Goal: Task Accomplishment & Management: Manage account settings

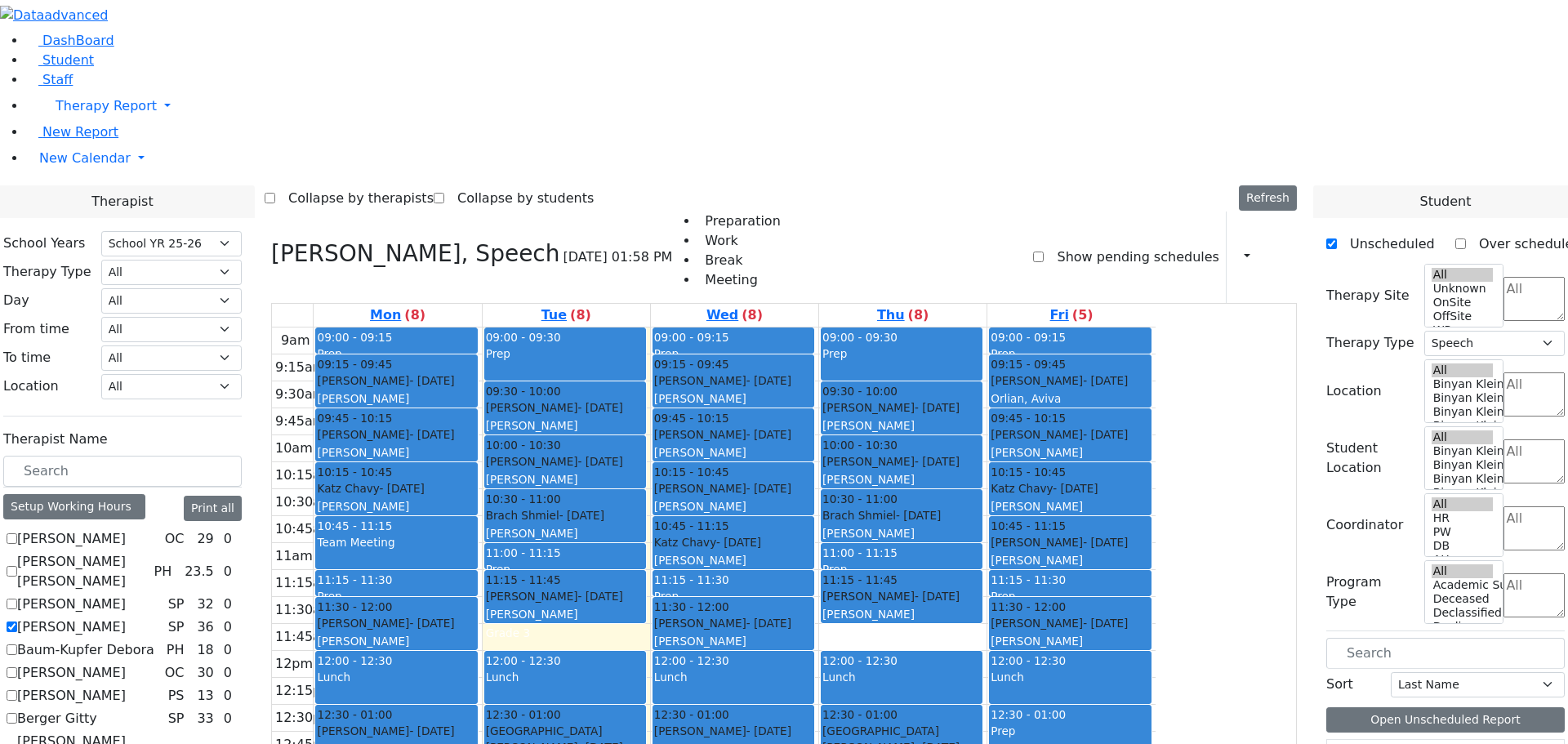
select select "212"
select select "3"
click at [976, 186] on div "Collapse by therapists Collapse by students Refresh Setup Working Hours Print S…" at bounding box center [784, 198] width 1039 height 26
click at [271, 240] on icon at bounding box center [271, 254] width 0 height 27
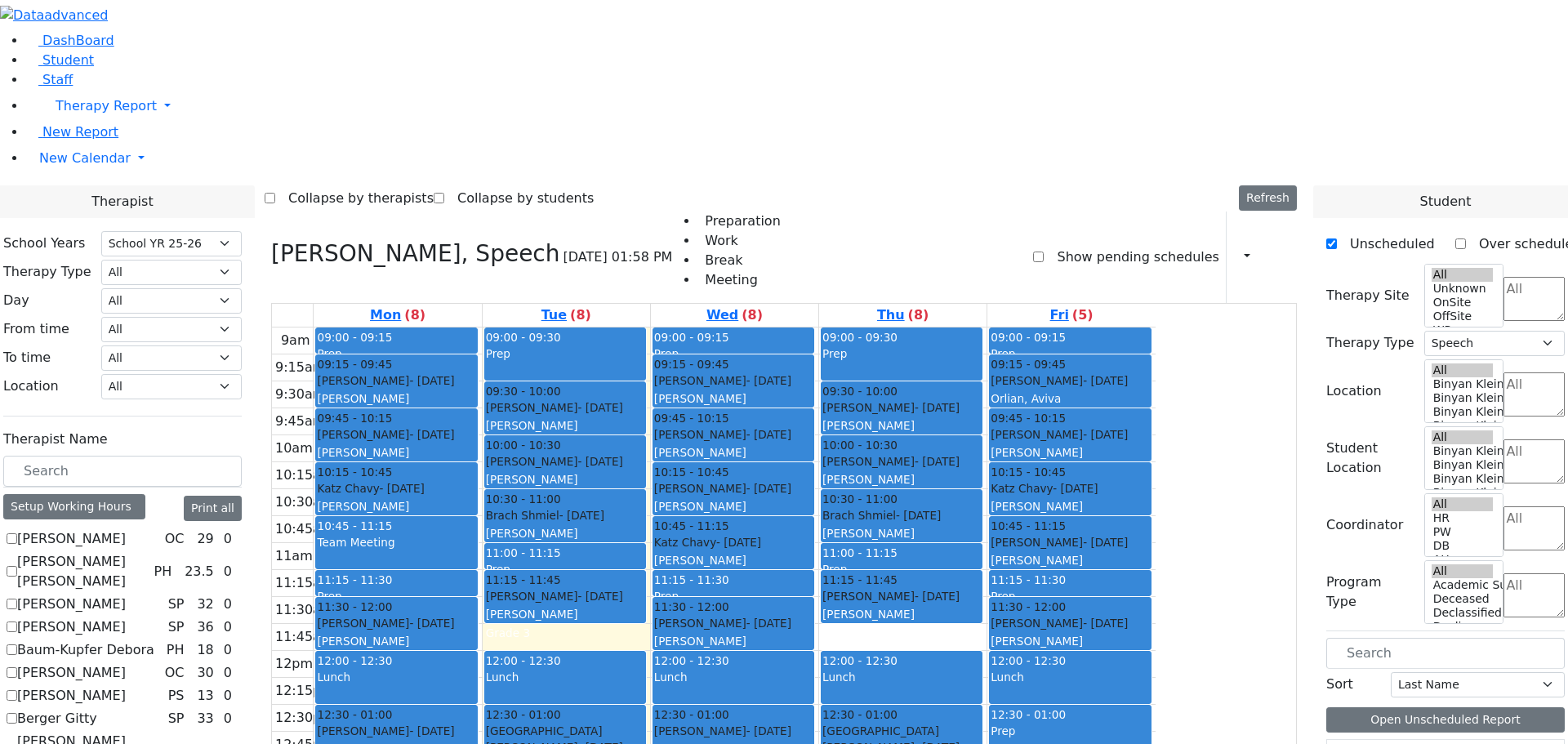
checkbox input "false"
select select
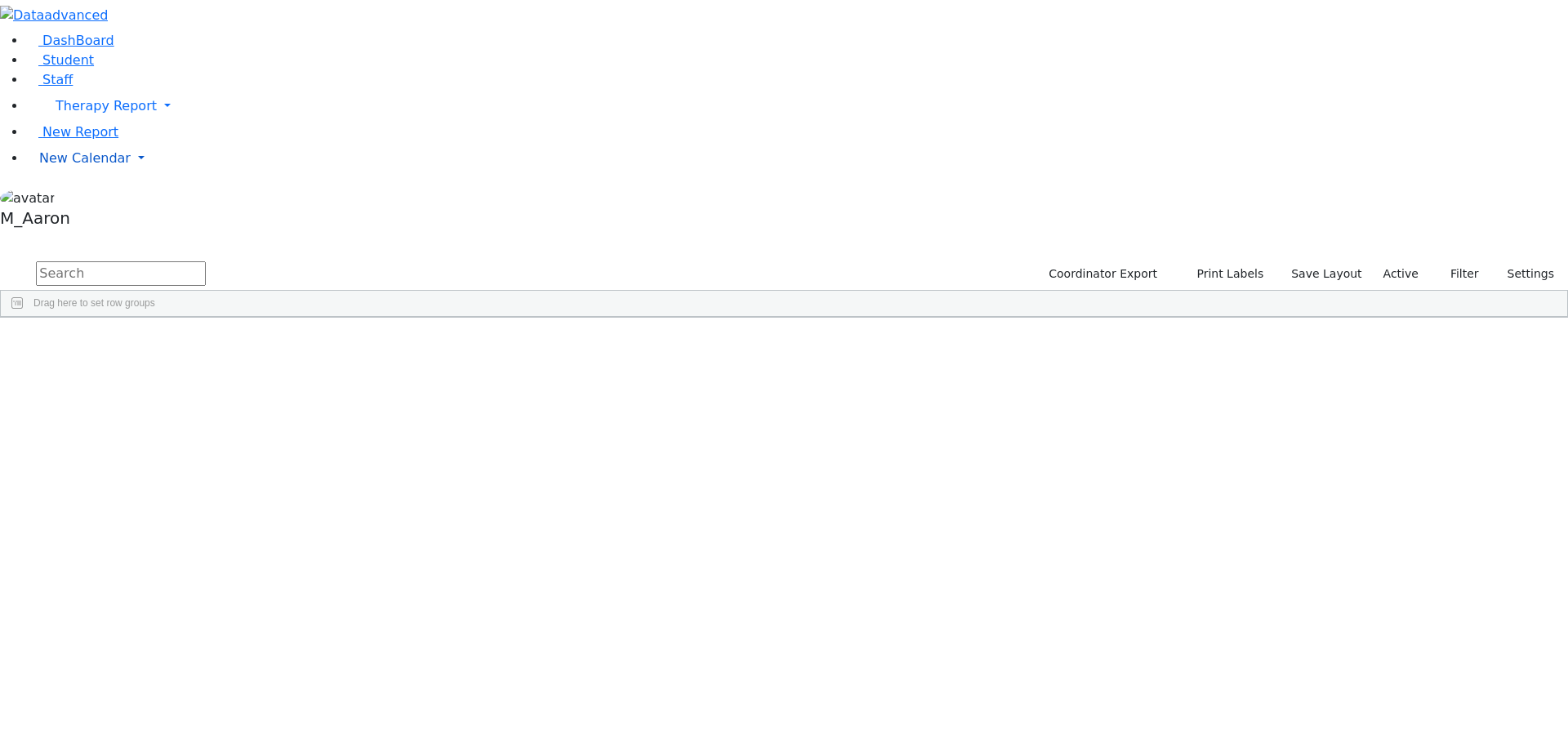
click at [98, 122] on link "New Calendar" at bounding box center [797, 106] width 1542 height 33
click at [82, 198] on span "Calendar" at bounding box center [64, 190] width 59 height 15
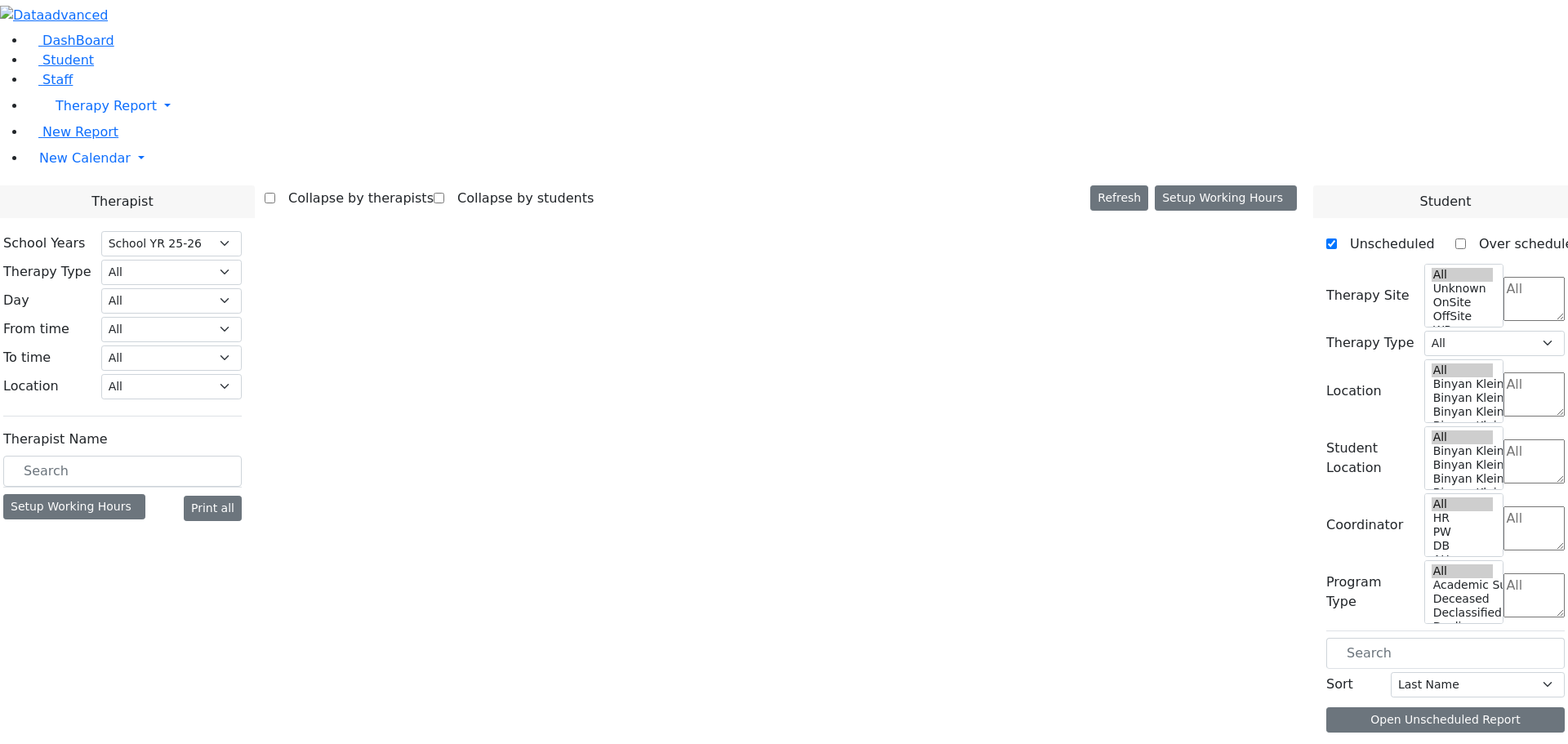
select select "212"
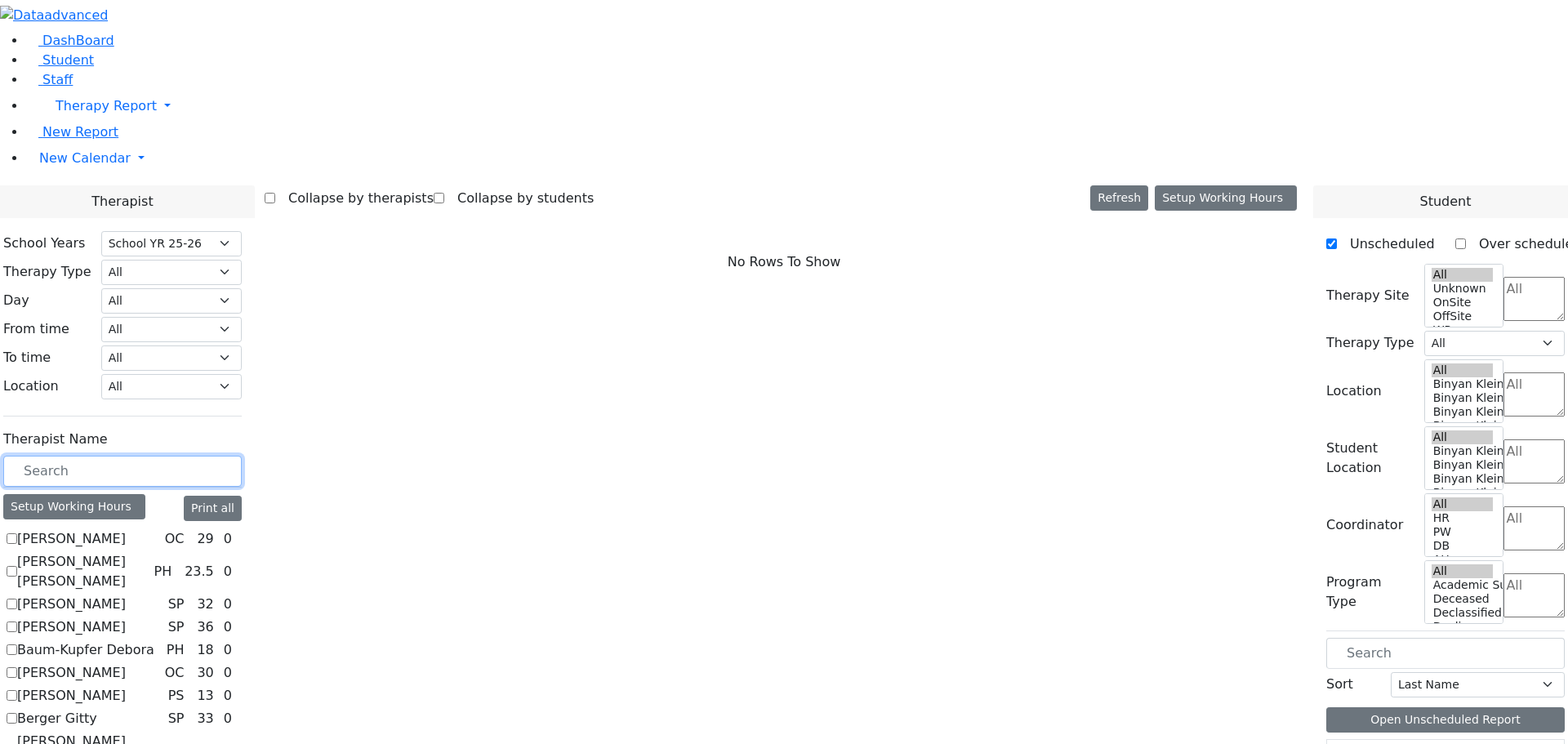
click at [242, 456] on input "text" at bounding box center [122, 471] width 238 height 31
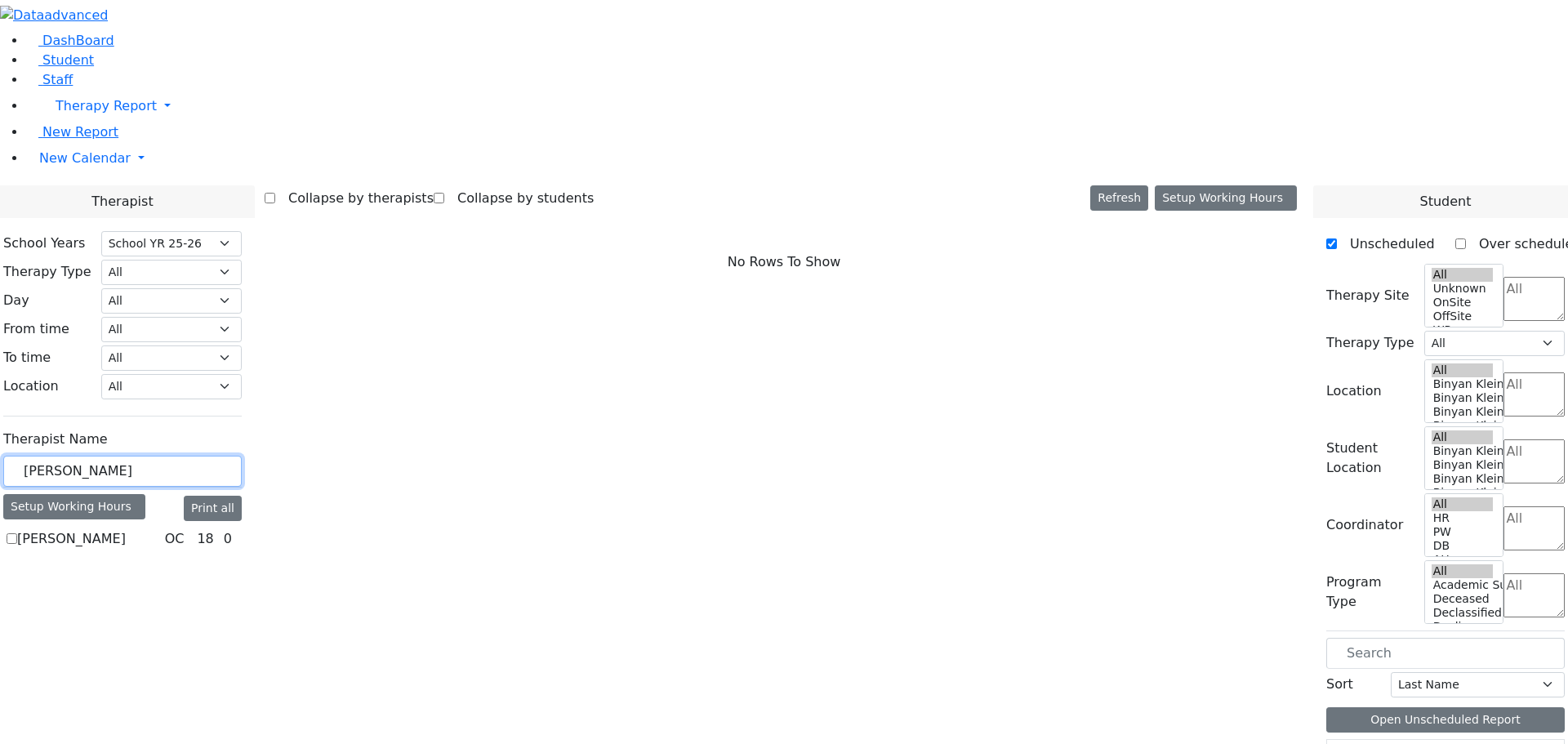
type input "[PERSON_NAME]"
click at [126, 529] on label "[PERSON_NAME]" at bounding box center [72, 539] width 109 height 20
click at [17, 533] on input "[PERSON_NAME]" at bounding box center [12, 538] width 11 height 11
checkbox input "true"
select select "1"
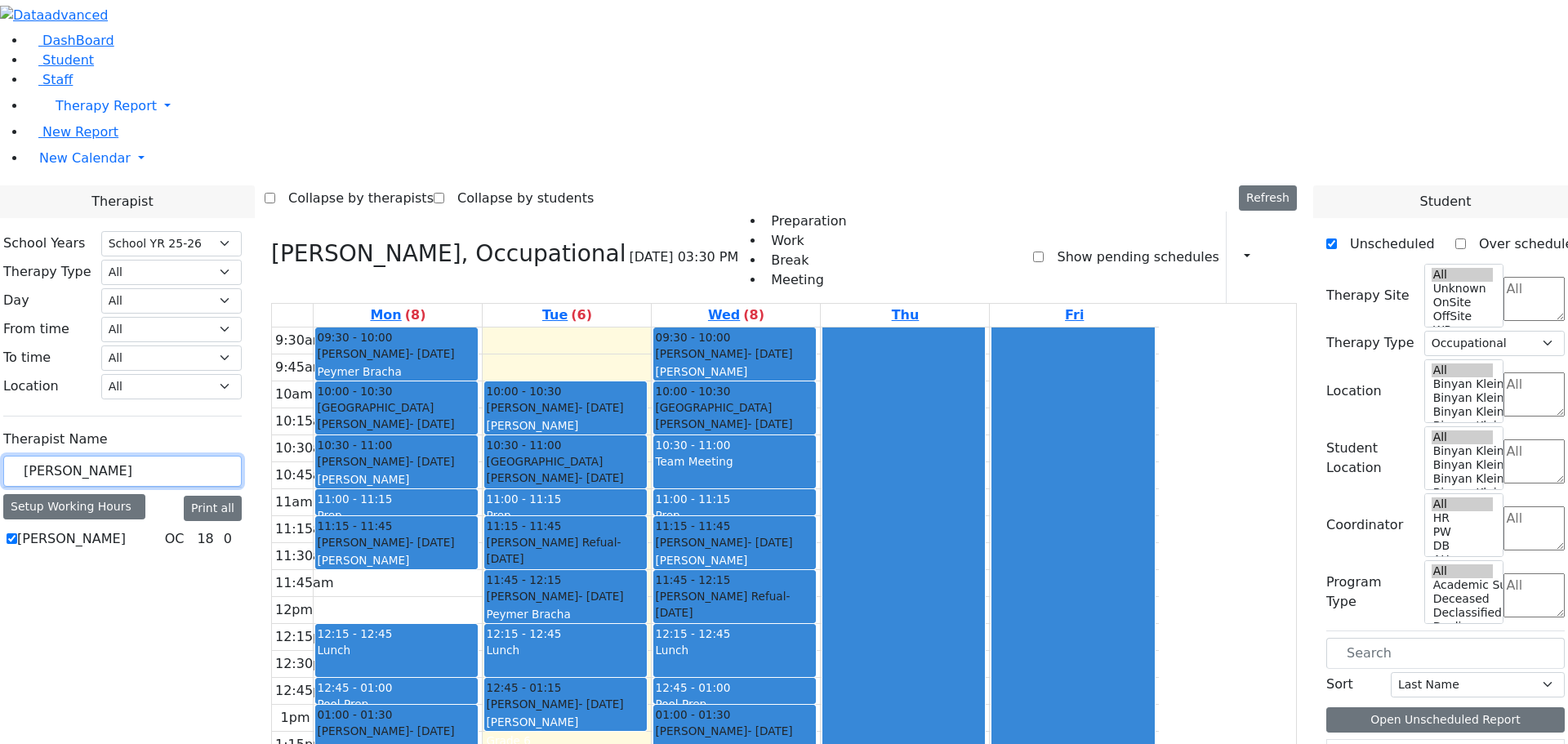
drag, startPoint x: 267, startPoint y: 287, endPoint x: 162, endPoint y: 286, distance: 105.0
type input "sheps"
click at [126, 529] on label "[PERSON_NAME]" at bounding box center [72, 539] width 109 height 20
click at [17, 533] on input "[PERSON_NAME]" at bounding box center [12, 538] width 11 height 11
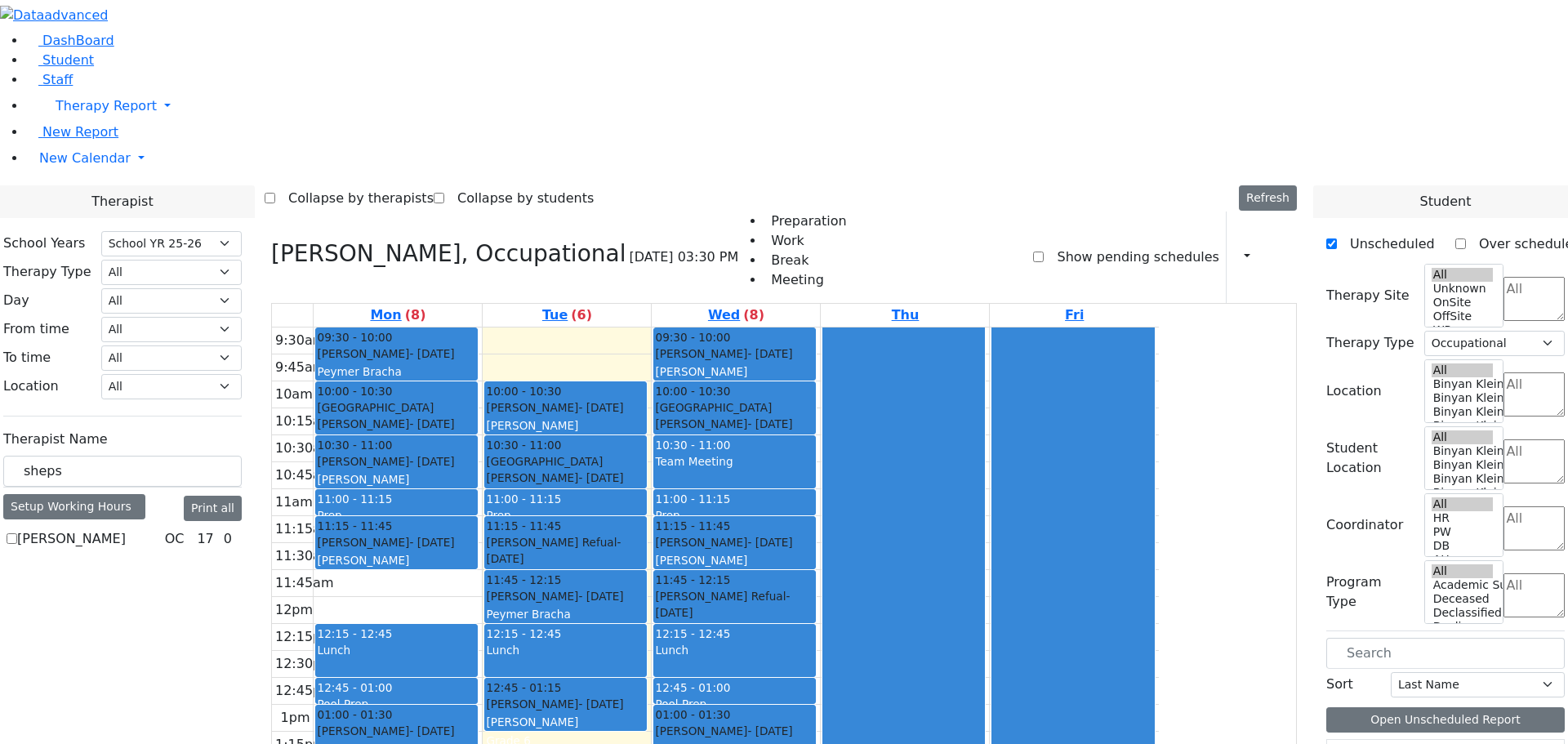
checkbox input "true"
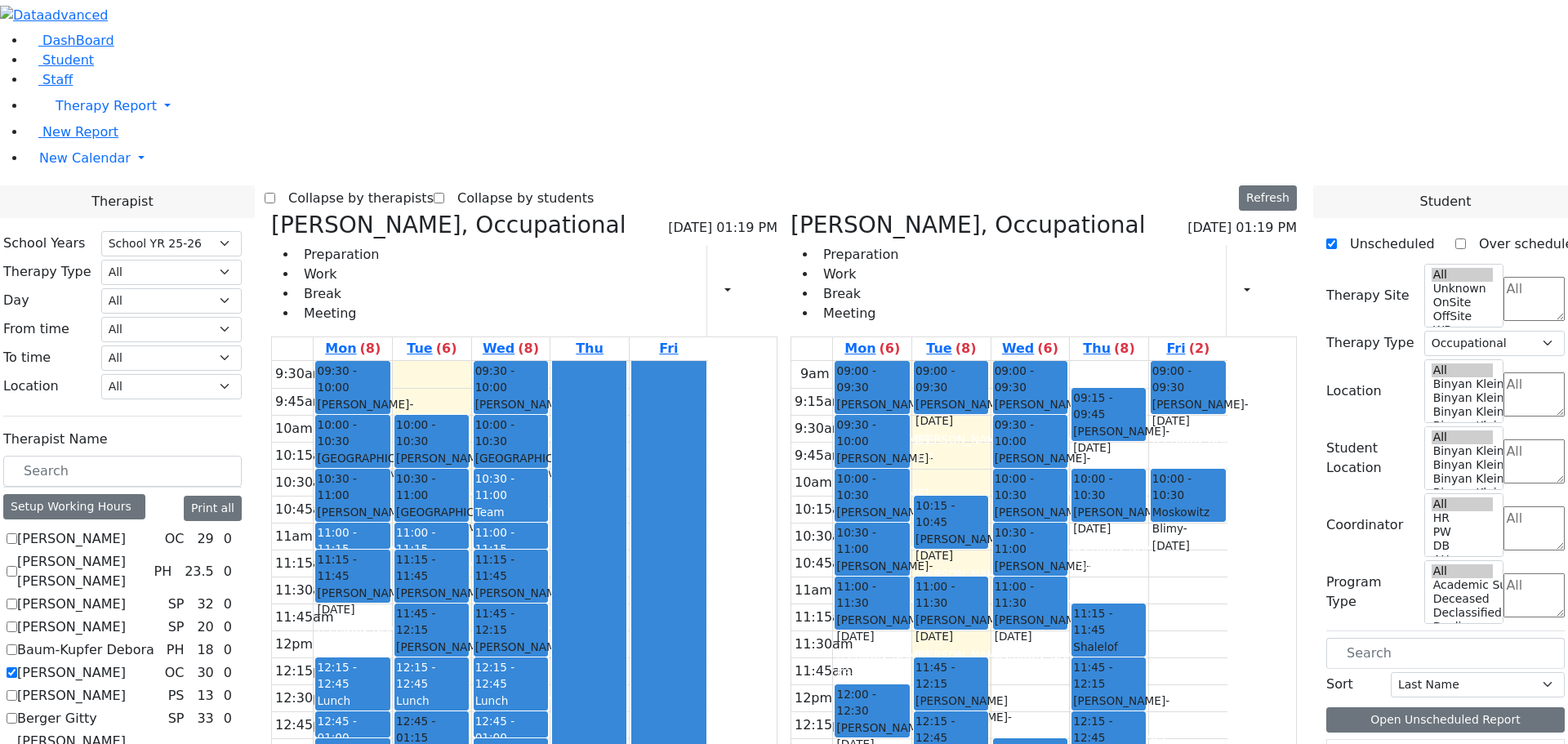
select select "212"
select select "1"
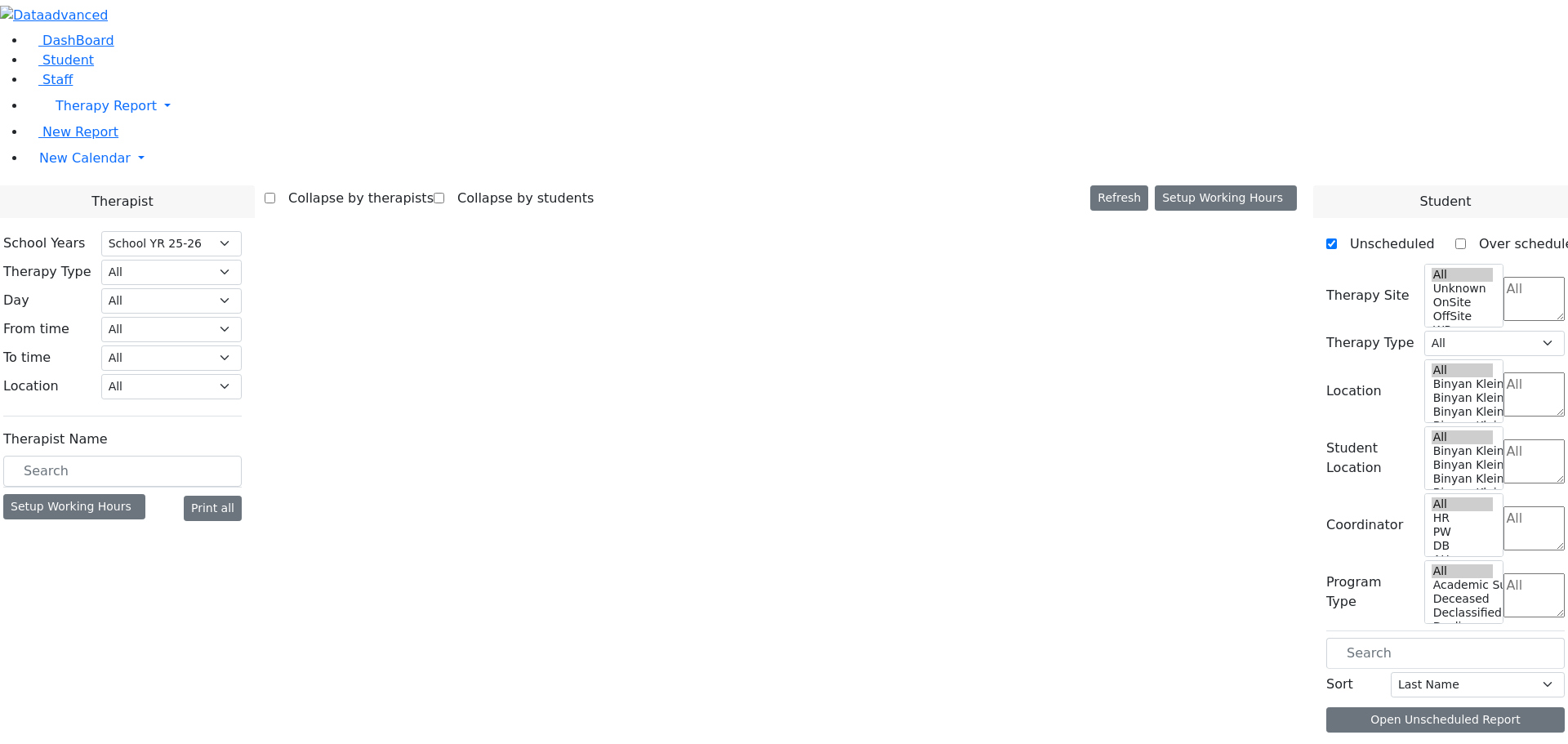
select select "212"
select select "1"
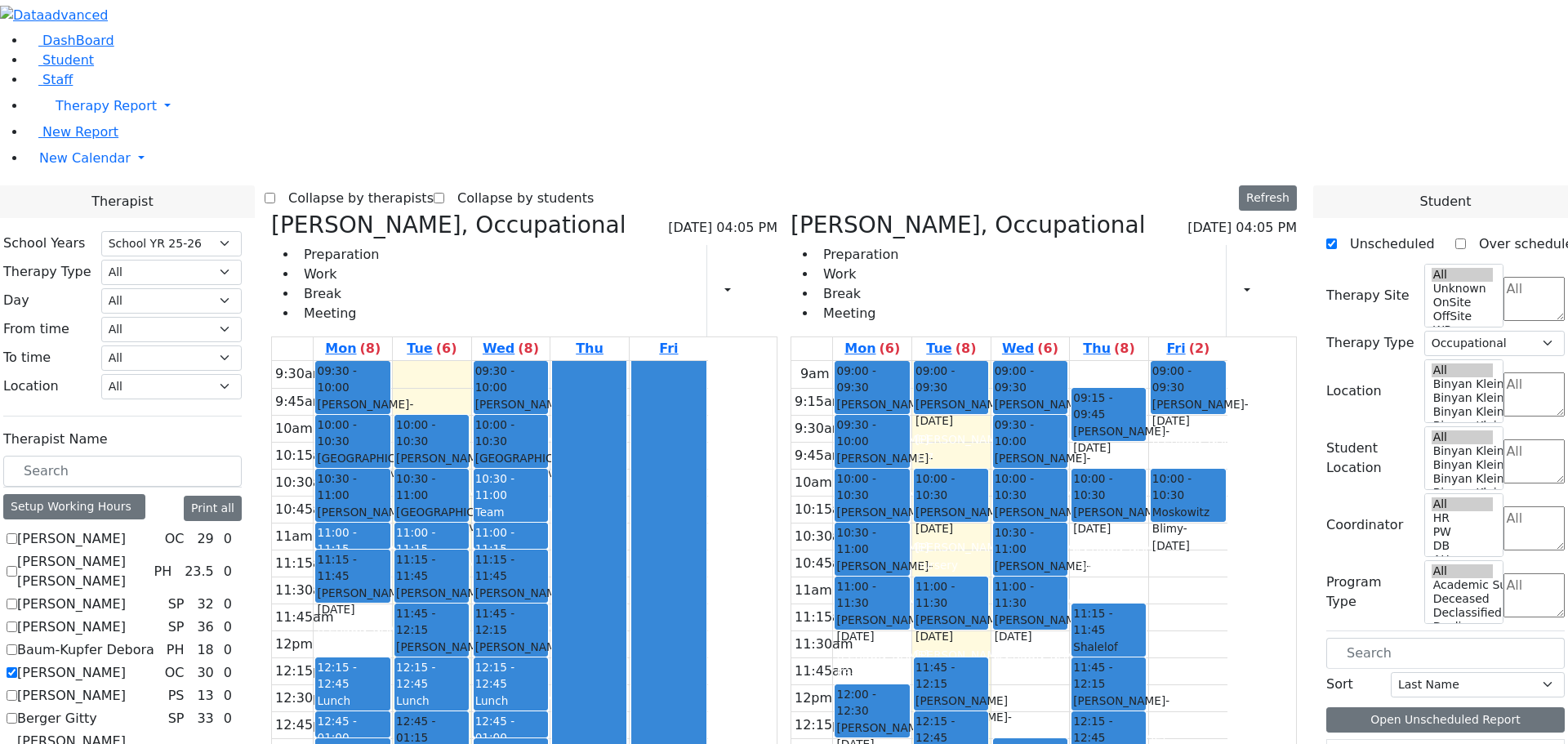
click at [271, 211] on icon at bounding box center [271, 225] width 0 height 27
checkbox input "false"
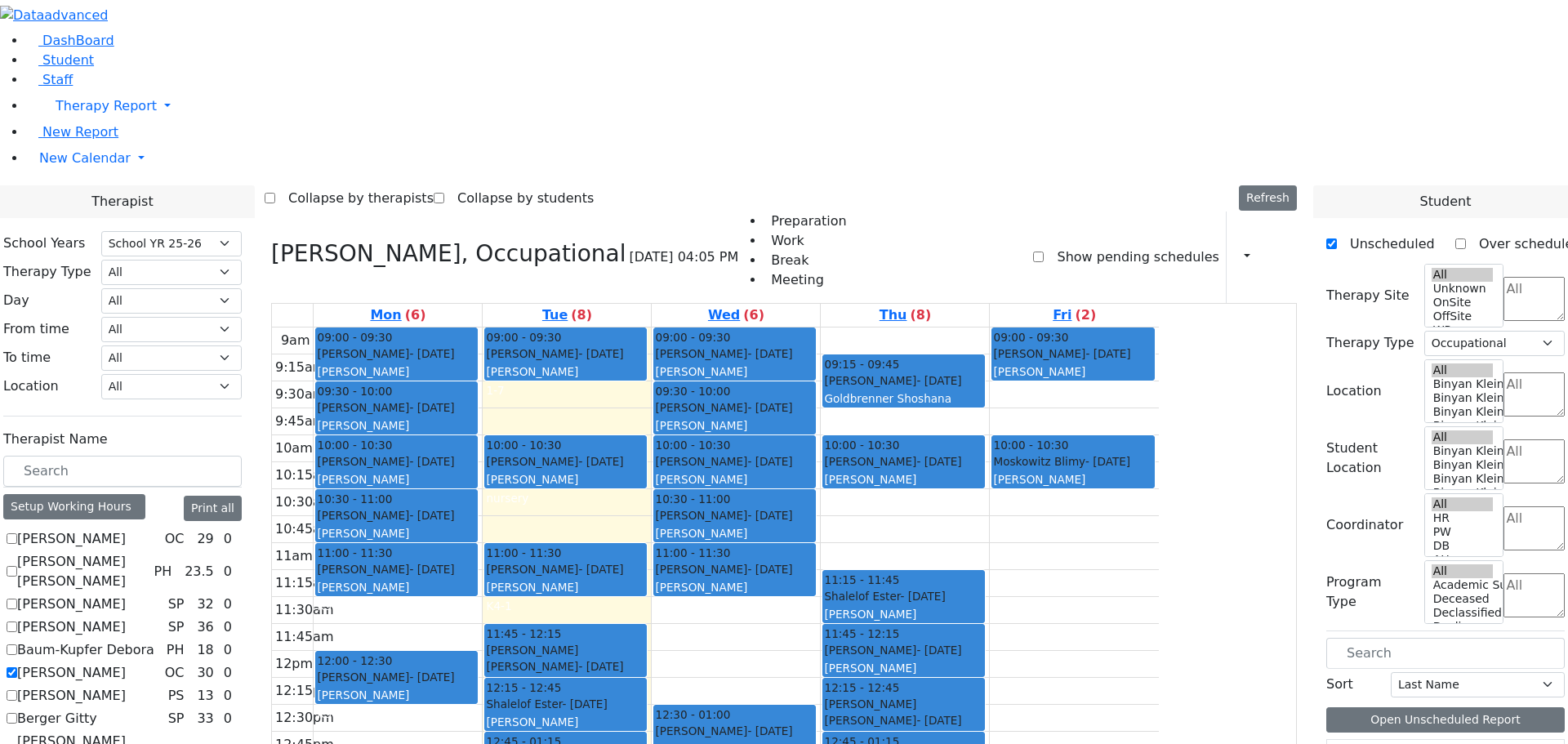
click at [271, 240] on icon at bounding box center [271, 254] width 0 height 27
select select
checkbox input "false"
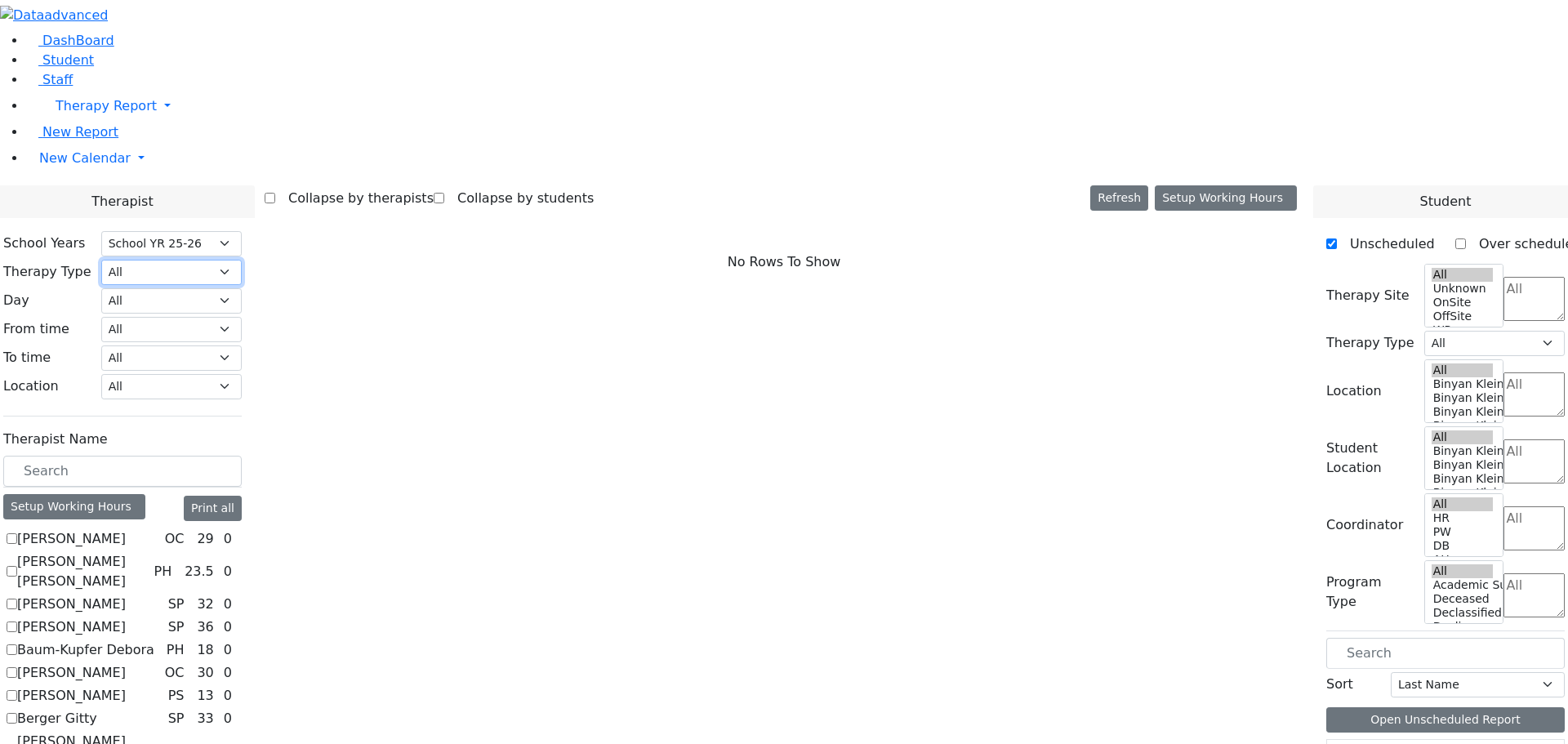
click at [242, 260] on select "All Psych Hearing Vision Speech Physical Occupational" at bounding box center [171, 273] width 140 height 25
select select "2"
click at [242, 260] on select "All Psych Hearing Vision Speech Physical Occupational" at bounding box center [171, 273] width 140 height 25
select select "2"
click at [147, 529] on label "[PERSON_NAME] [PERSON_NAME]" at bounding box center [82, 548] width 130 height 39
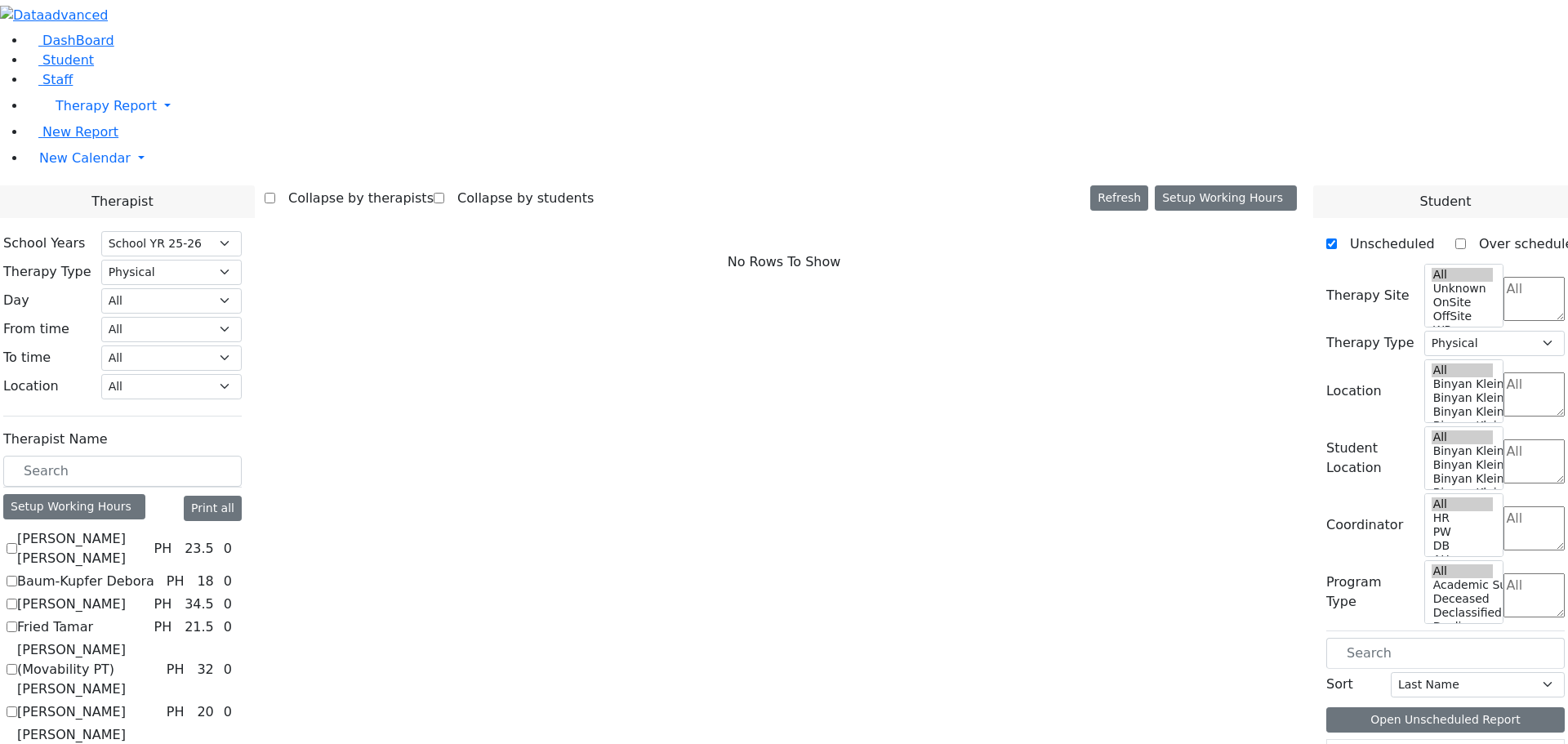
click at [17, 543] on input "[PERSON_NAME] [PERSON_NAME]" at bounding box center [12, 548] width 11 height 11
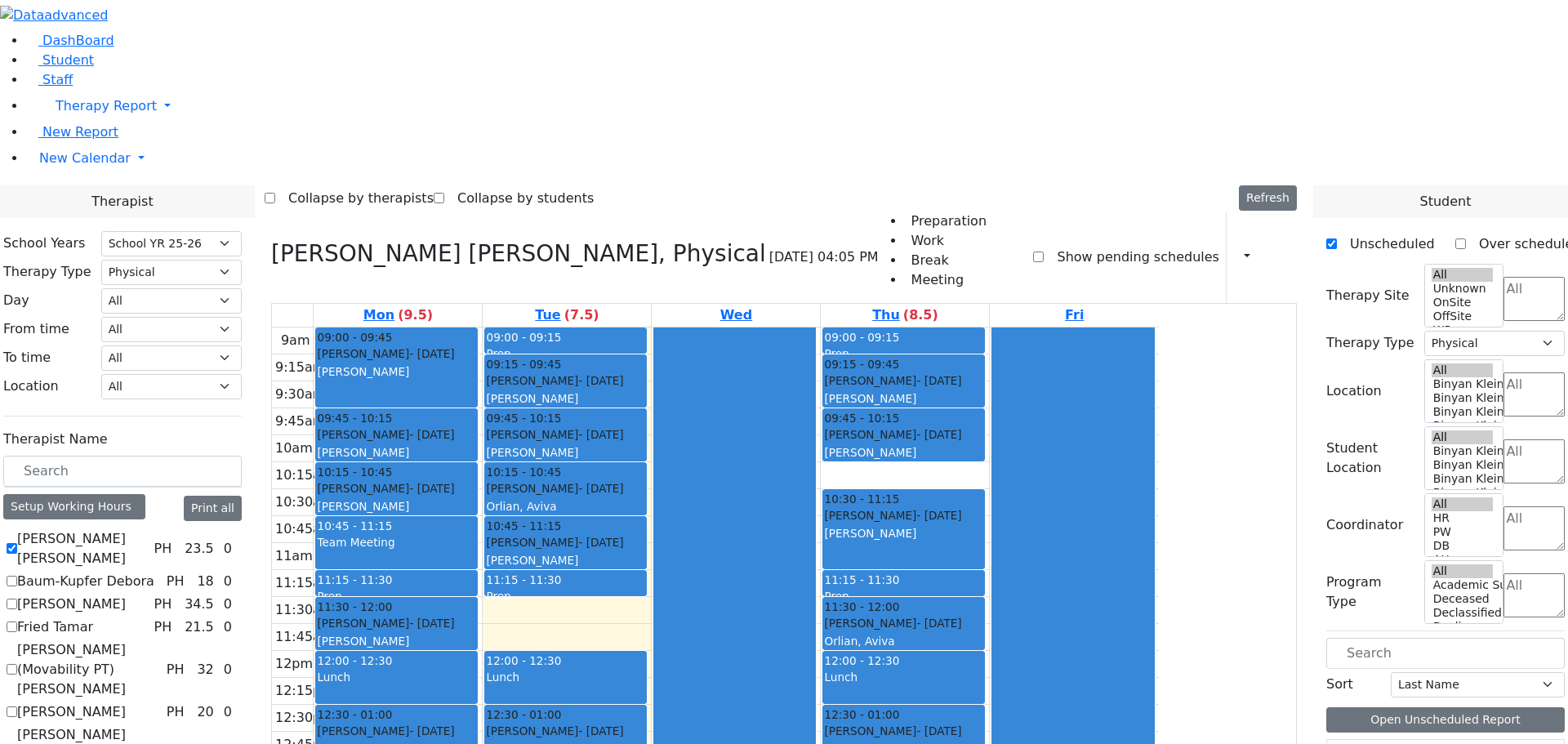
scroll to position [4, 0]
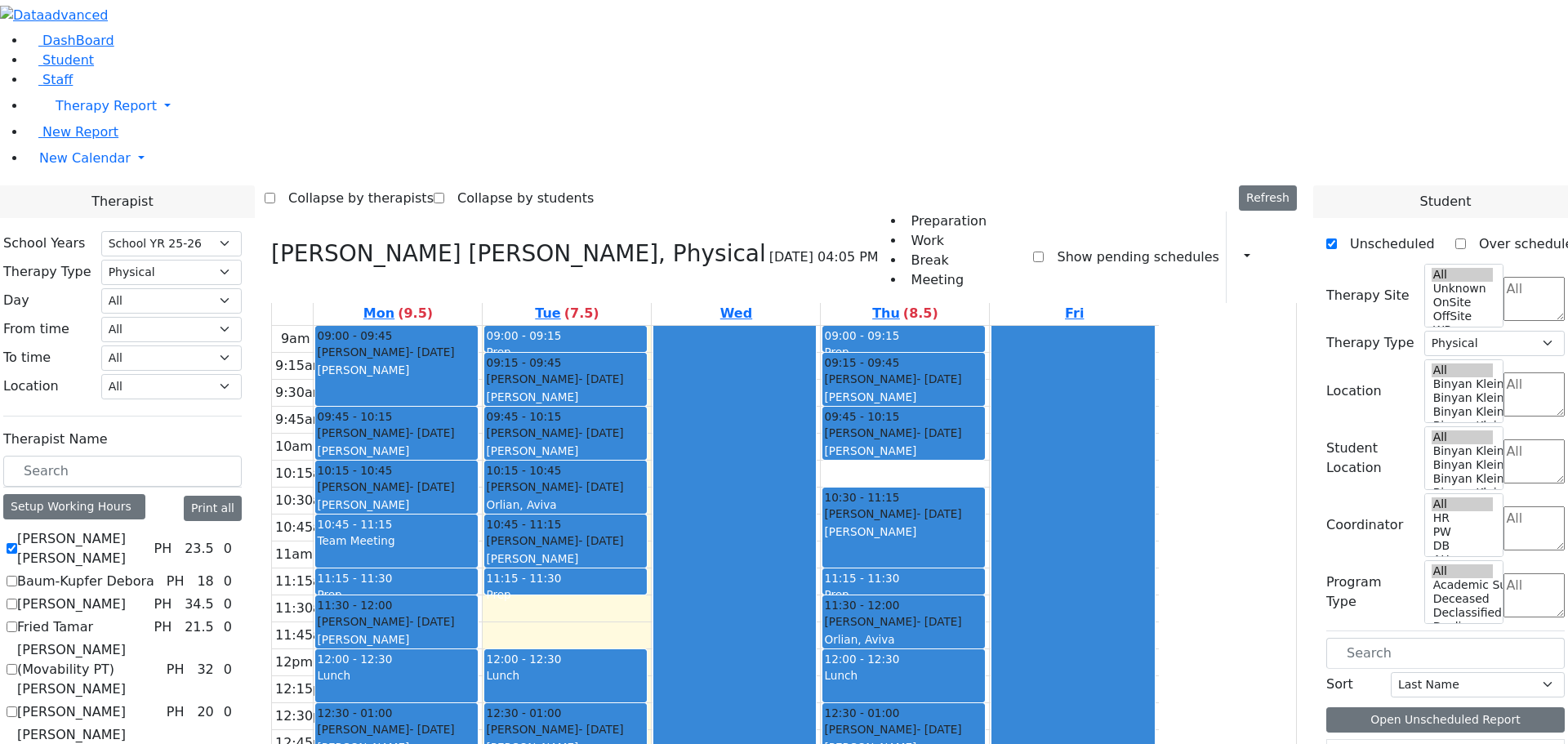
click at [147, 529] on label "[PERSON_NAME] [PERSON_NAME]" at bounding box center [82, 548] width 130 height 39
click at [17, 543] on input "[PERSON_NAME] [PERSON_NAME]" at bounding box center [12, 548] width 11 height 11
checkbox input "false"
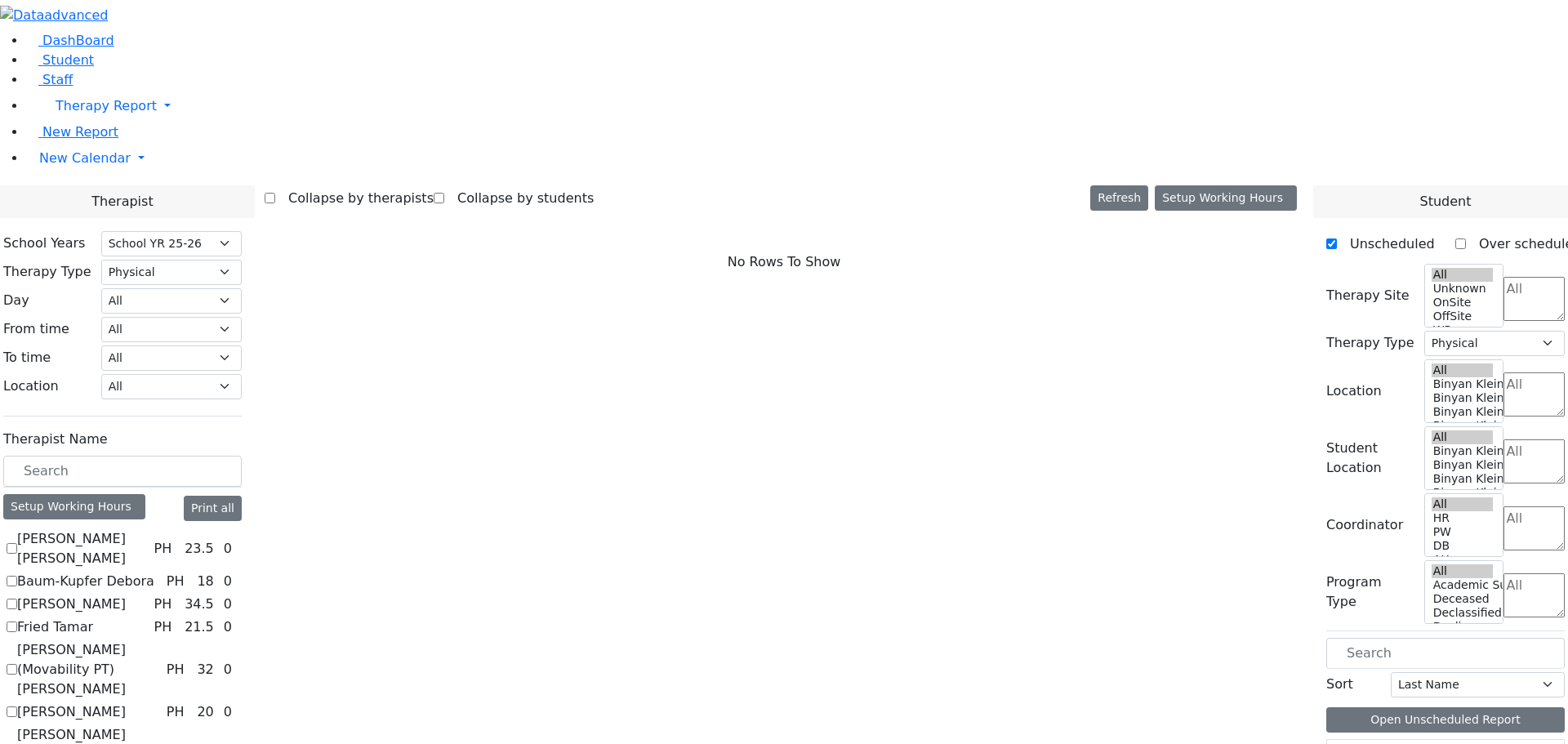
click at [154, 572] on label "Baum-Kupfer Debora" at bounding box center [85, 582] width 137 height 20
click at [17, 575] on input "Baum-Kupfer Debora" at bounding box center [12, 581] width 11 height 11
checkbox input "true"
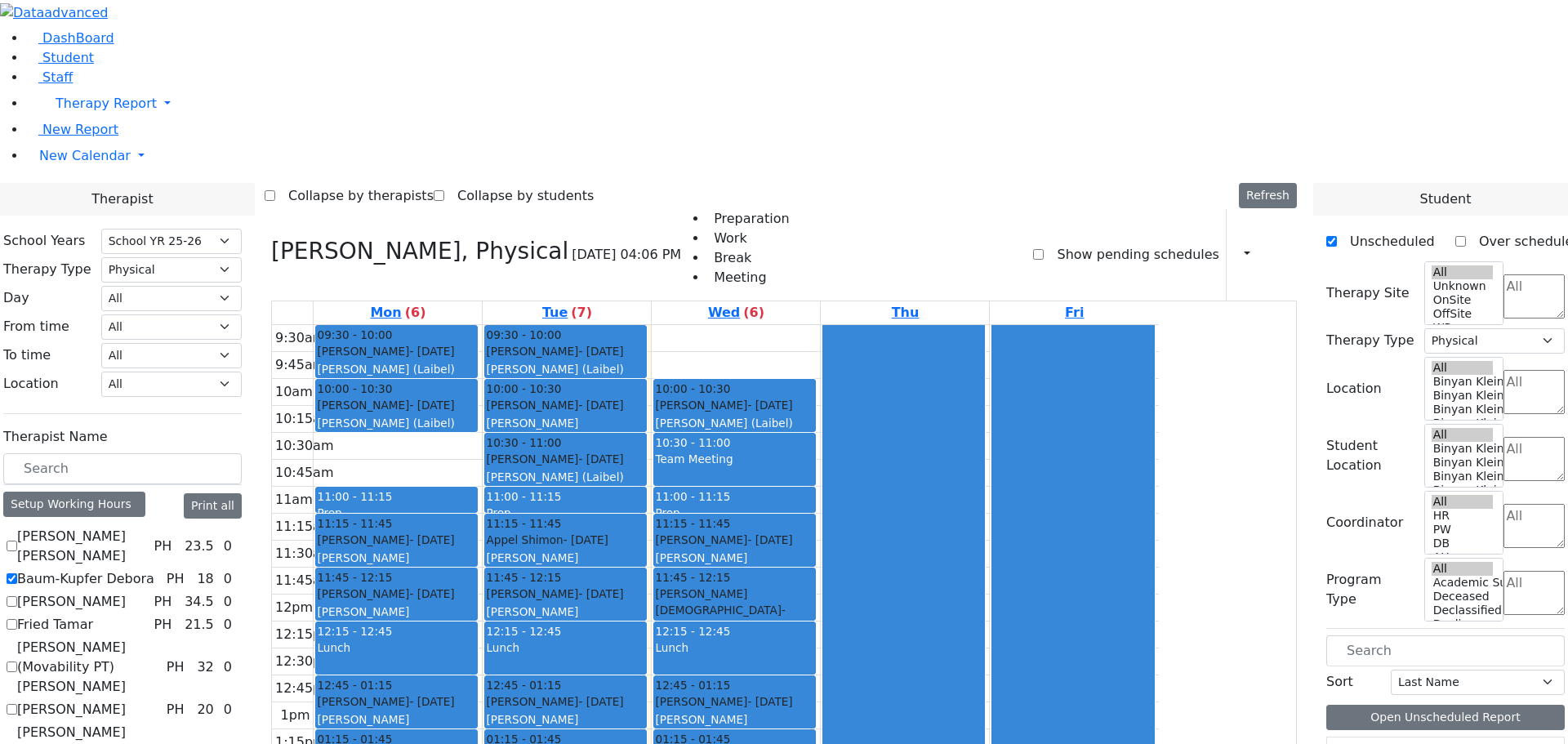
scroll to position [0, 0]
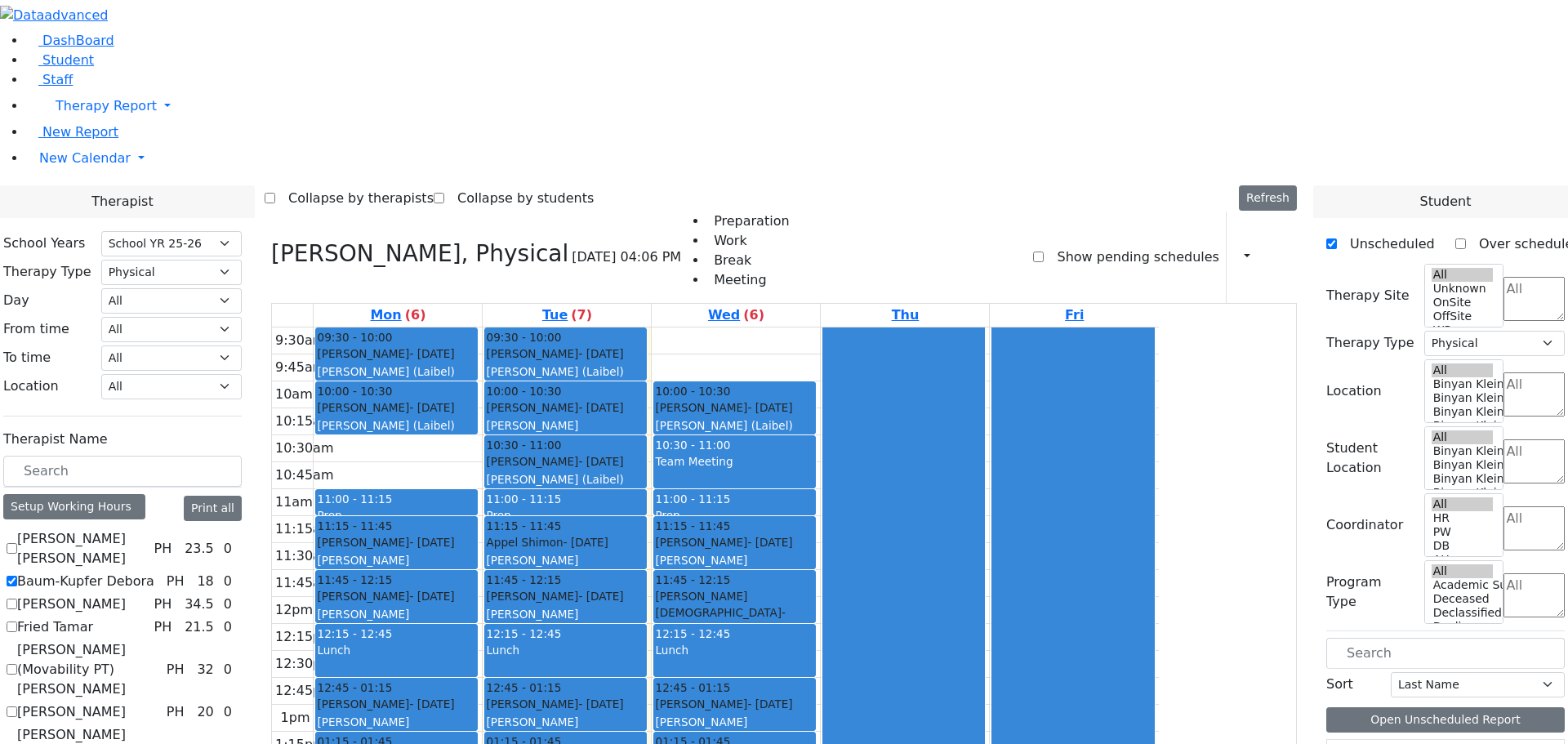
click at [700, 630] on div "9:30am 9:45am 10am 10:15am 10:30am 10:45am 11am 11:15am 11:30am 11:45am 12pm 12…" at bounding box center [715, 623] width 887 height 593
drag, startPoint x: 661, startPoint y: 631, endPoint x: 721, endPoint y: 657, distance: 65.4
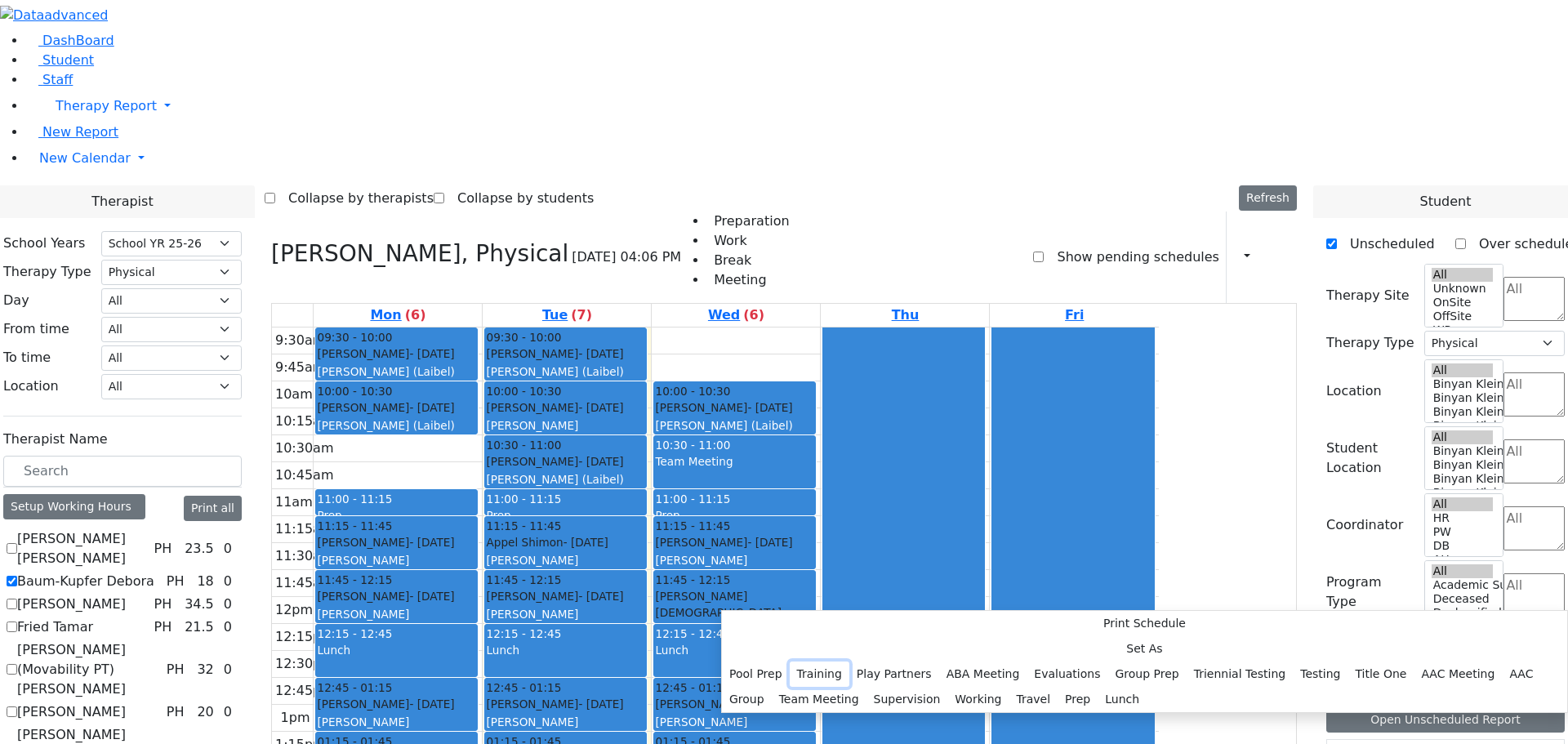
click at [849, 662] on button "Training" at bounding box center [819, 674] width 60 height 25
select select "2"
select select "14:15:00"
select select "14:45:00"
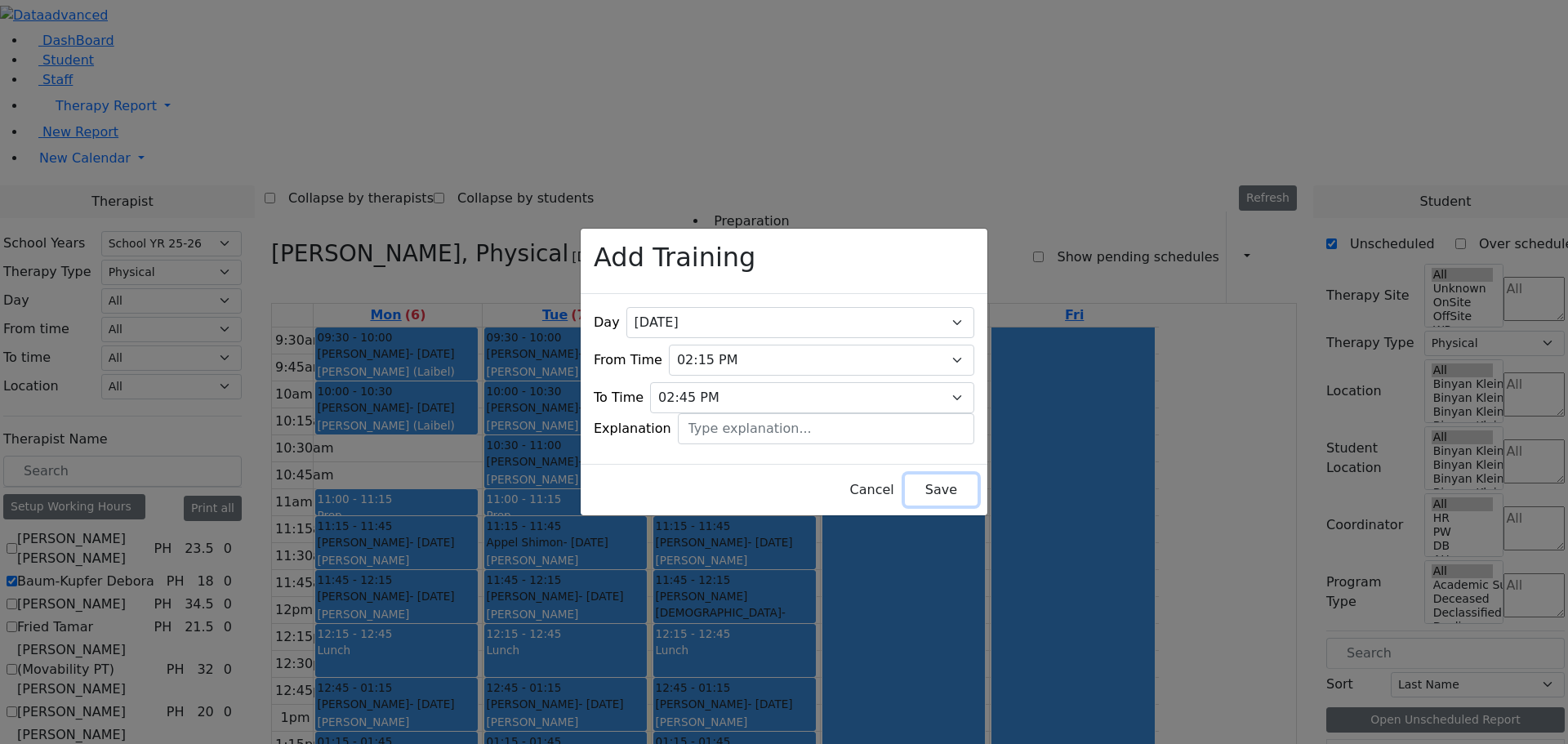
click at [905, 478] on button "Save" at bounding box center [941, 490] width 73 height 31
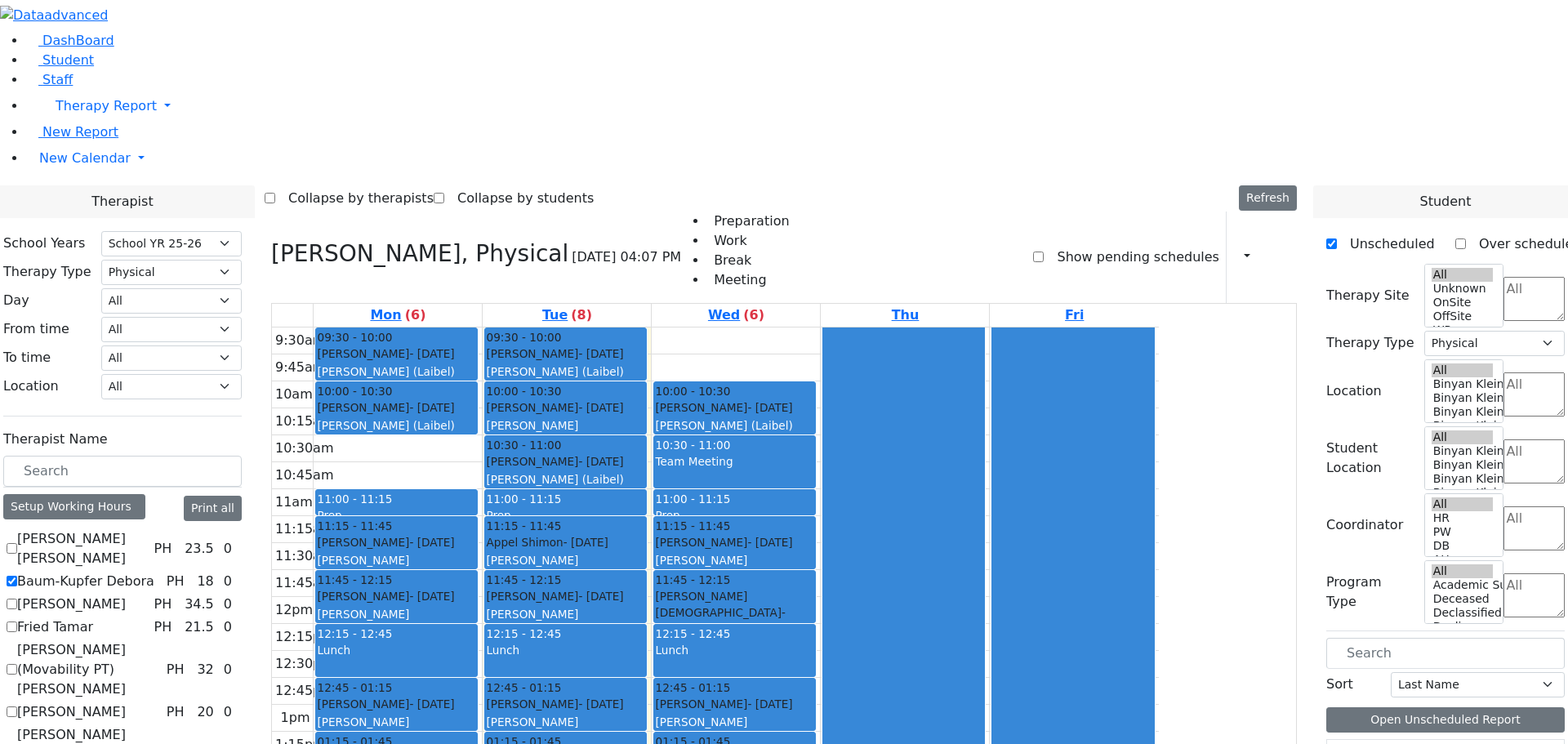
click at [154, 572] on label "Baum-Kupfer Debora" at bounding box center [85, 582] width 137 height 20
click at [17, 575] on input "Baum-Kupfer Debora" at bounding box center [12, 581] width 11 height 11
checkbox input "false"
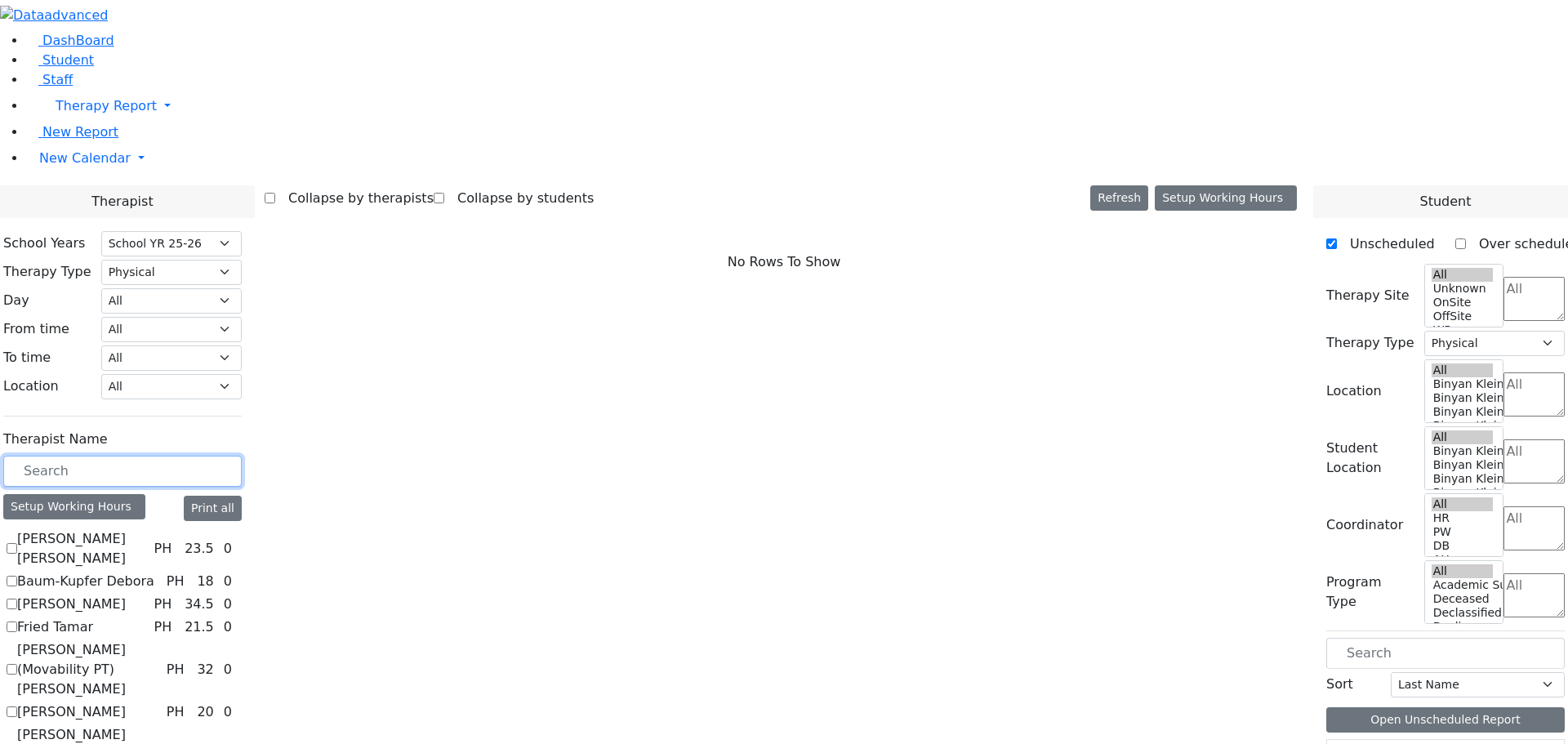
click at [242, 456] on input "text" at bounding box center [122, 471] width 238 height 31
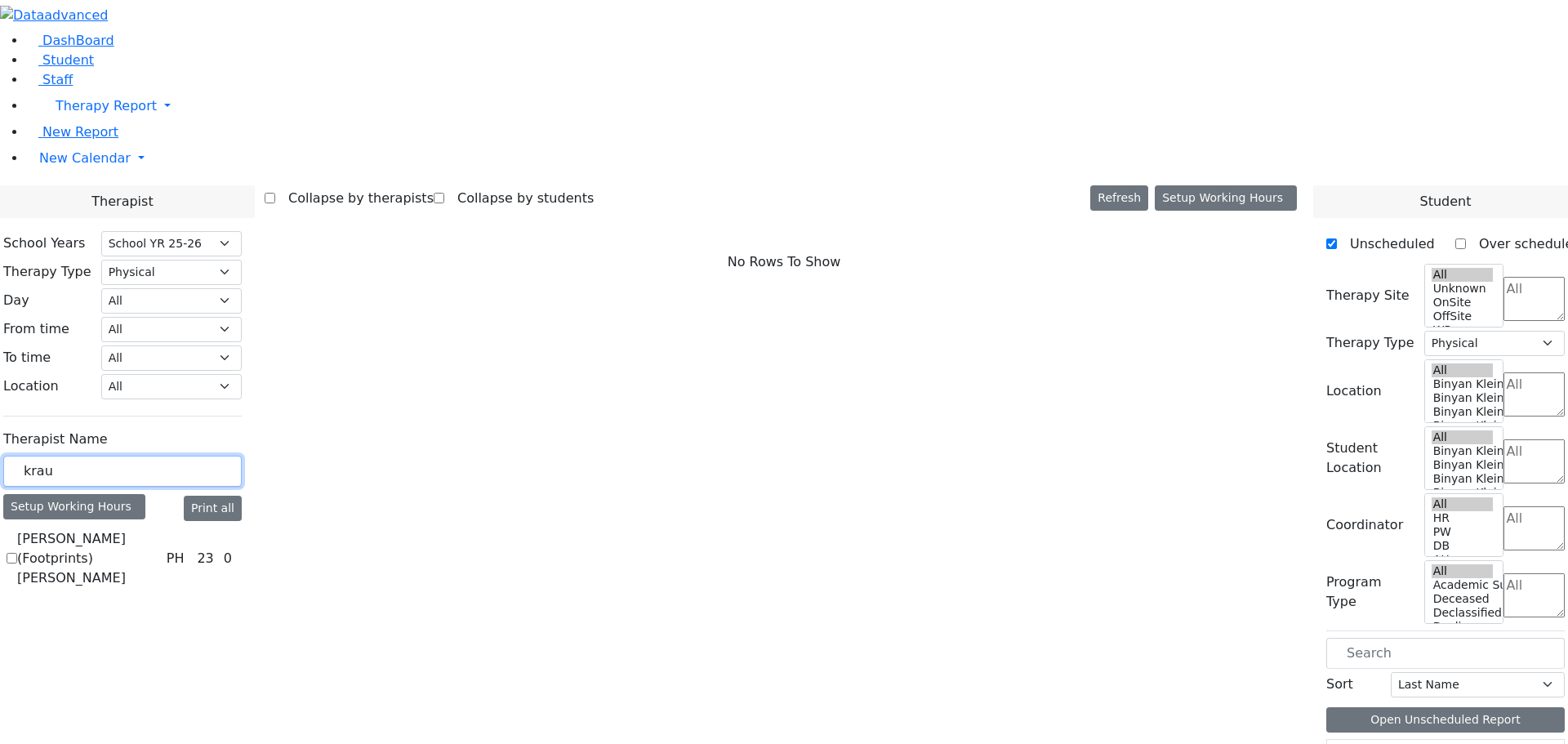
type input "krau"
click at [160, 529] on label "[PERSON_NAME] (Footprints) [PERSON_NAME]" at bounding box center [89, 558] width 143 height 59
click at [17, 553] on input "[PERSON_NAME] (Footprints) [PERSON_NAME]" at bounding box center [12, 558] width 11 height 11
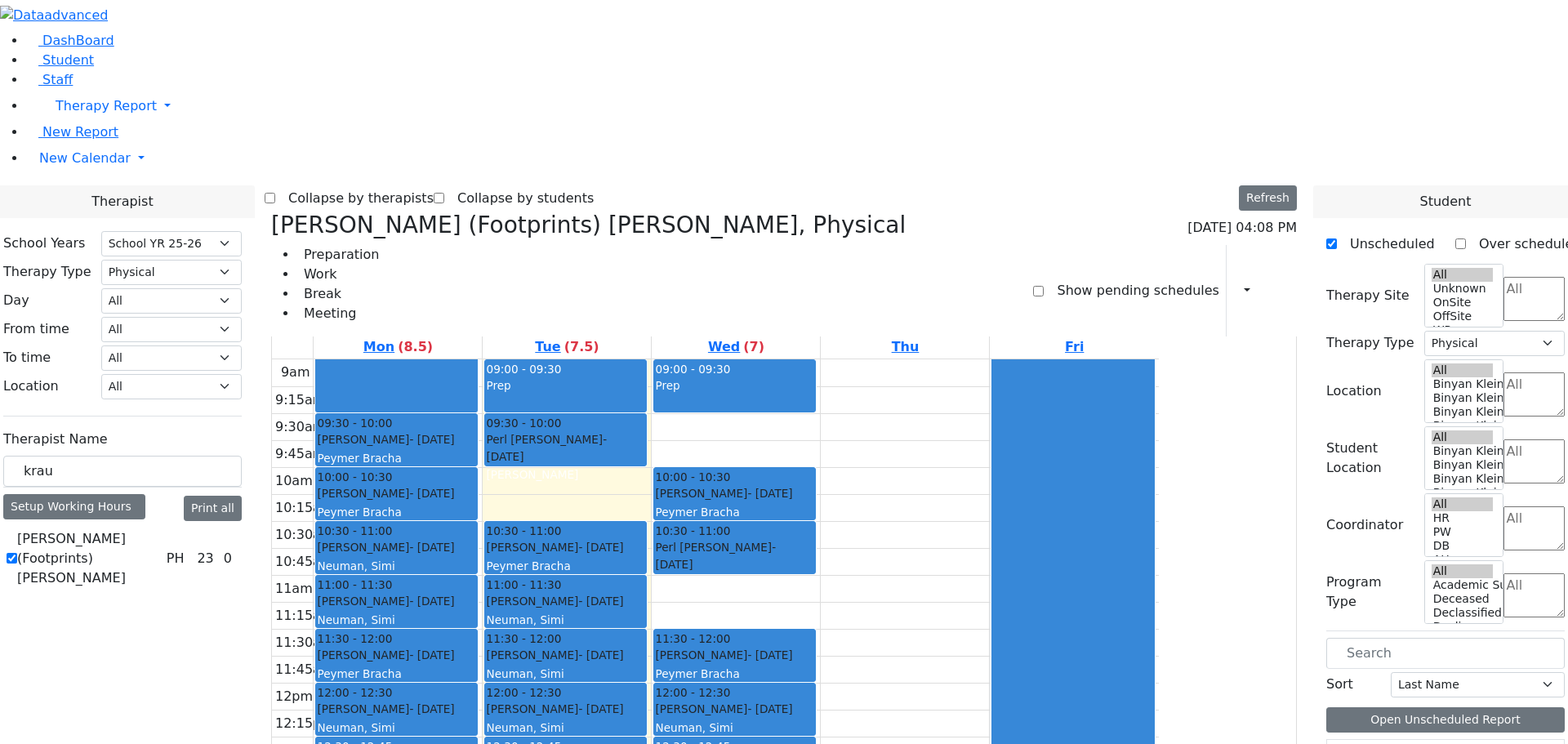
scroll to position [4, 0]
click at [160, 529] on label "[PERSON_NAME] (Footprints) [PERSON_NAME]" at bounding box center [89, 558] width 143 height 59
click at [17, 553] on input "[PERSON_NAME] (Footprints) [PERSON_NAME]" at bounding box center [12, 558] width 11 height 11
checkbox input "false"
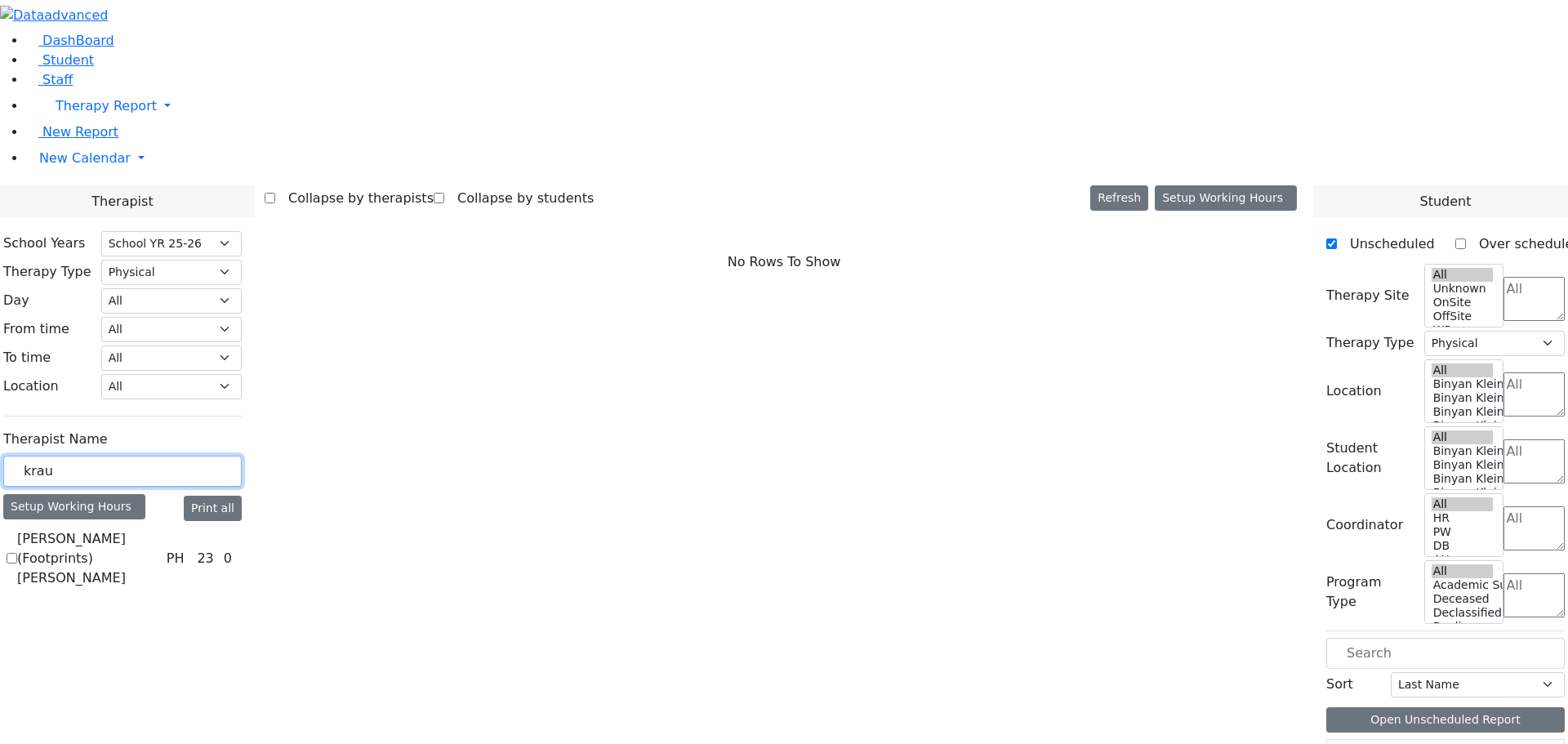
drag, startPoint x: 281, startPoint y: 284, endPoint x: 186, endPoint y: 287, distance: 95.0
click at [183, 283] on div "School Years Select School YR Summer YR 25 School YR 25-26 Summer YR 25 School …" at bounding box center [122, 411] width 265 height 386
type input "citer"
click at [226, 423] on div "Therapist Name citer Setup Working Hours Print all Citer Yacov PH 34.5 0" at bounding box center [122, 488] width 238 height 129
click at [126, 529] on label "[PERSON_NAME]" at bounding box center [72, 539] width 109 height 20
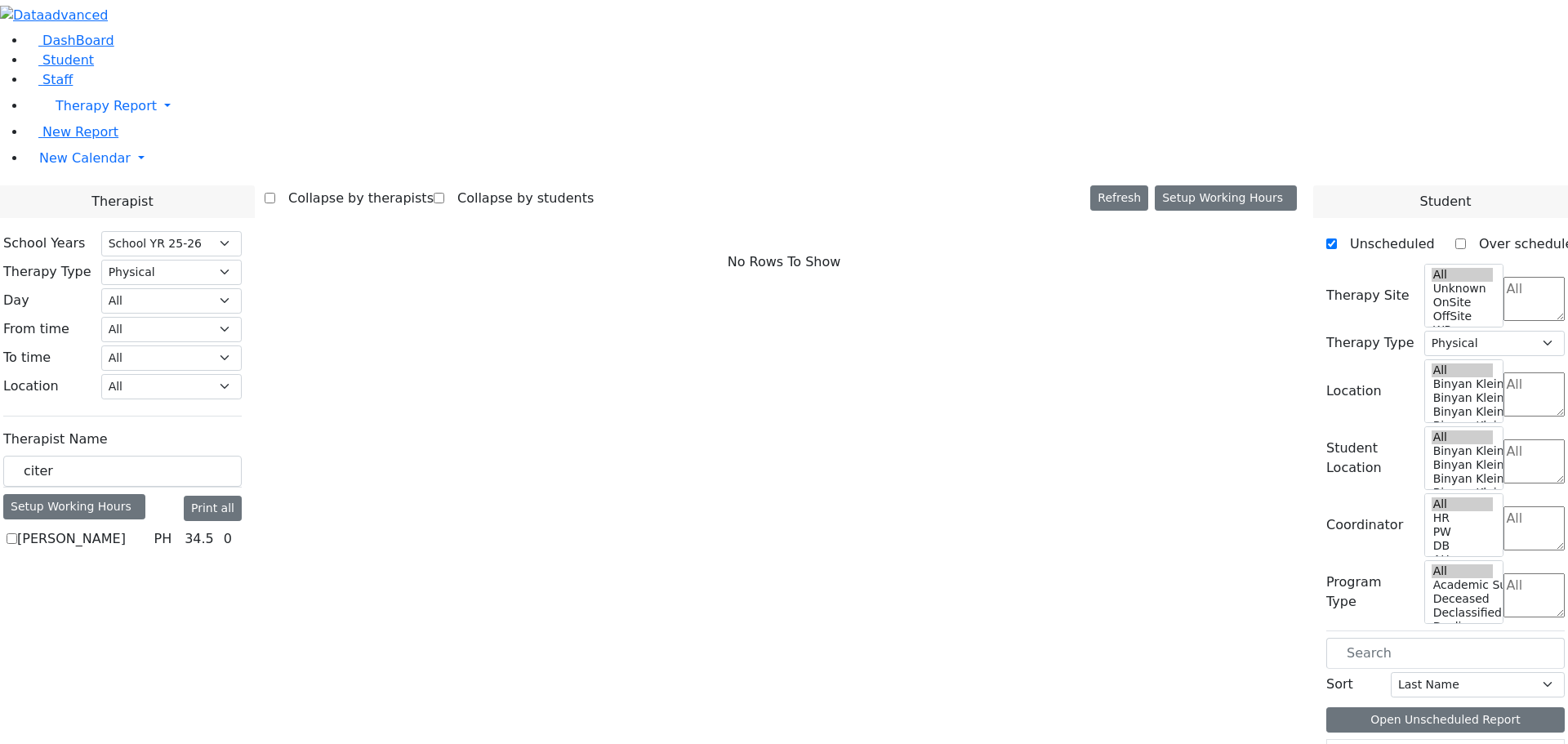
click at [17, 533] on input "[PERSON_NAME]" at bounding box center [12, 538] width 11 height 11
checkbox input "true"
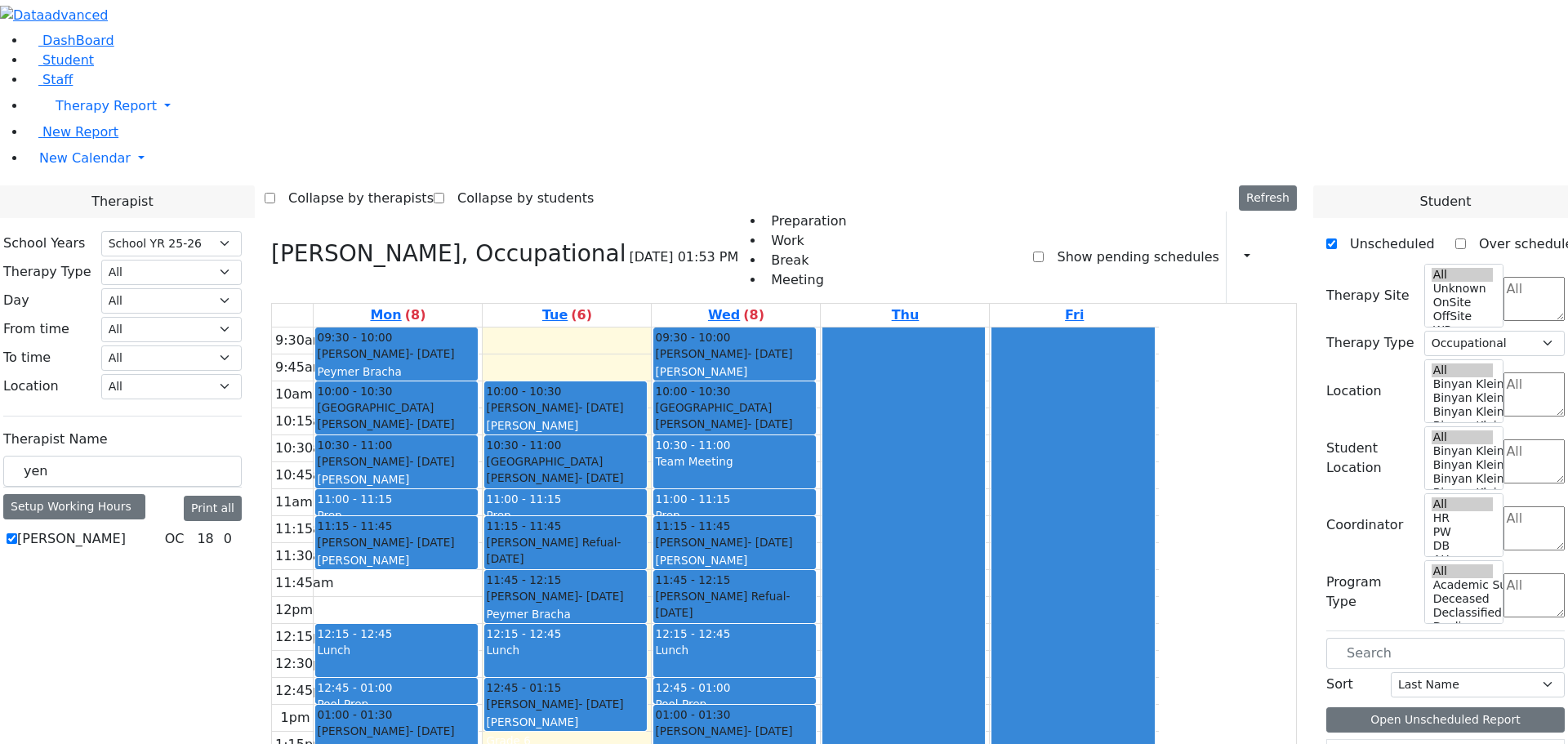
select select "212"
select select "1"
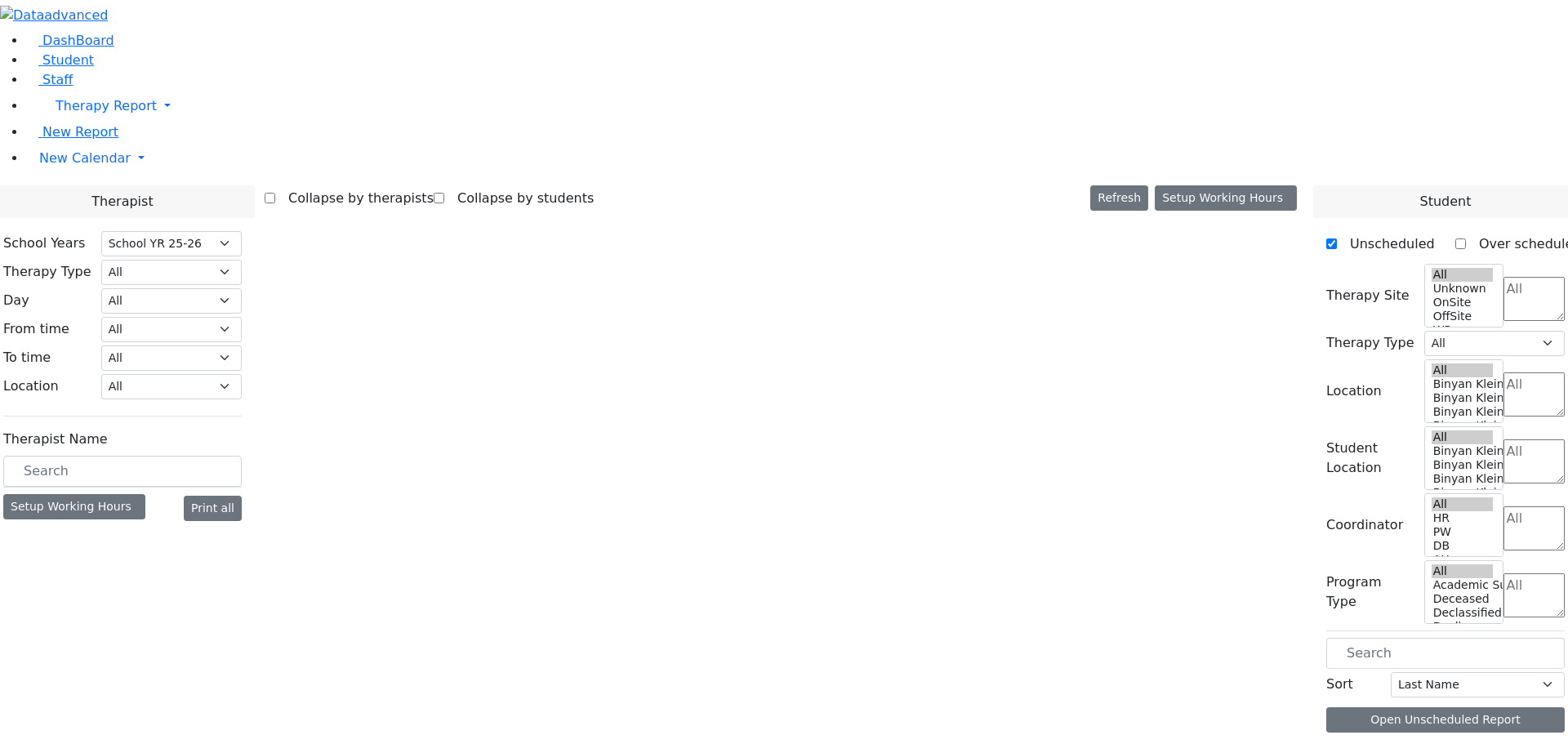
select select "212"
select select "1"
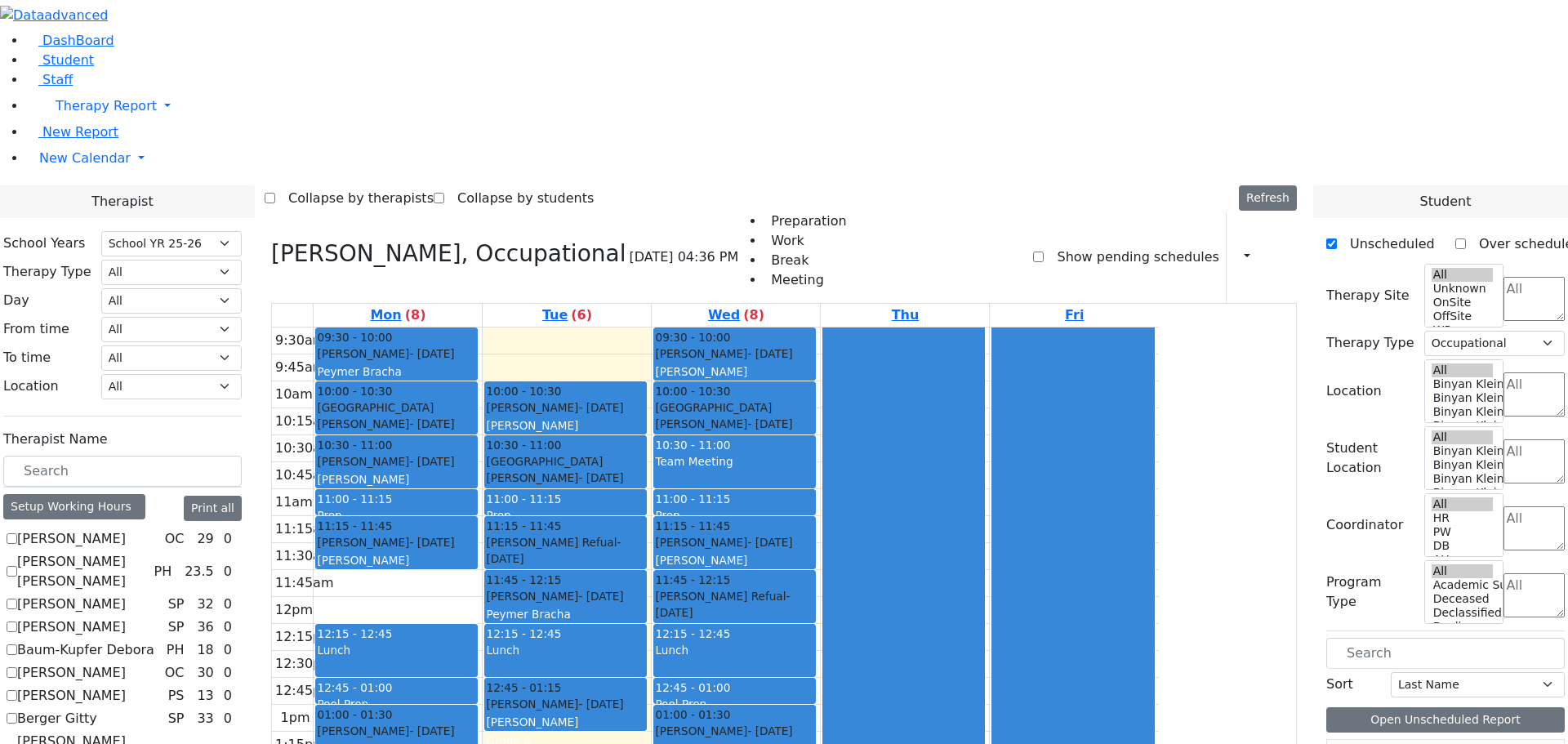
scroll to position [1143, 0]
checkbox input "true"
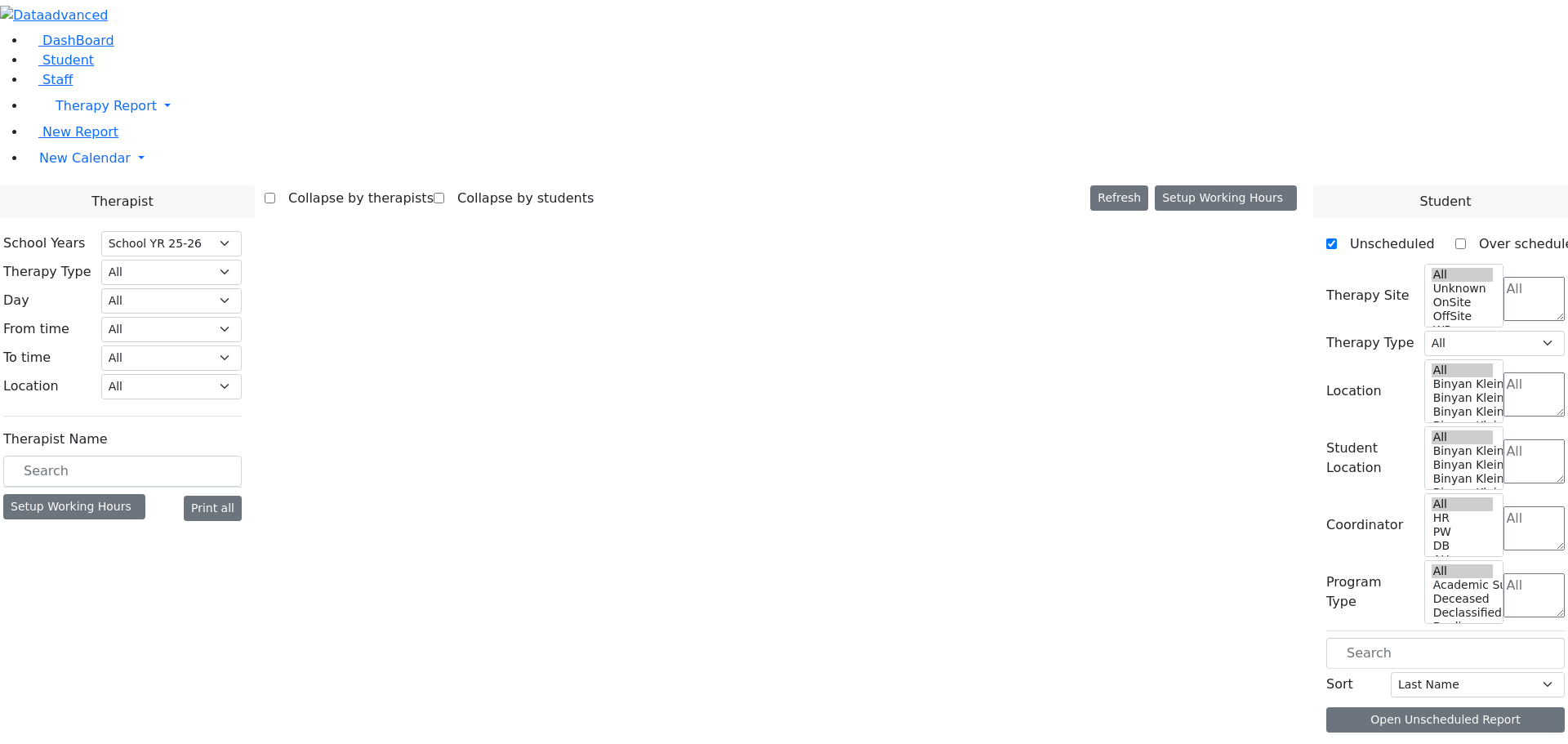
select select "212"
select select "1"
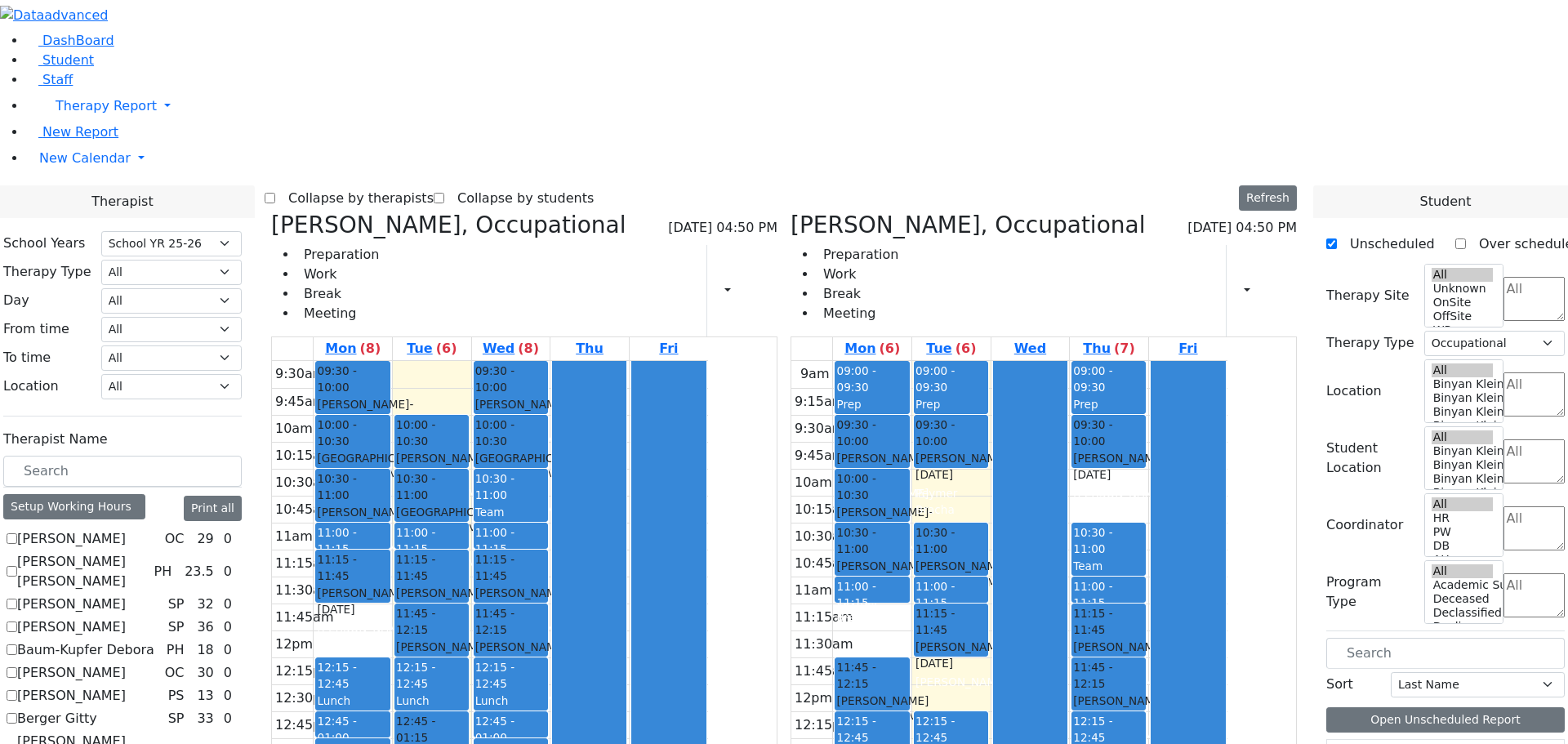
click at [271, 211] on icon at bounding box center [271, 225] width 0 height 27
checkbox input "false"
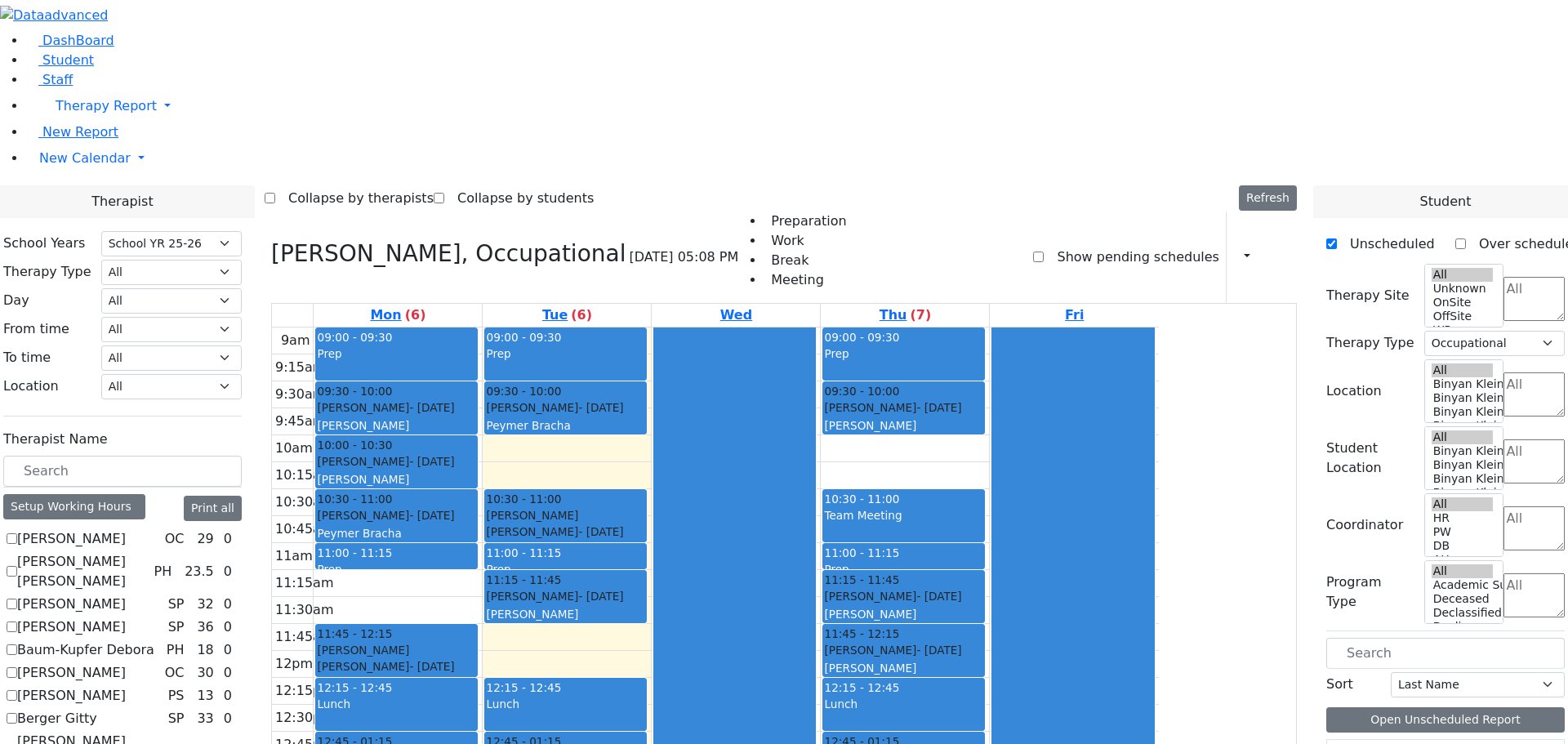
click at [271, 240] on icon at bounding box center [271, 254] width 0 height 27
select select
checkbox input "false"
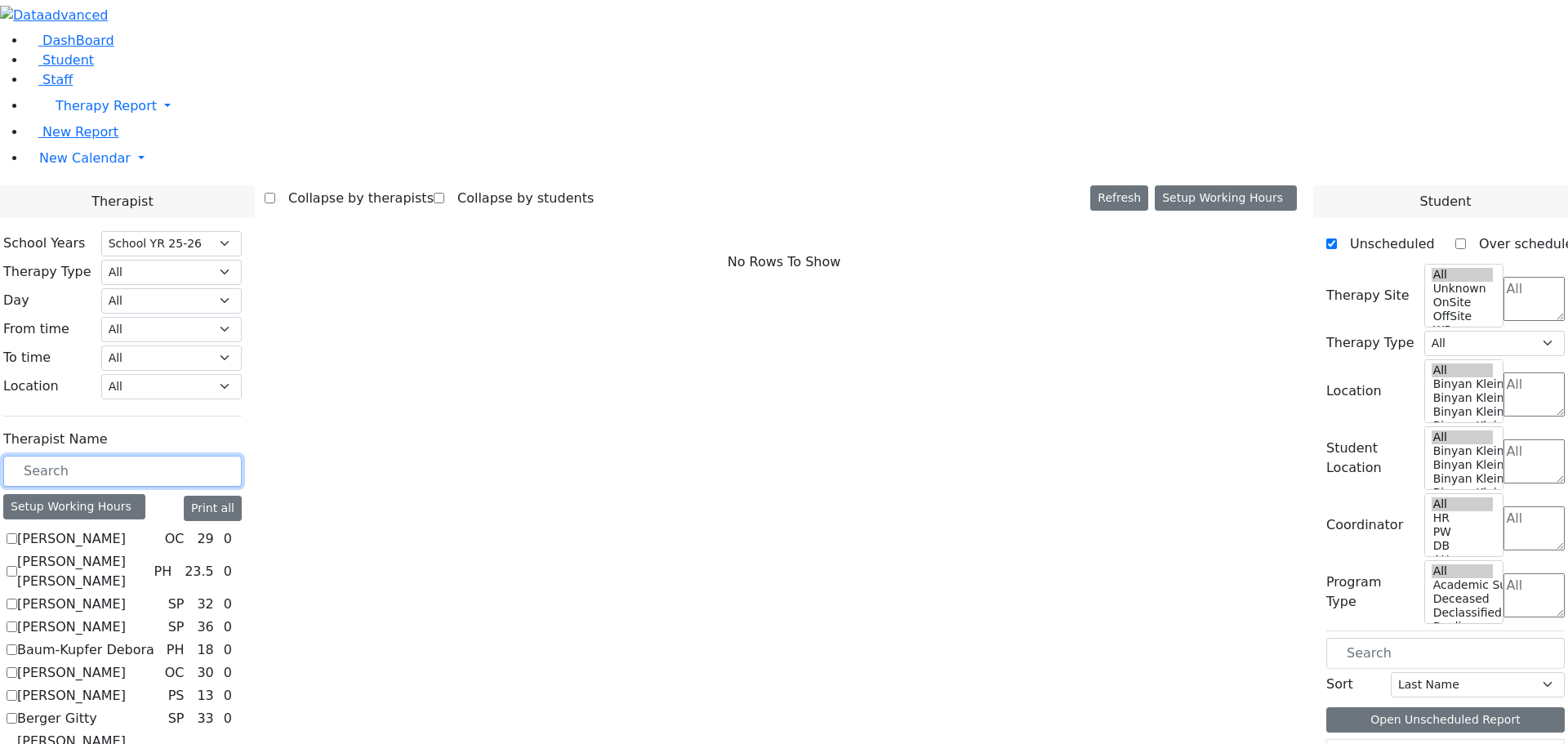
click at [242, 456] on input "text" at bounding box center [122, 471] width 238 height 31
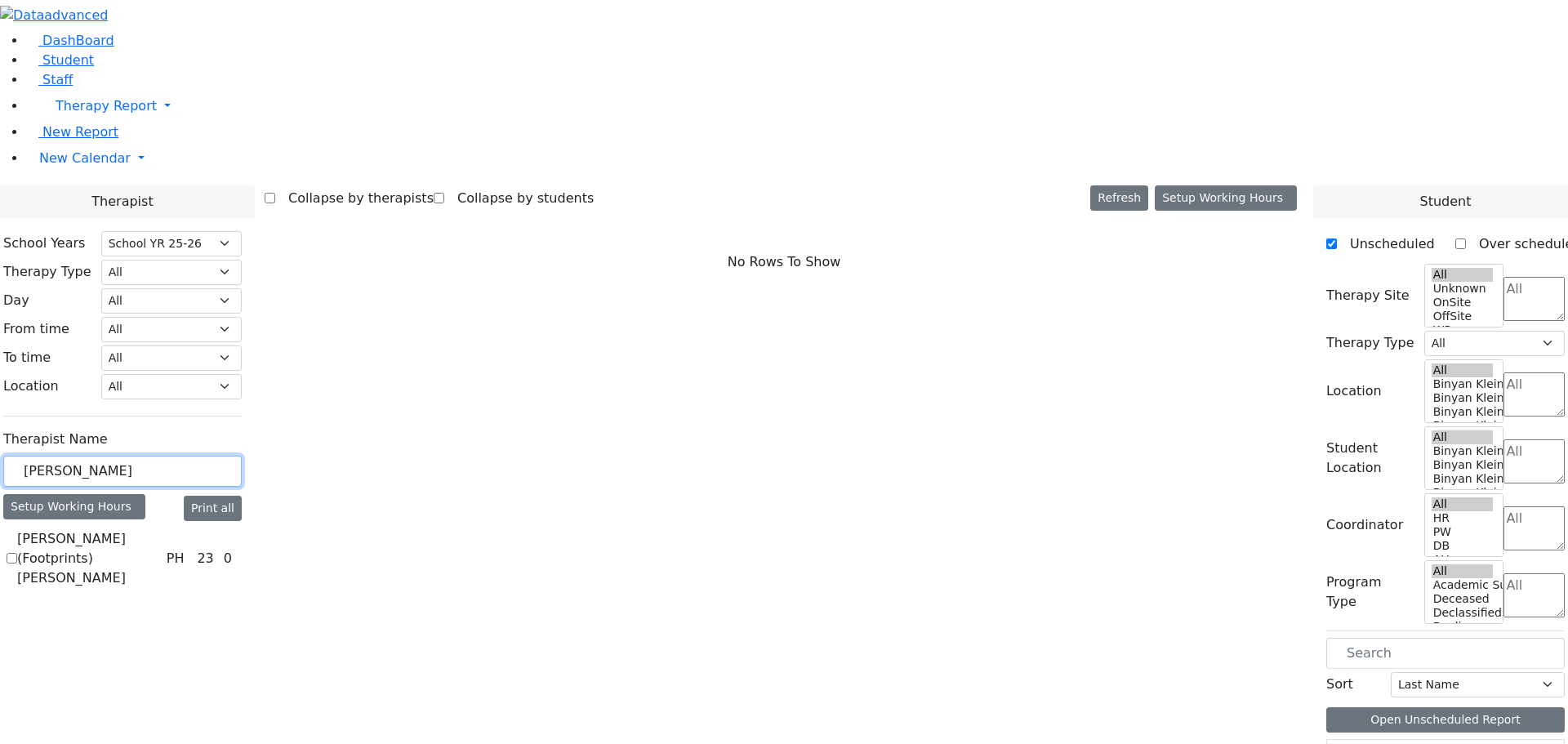
type input "kraus"
click at [160, 529] on label "[PERSON_NAME] (Footprints) [PERSON_NAME]" at bounding box center [89, 558] width 143 height 59
click at [17, 553] on input "[PERSON_NAME] (Footprints) [PERSON_NAME]" at bounding box center [12, 558] width 11 height 11
checkbox input "true"
select select "2"
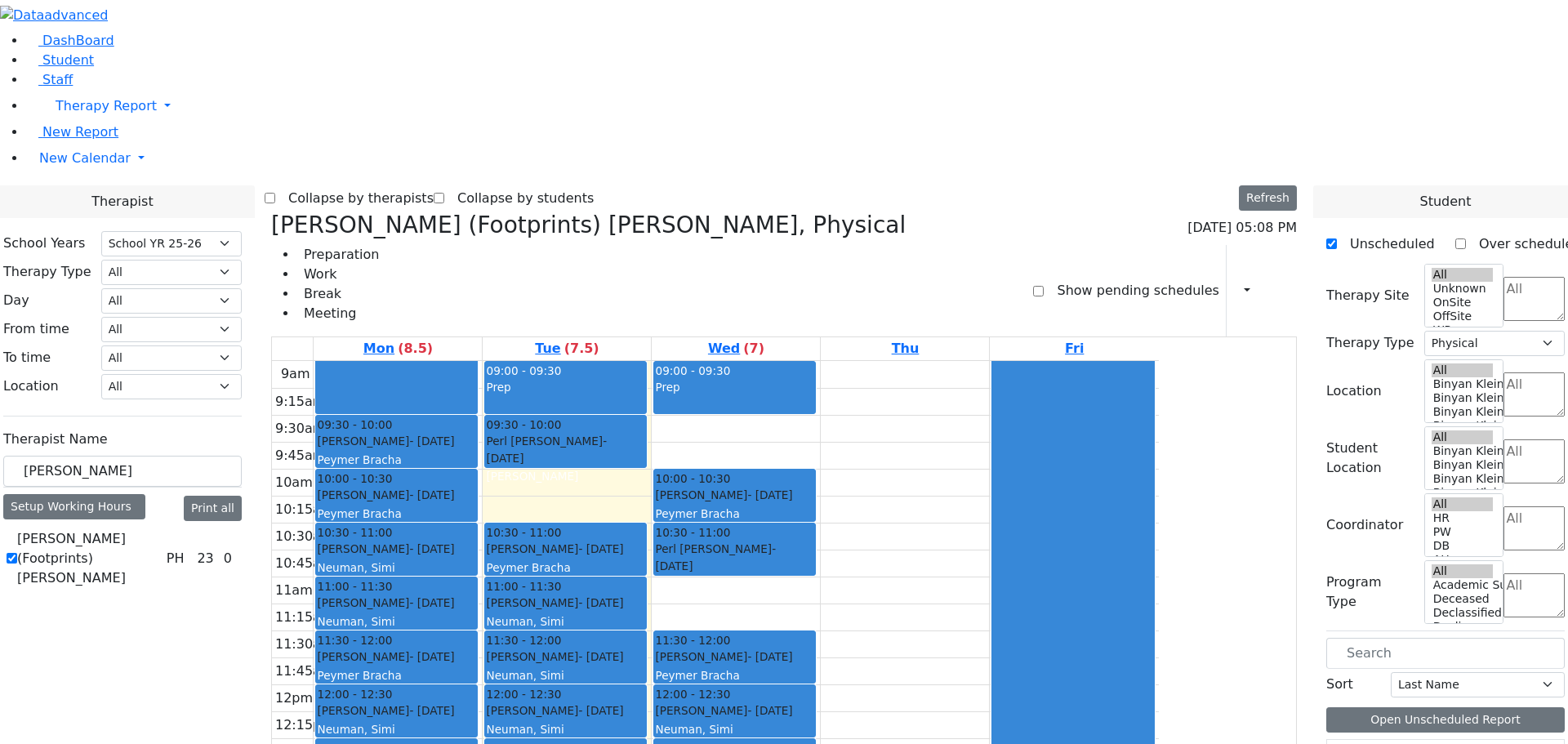
click at [271, 211] on icon at bounding box center [271, 225] width 0 height 27
select select
checkbox input "false"
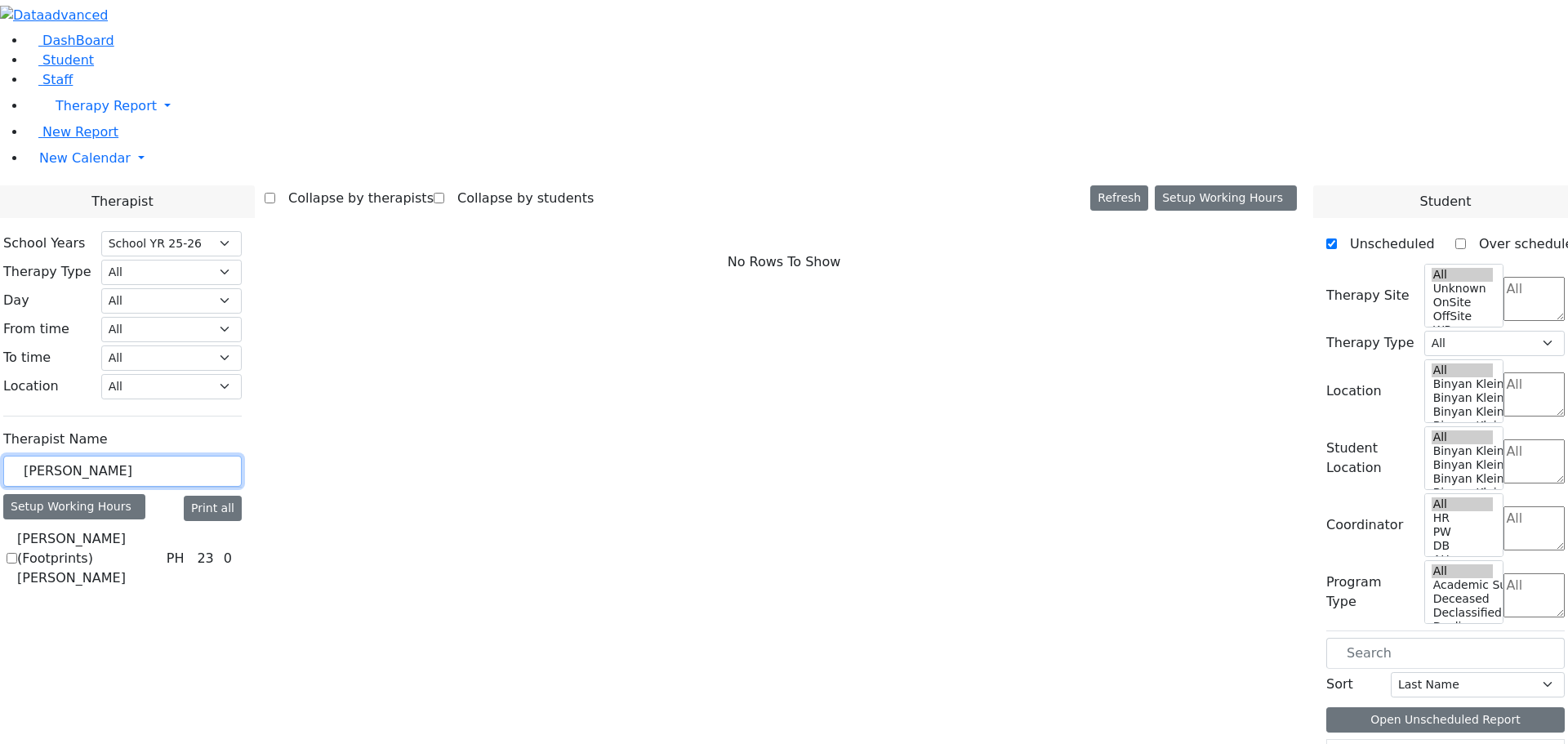
click at [242, 456] on input "kraus" at bounding box center [122, 471] width 238 height 31
type input "k"
type input "zucker"
click at [110, 529] on label "Zucker Sushie" at bounding box center [63, 539] width 92 height 20
click at [17, 533] on input "Zucker Sushie" at bounding box center [12, 538] width 11 height 11
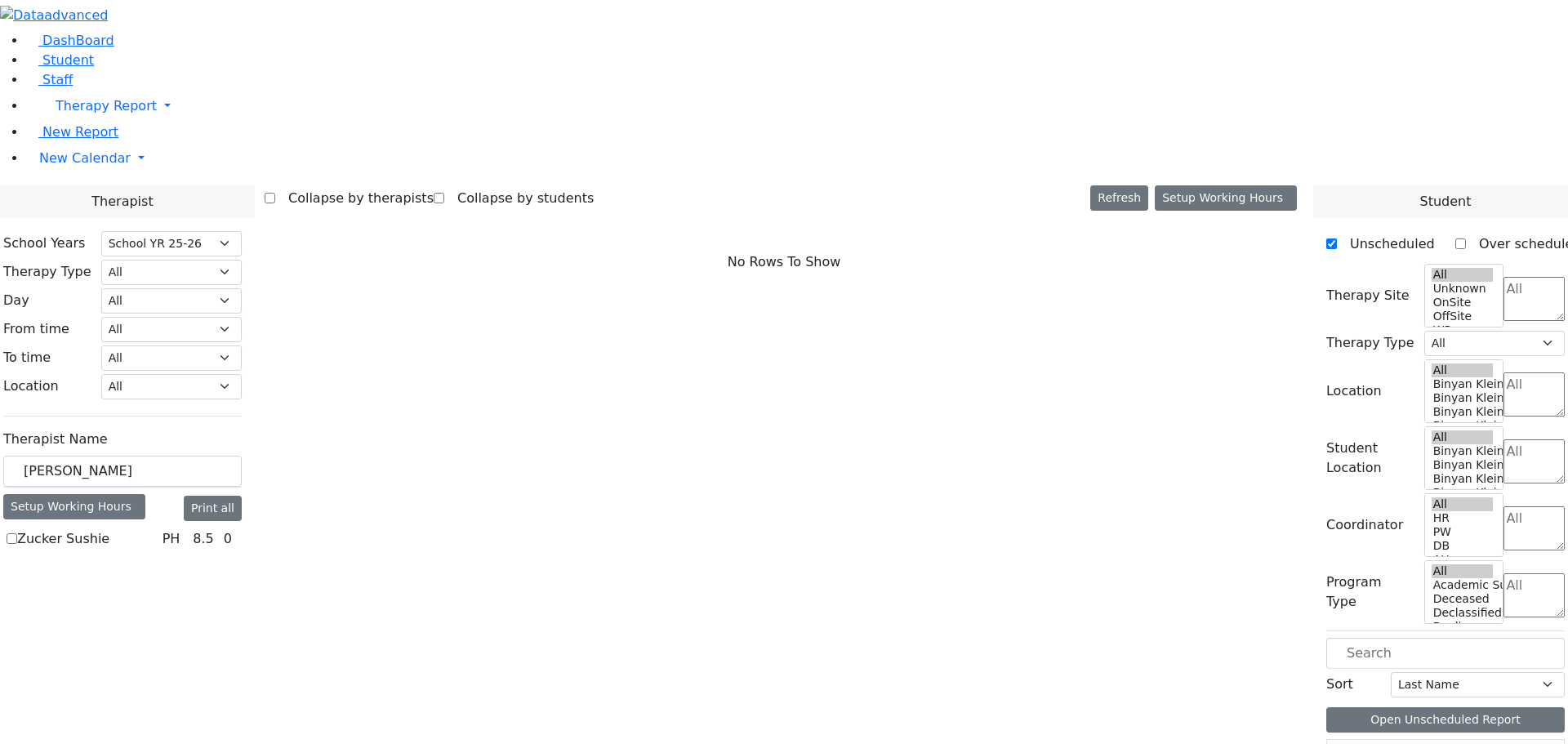
checkbox input "true"
select select "2"
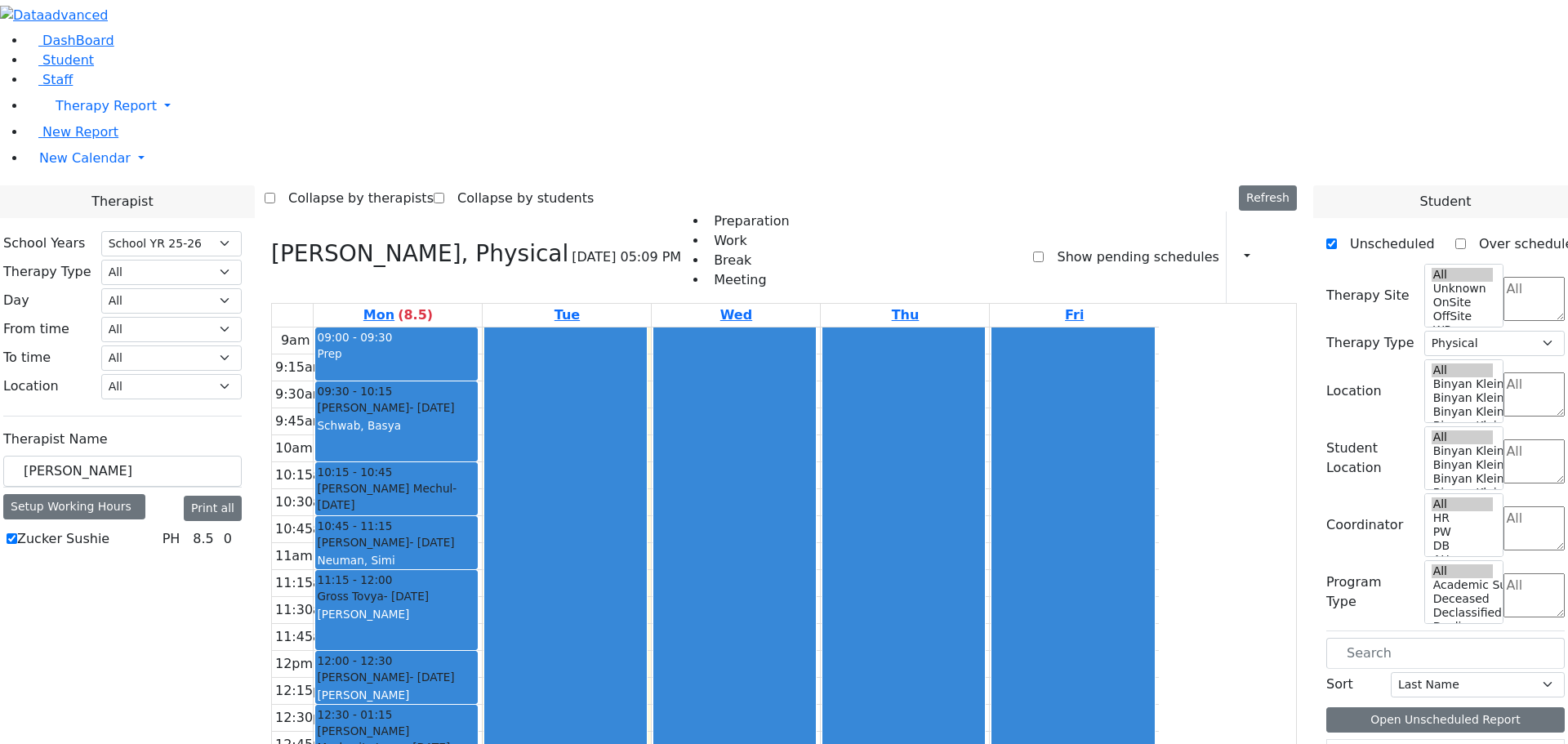
click at [271, 240] on icon at bounding box center [271, 254] width 0 height 27
select select
checkbox input "false"
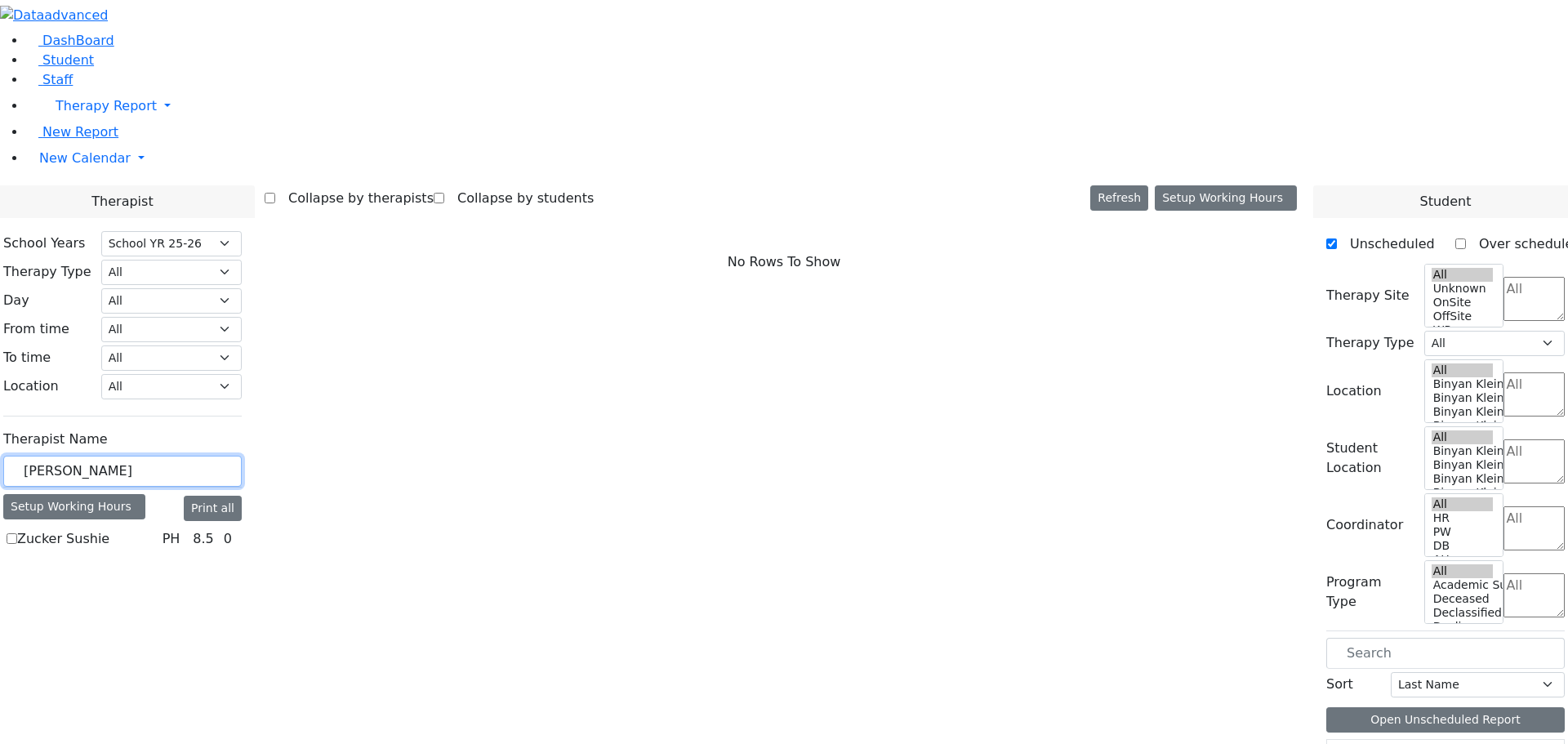
drag, startPoint x: 262, startPoint y: 285, endPoint x: 160, endPoint y: 283, distance: 102.0
type input "fried"
click at [93, 529] on label "Fried Tamar" at bounding box center [55, 539] width 76 height 20
click at [17, 533] on input "Fried Tamar" at bounding box center [12, 538] width 11 height 11
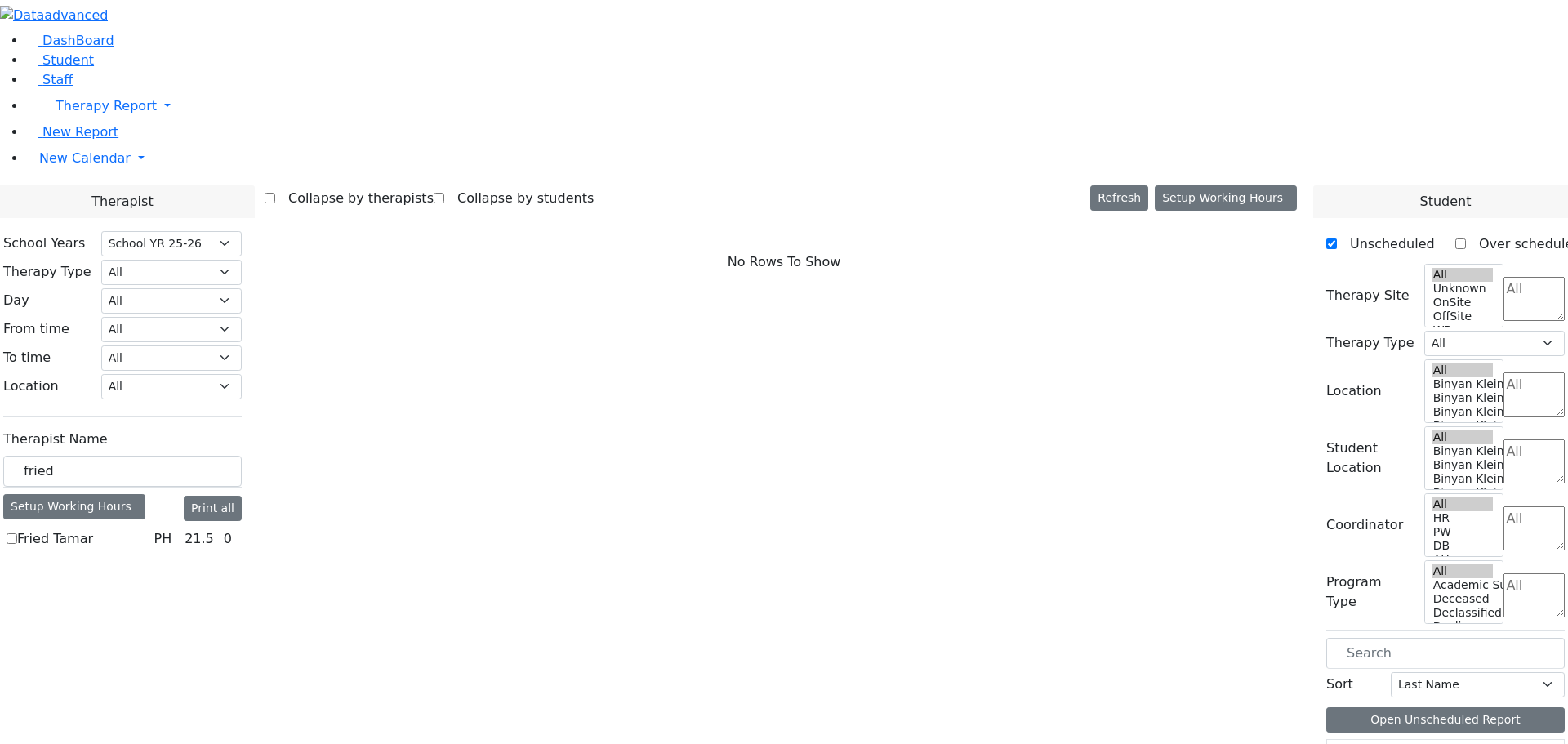
checkbox input "true"
select select "2"
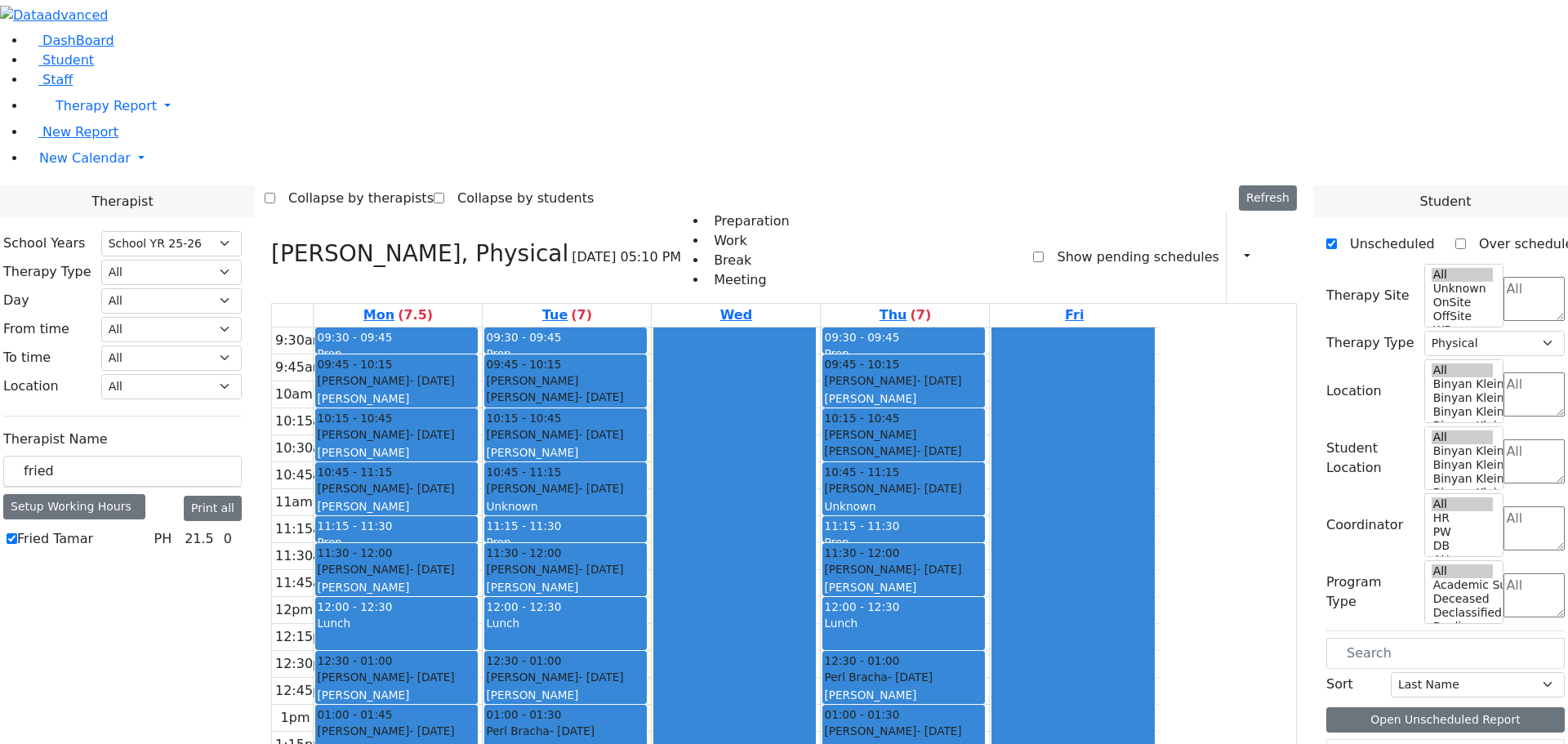
click at [271, 240] on icon at bounding box center [271, 254] width 0 height 27
select select
checkbox input "false"
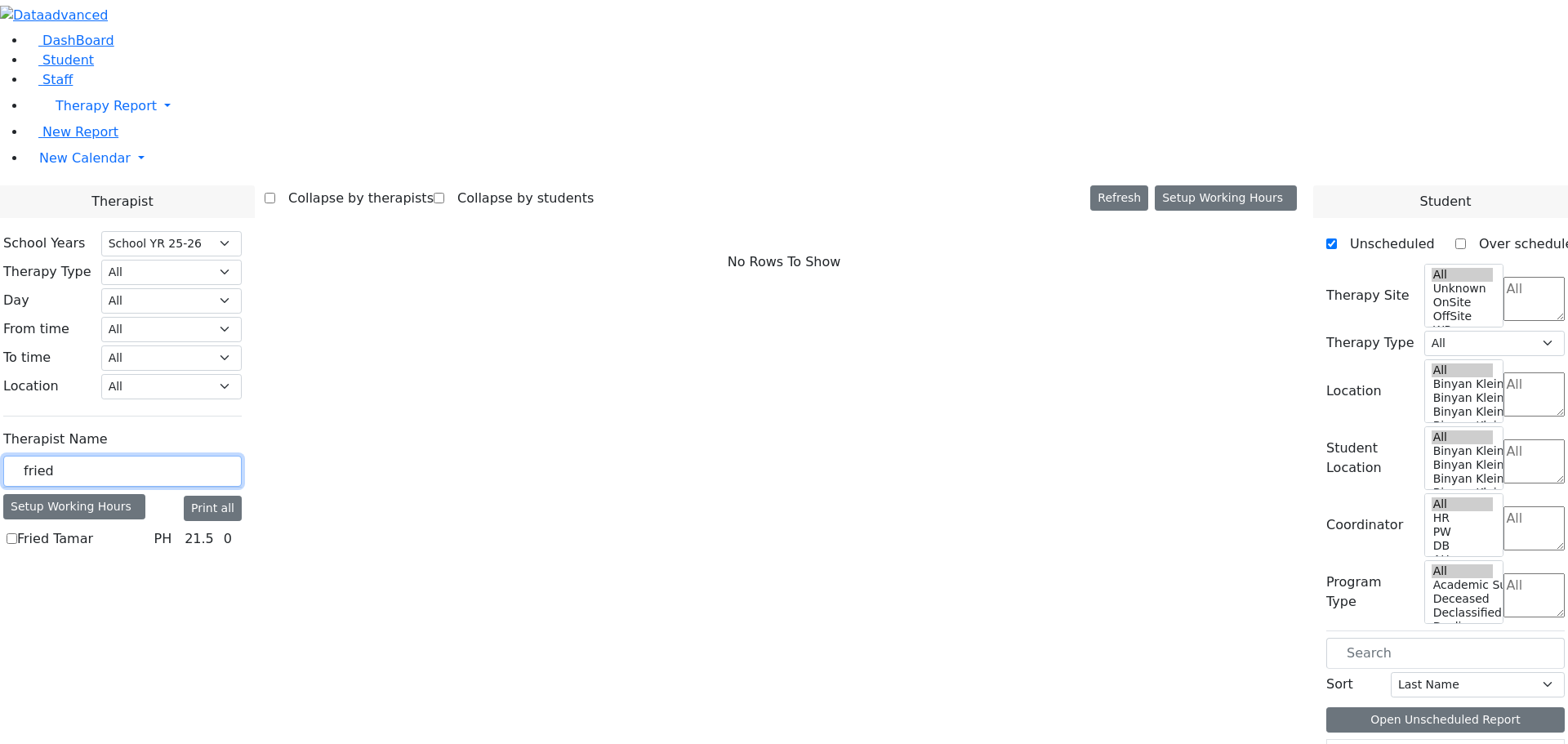
drag, startPoint x: 261, startPoint y: 284, endPoint x: 202, endPoint y: 284, distance: 59.0
click at [200, 456] on div "fried" at bounding box center [122, 471] width 238 height 32
type input "gore"
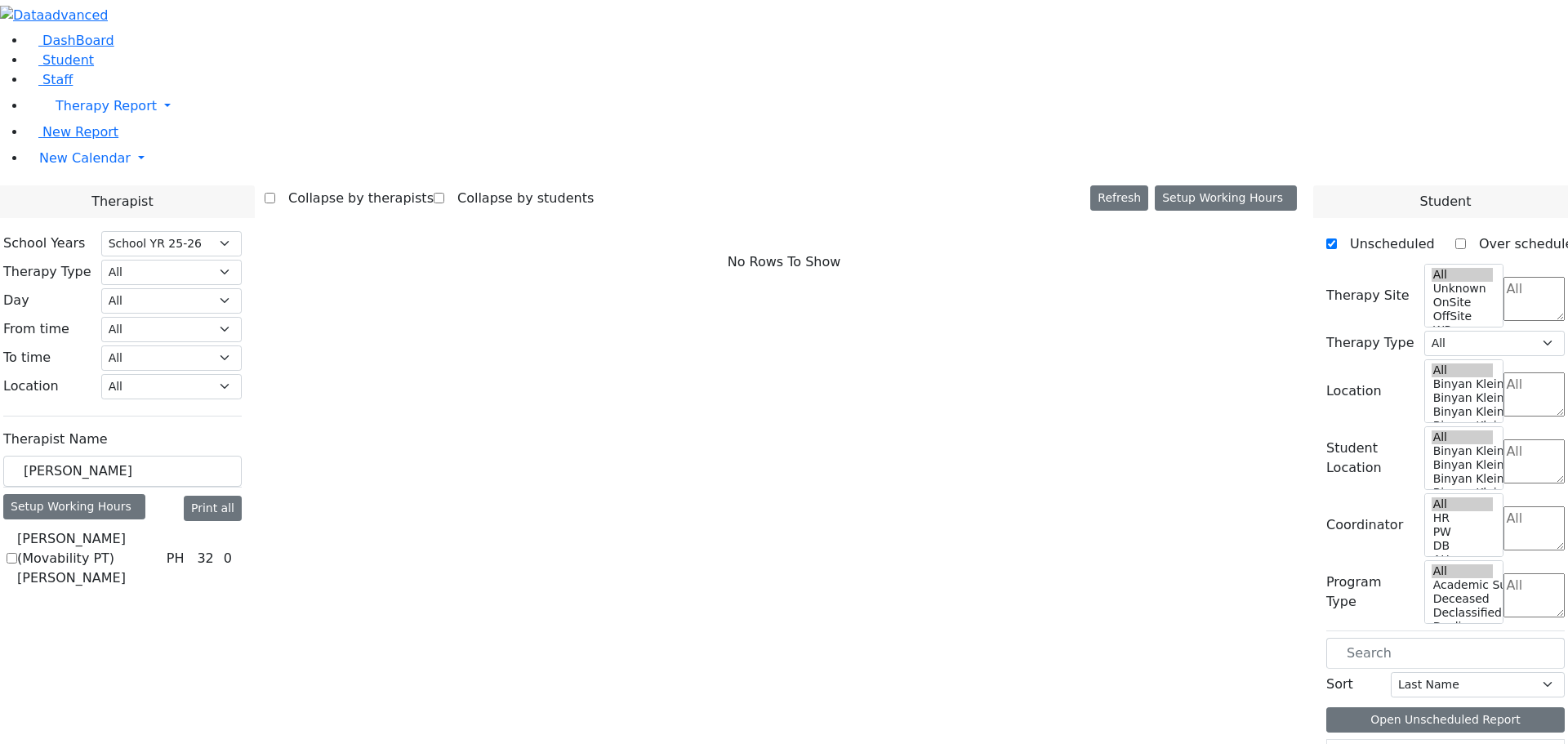
click at [160, 529] on label "[PERSON_NAME] (Movability PT) [PERSON_NAME]" at bounding box center [89, 558] width 143 height 59
click at [17, 553] on input "[PERSON_NAME] (Movability PT) [PERSON_NAME]" at bounding box center [12, 558] width 11 height 11
checkbox input "true"
select select "2"
select select "212"
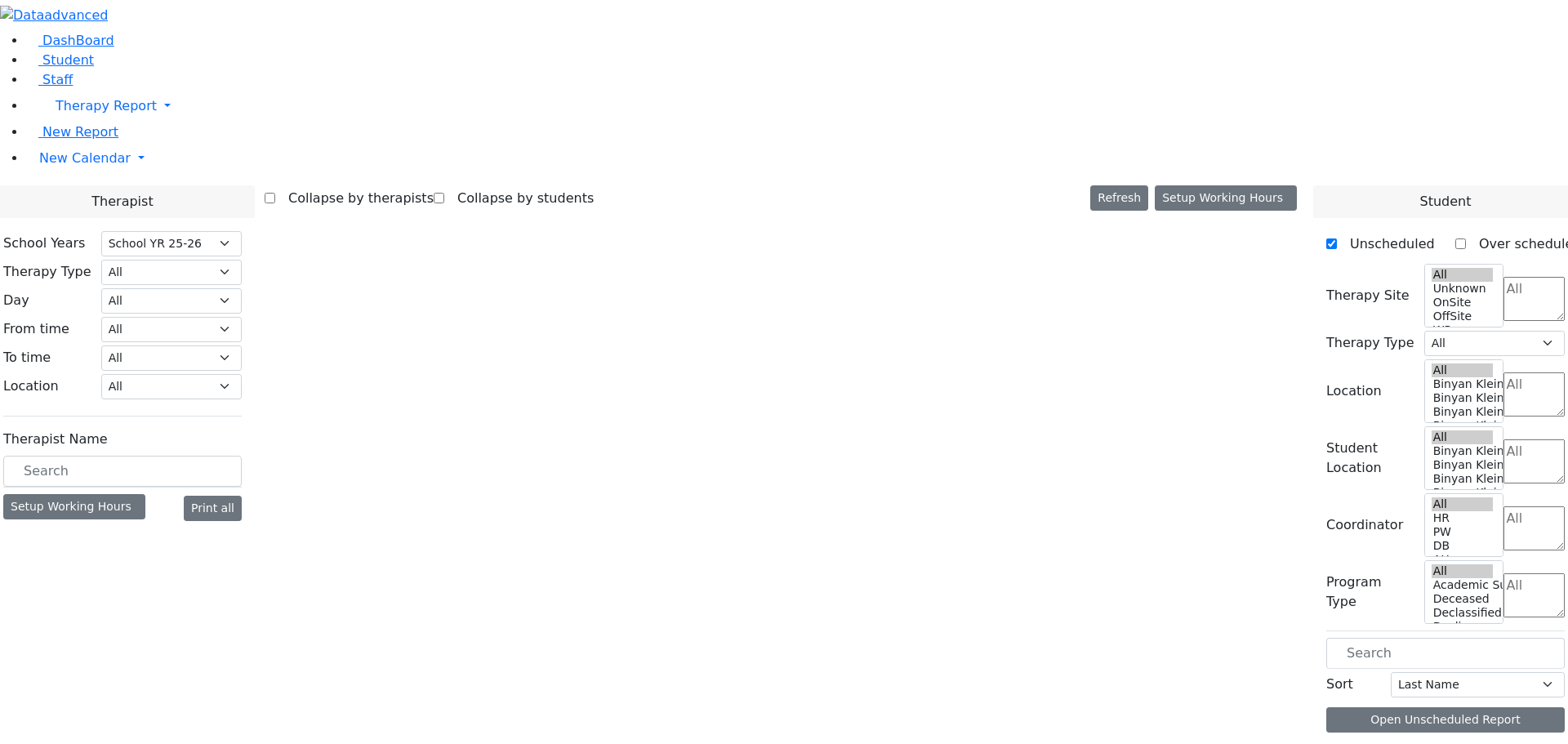
select select "2"
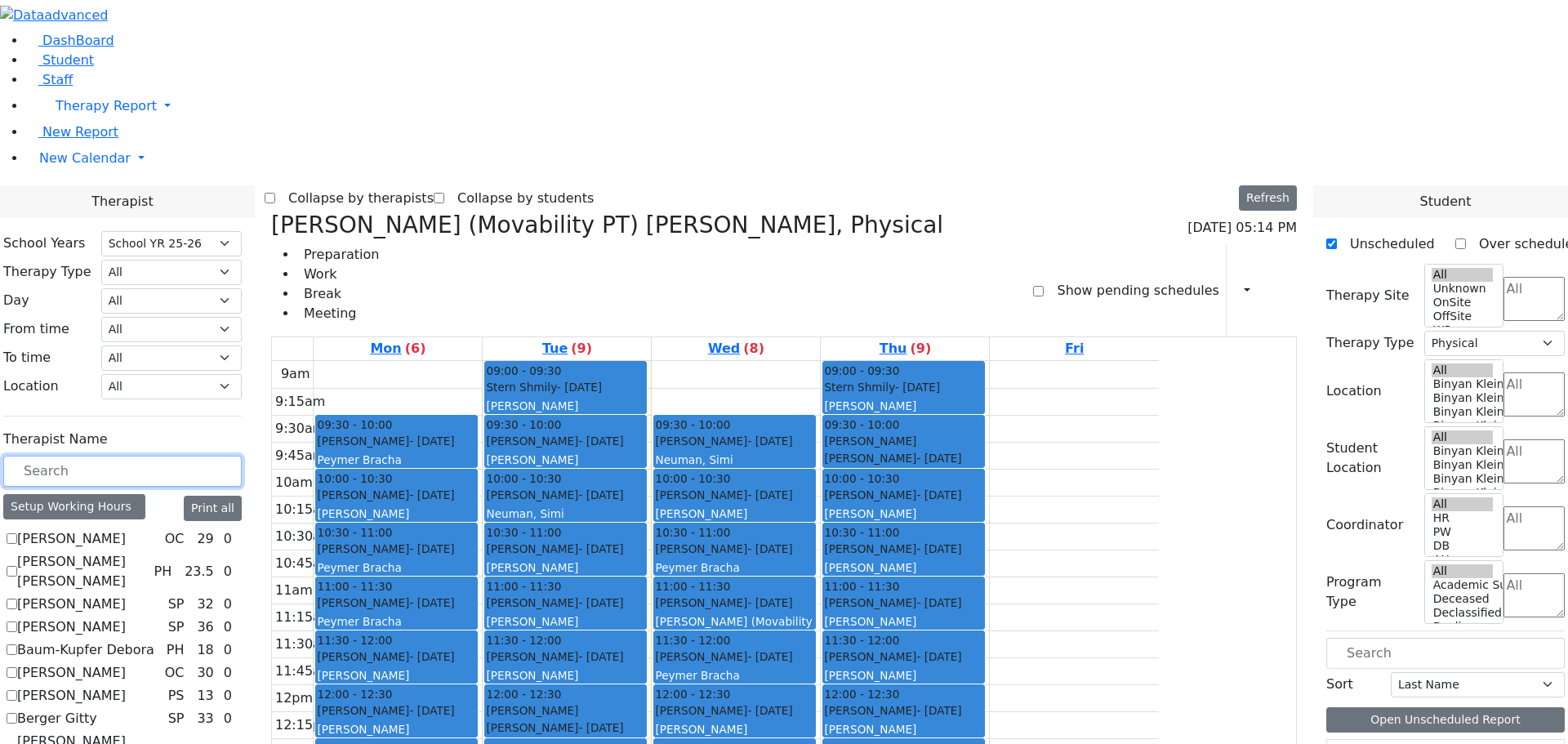
click at [242, 456] on input "text" at bounding box center [122, 471] width 238 height 31
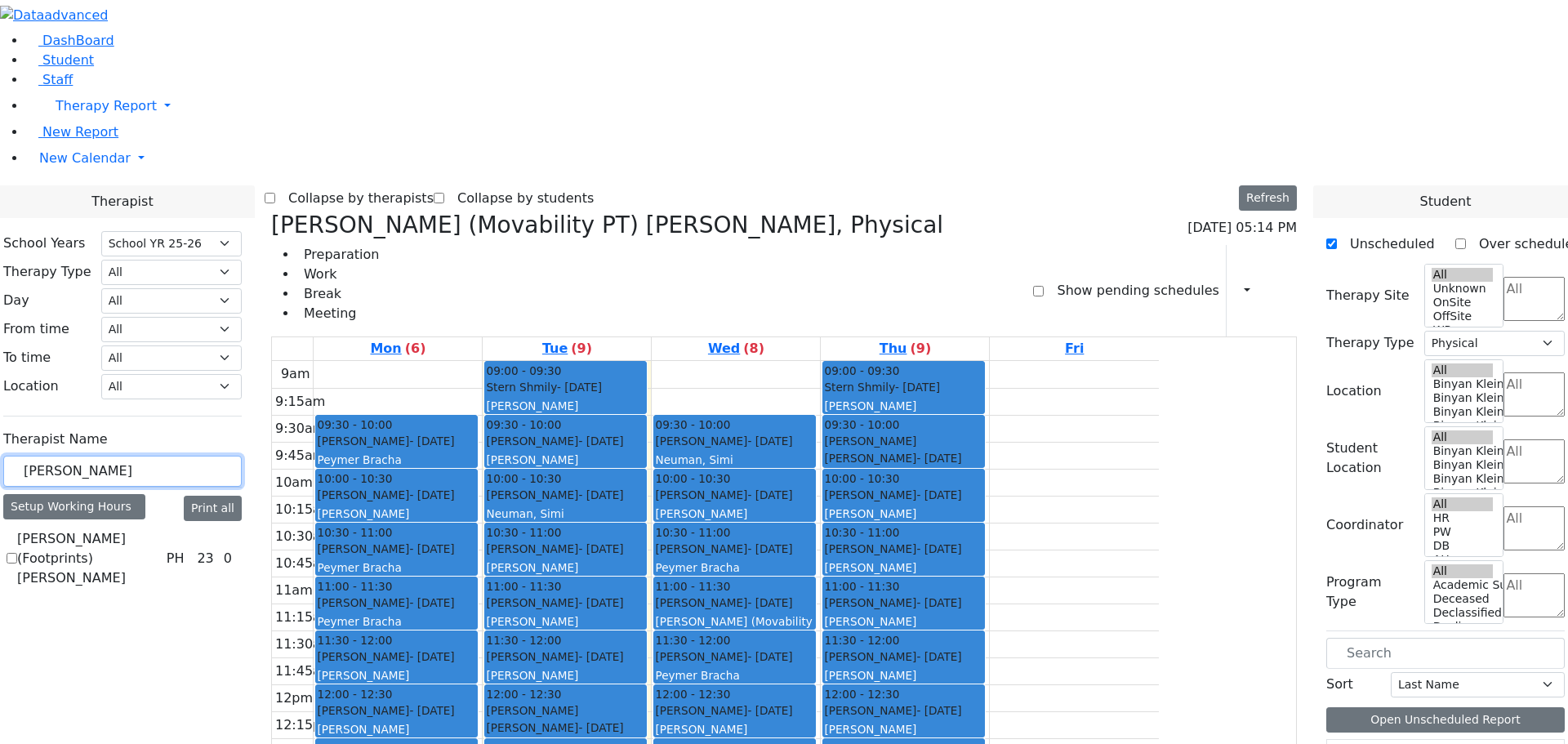
type input "kraus"
click at [160, 529] on label "[PERSON_NAME] (Footprints) [PERSON_NAME]" at bounding box center [89, 558] width 143 height 59
click at [17, 553] on input "[PERSON_NAME] (Footprints) [PERSON_NAME]" at bounding box center [12, 558] width 11 height 11
checkbox input "true"
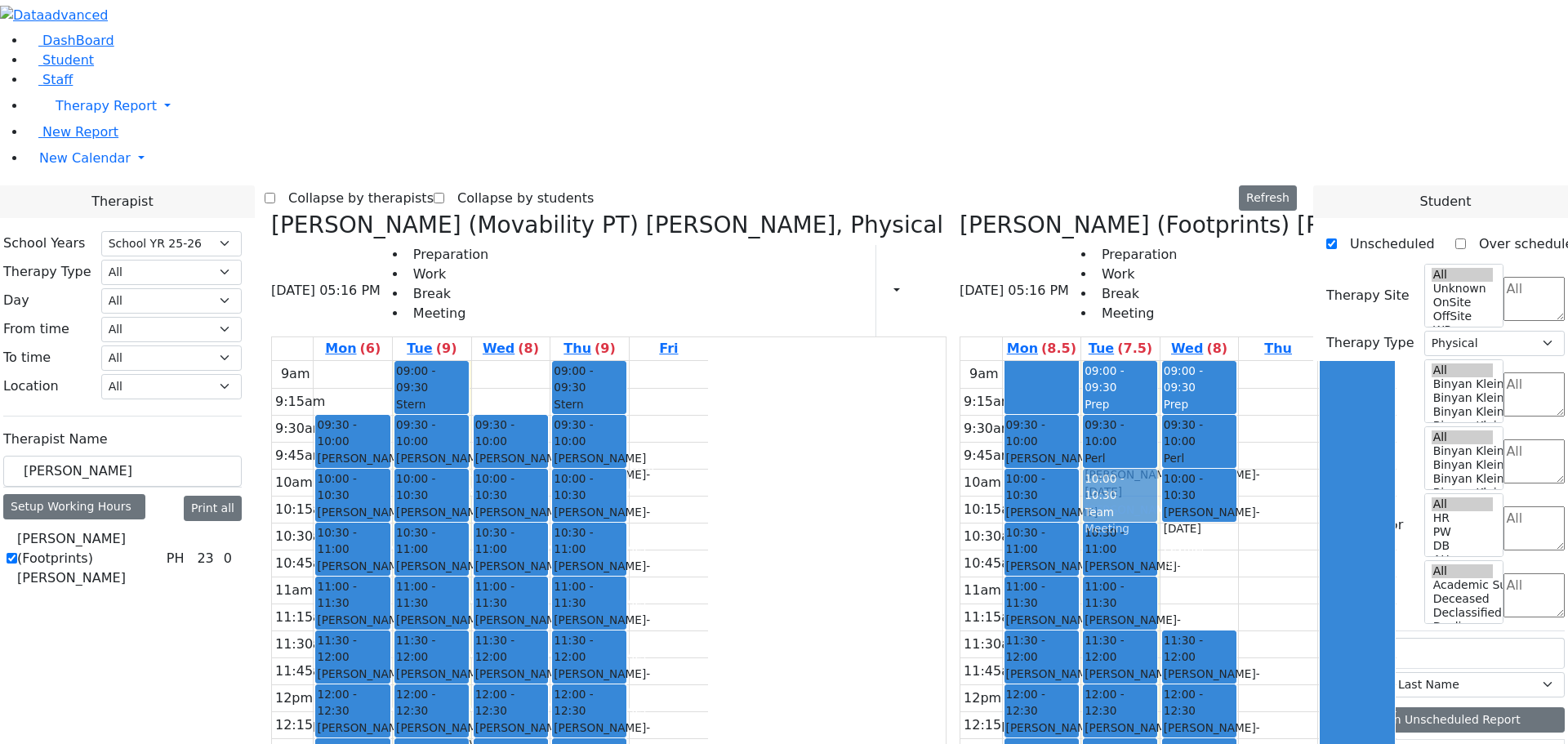
drag, startPoint x: 1135, startPoint y: 311, endPoint x: 1059, endPoint y: 257, distance: 93.2
click at [1059, 361] on tr "09:30 - 10:00 Katz Rivka - 11/06/2015 Peymer Bracha 10:00 - 10:30 Mezei Henny -…" at bounding box center [1178, 684] width 436 height 647
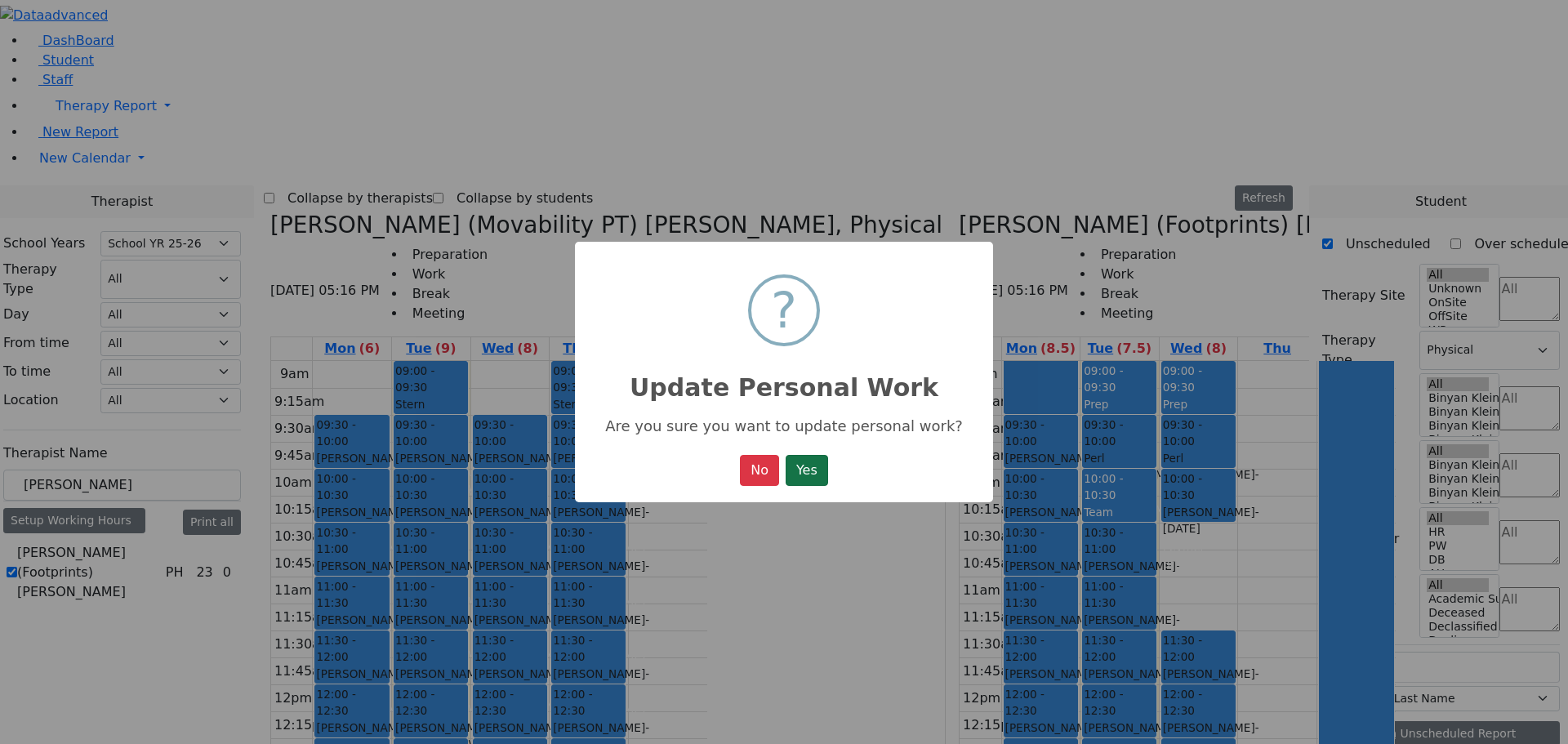
click at [808, 466] on button "Yes" at bounding box center [807, 470] width 43 height 31
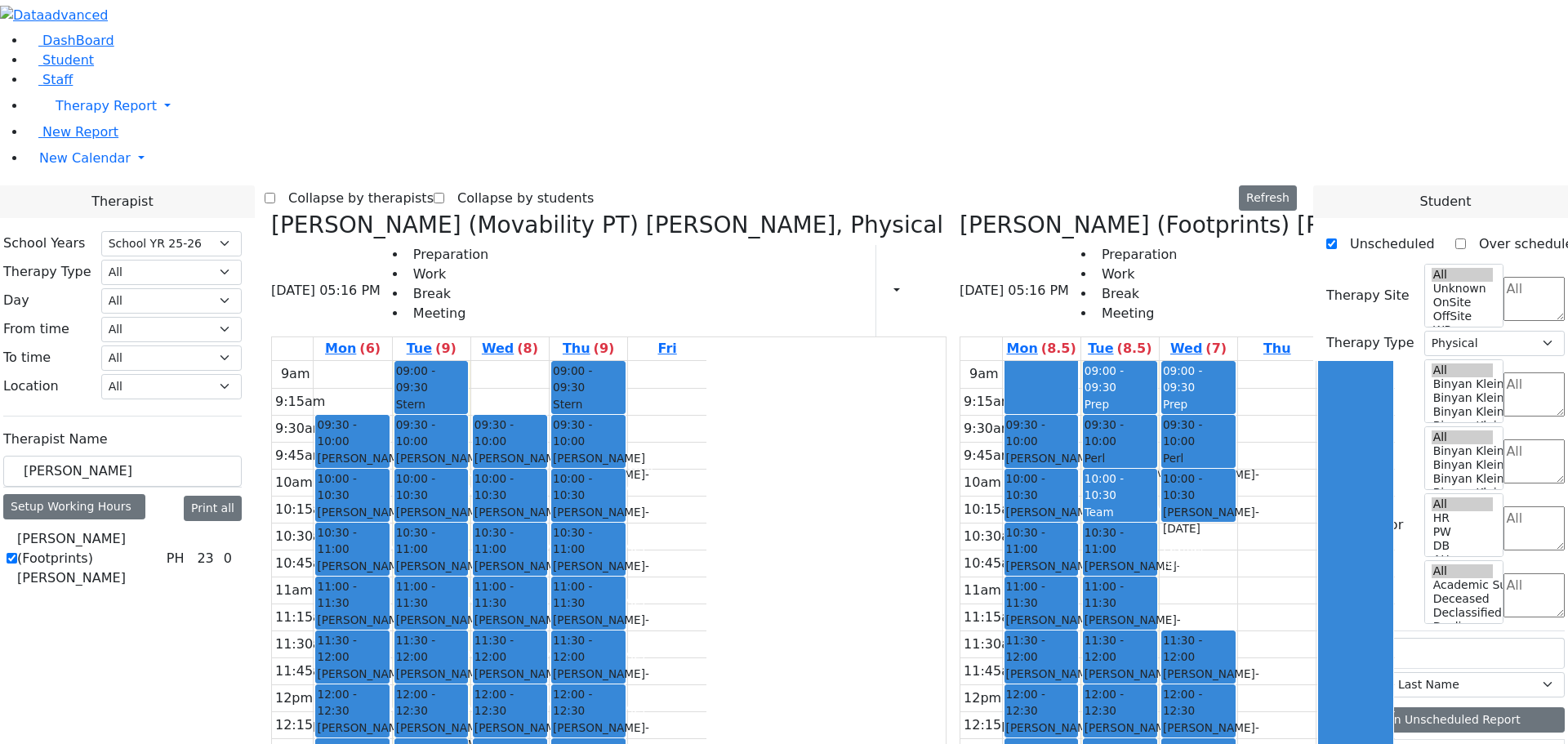
click at [926, 283] on icon at bounding box center [926, 290] width 0 height 15
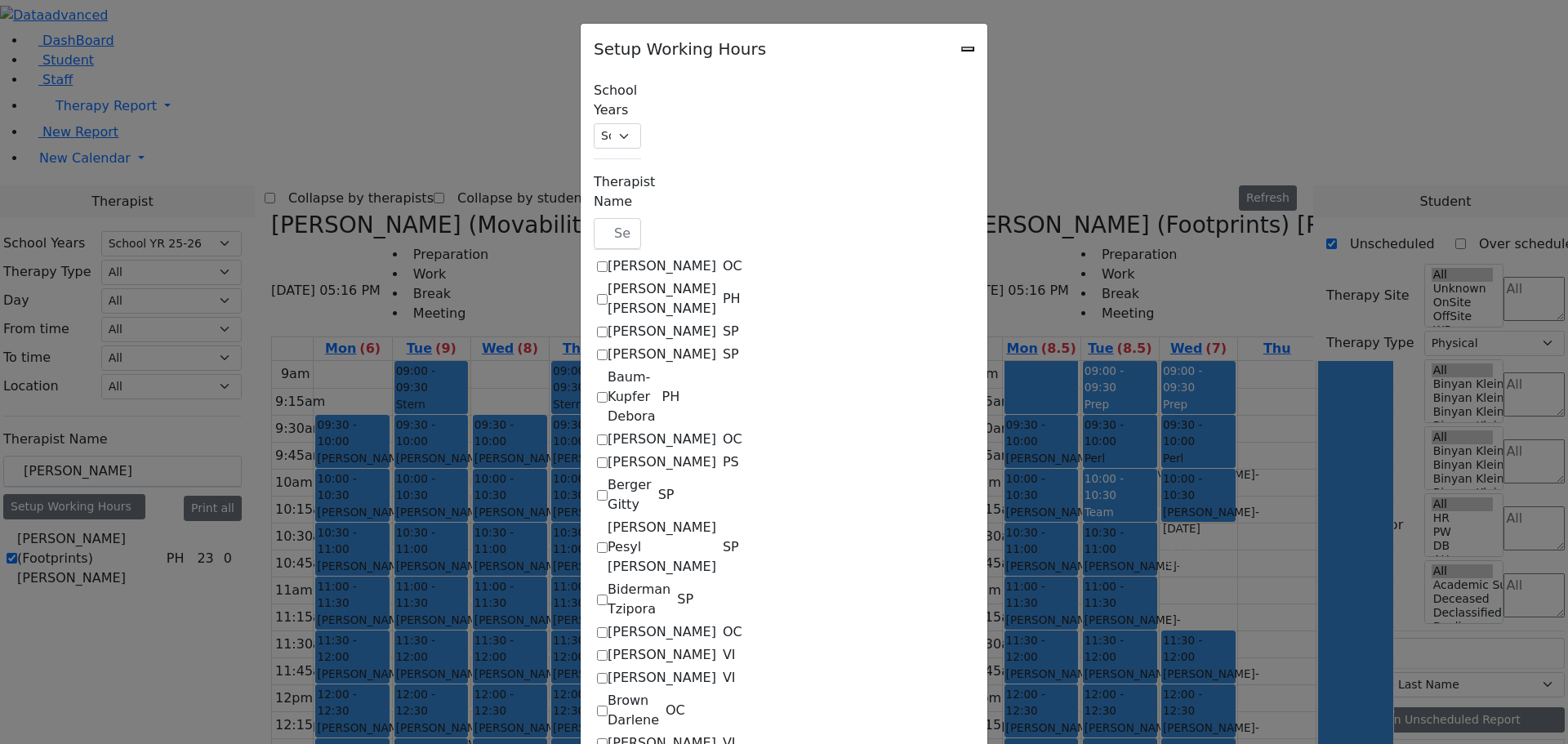
checkbox input "true"
select select "09:00:00"
select select "13:30:00"
select select "1"
select select "15:00:00"
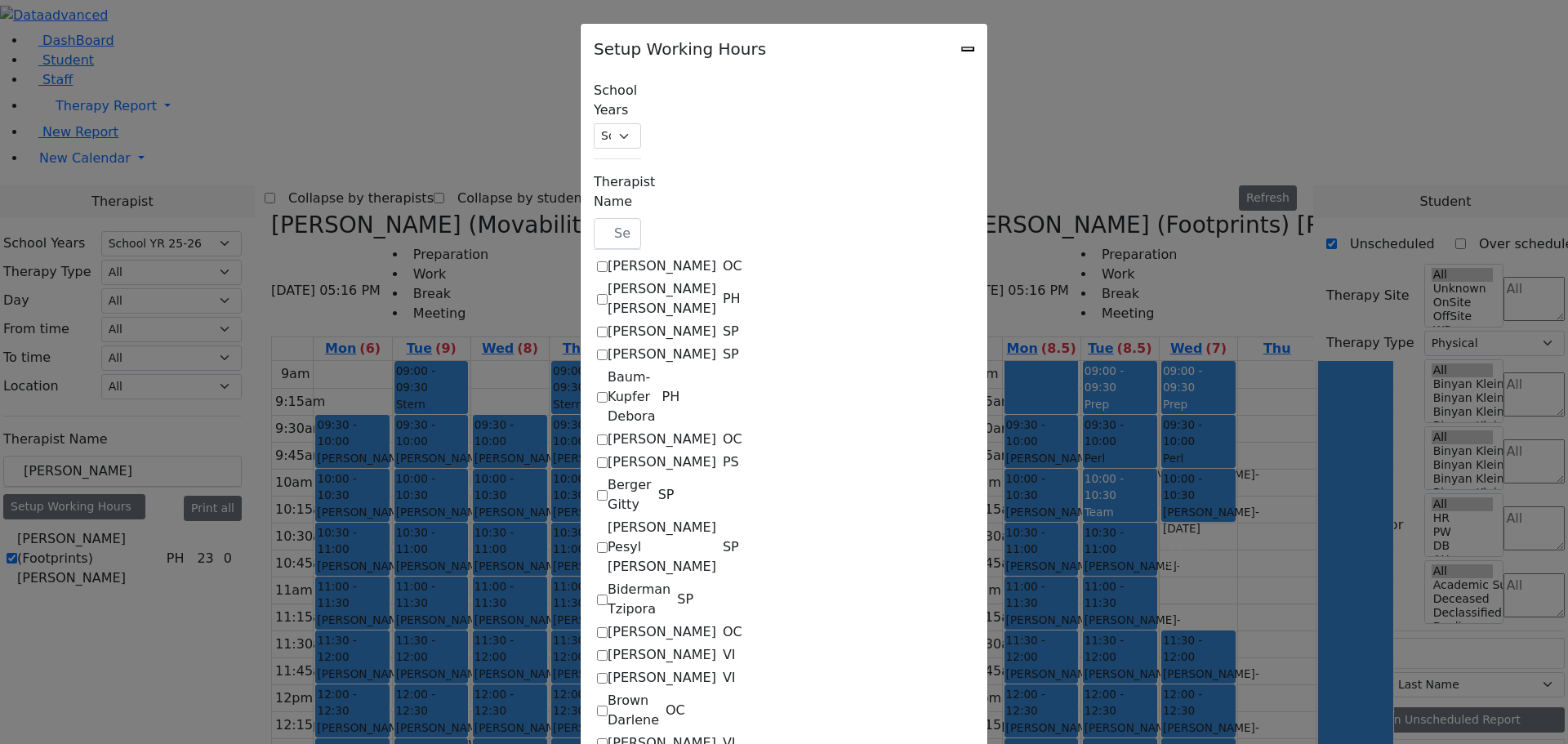
select select "19:00:00"
select select "09:00:00"
select select "15:00:00"
select select "1"
select select "15:00:00"
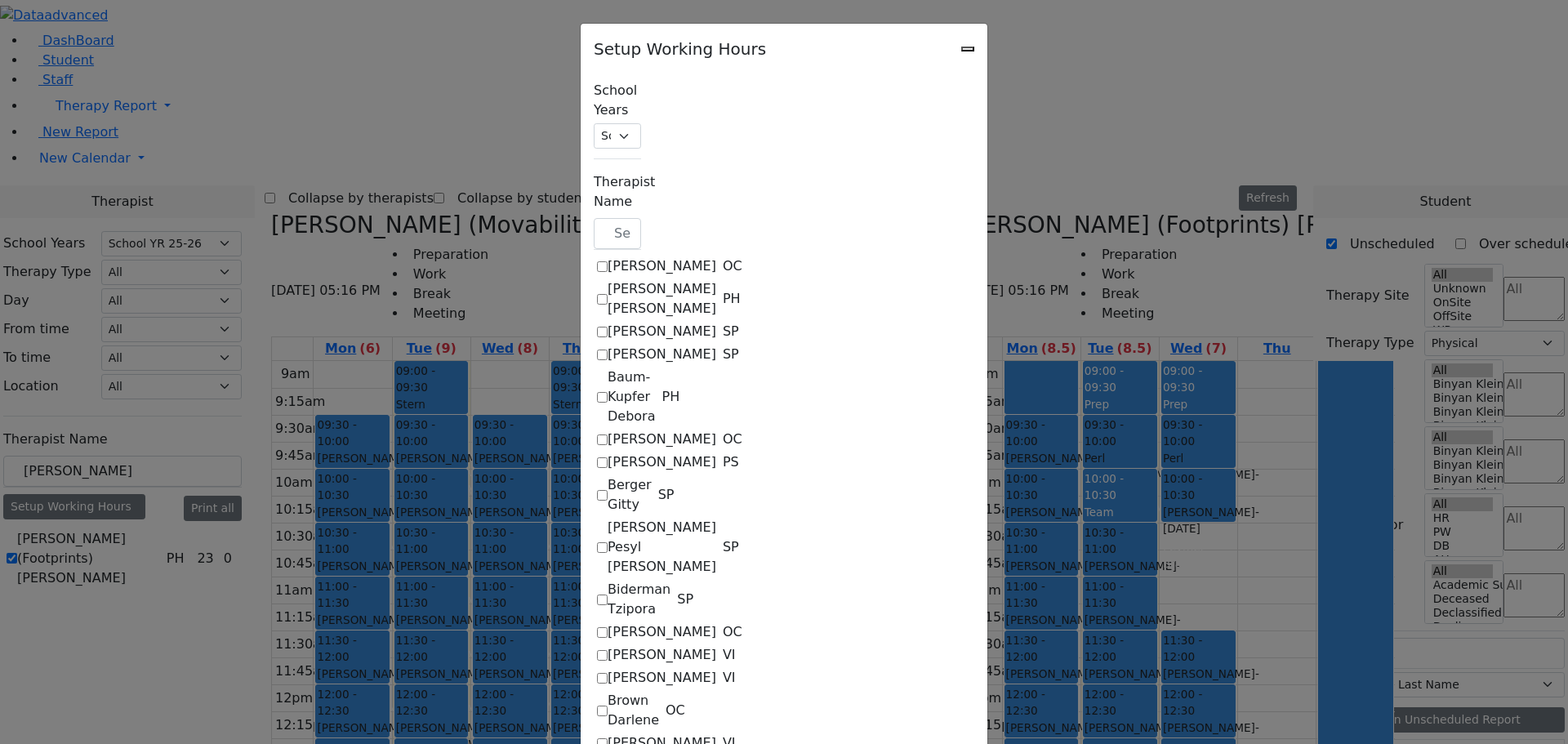
select select "19:00:00"
select select "09:00:00"
select select "15:00:00"
select select "1"
select select "15:00:00"
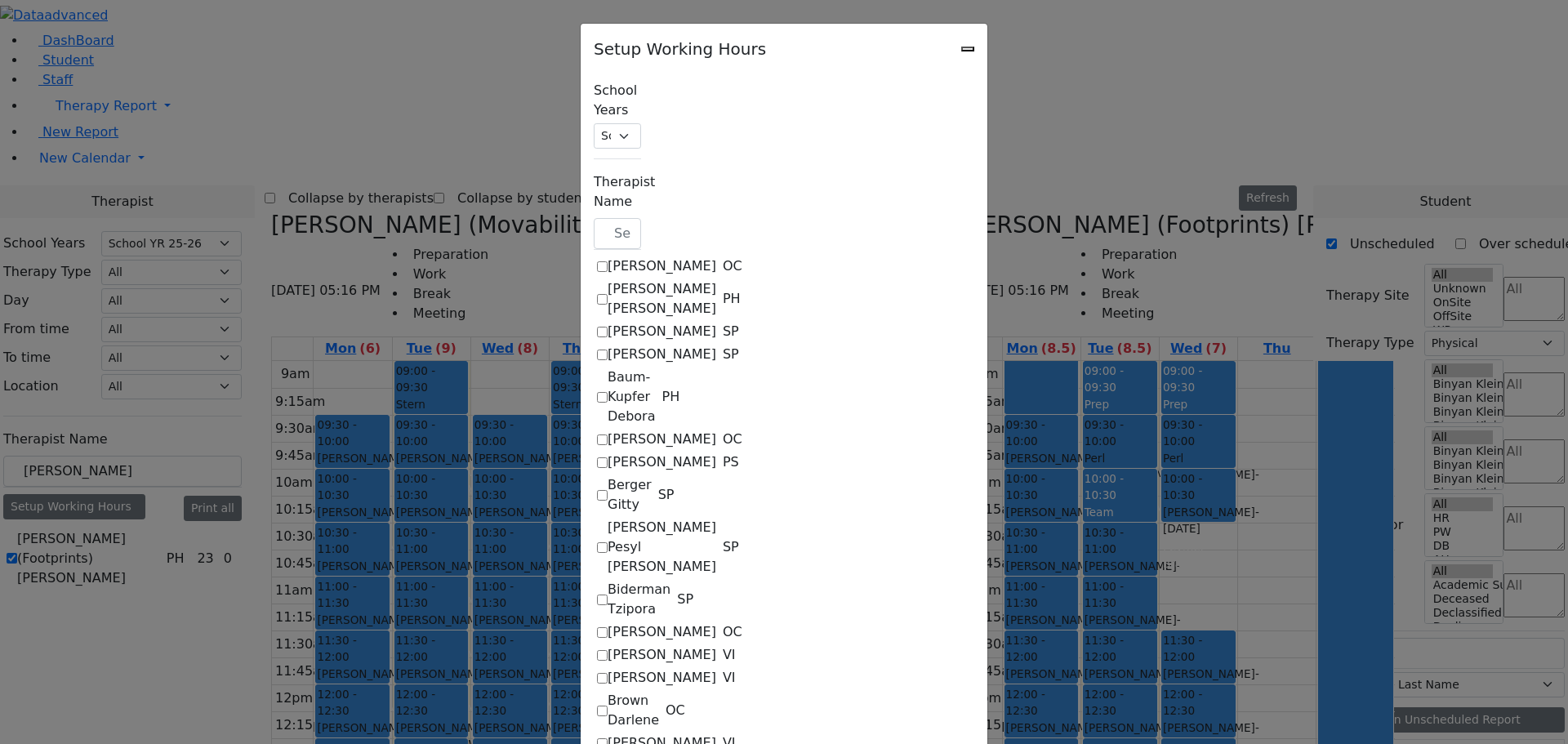
select select "19:00:00"
select select "09:00:00"
select select "15:00:00"
select select "1"
select select "15:00:00"
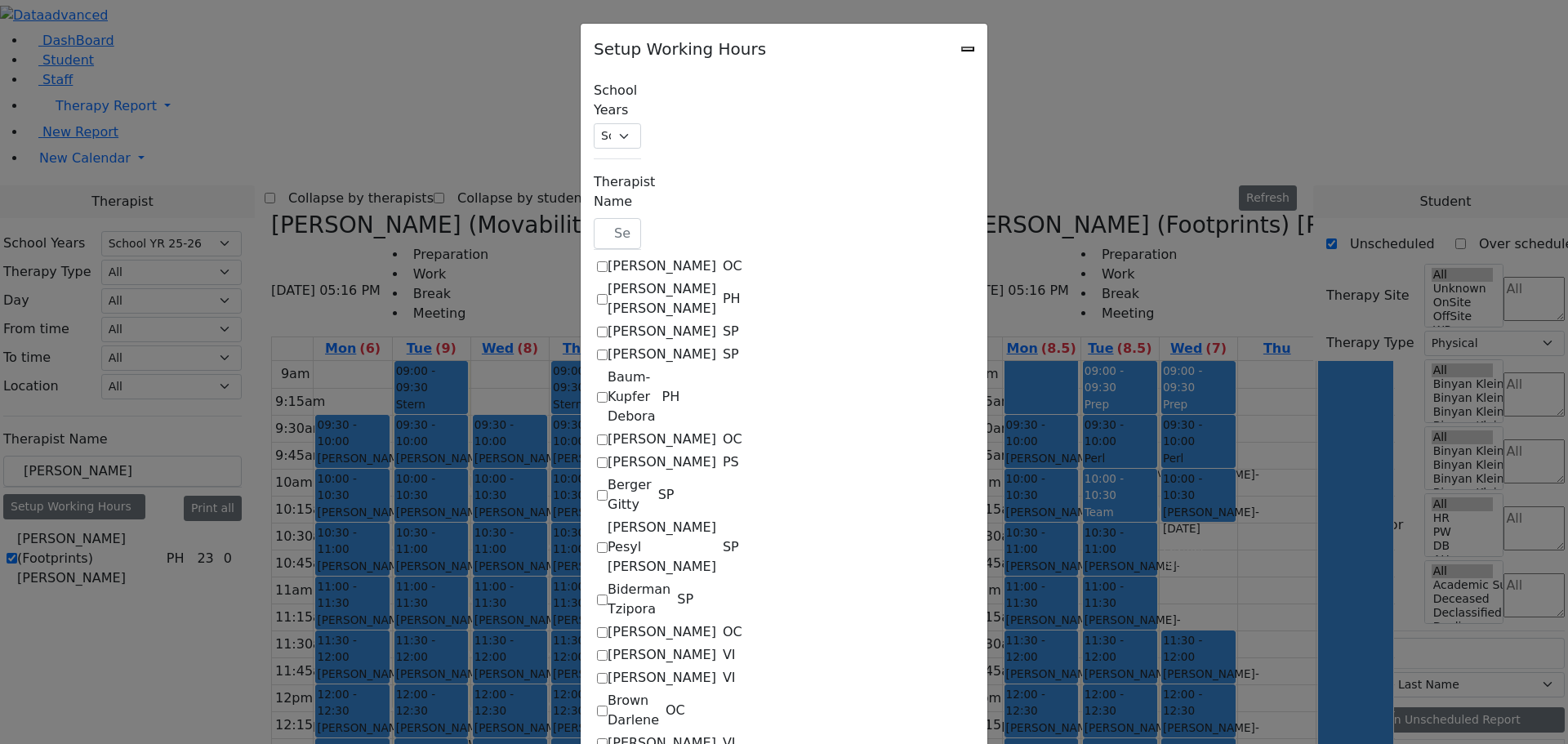
select select "19:00:00"
select select "09:00:00"
select select "15:00:00"
select select "1"
select select "15:00:00"
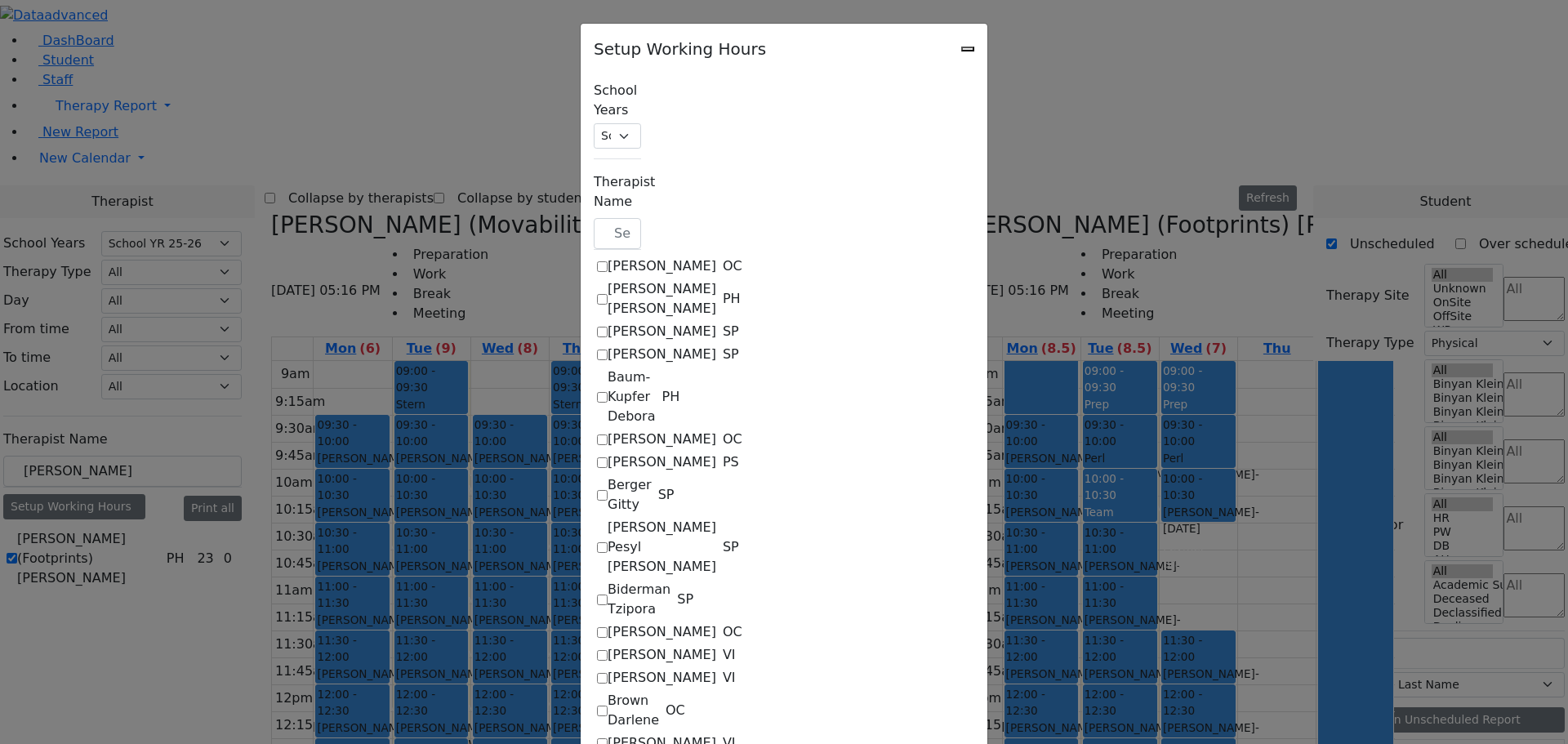
select select "19:00:00"
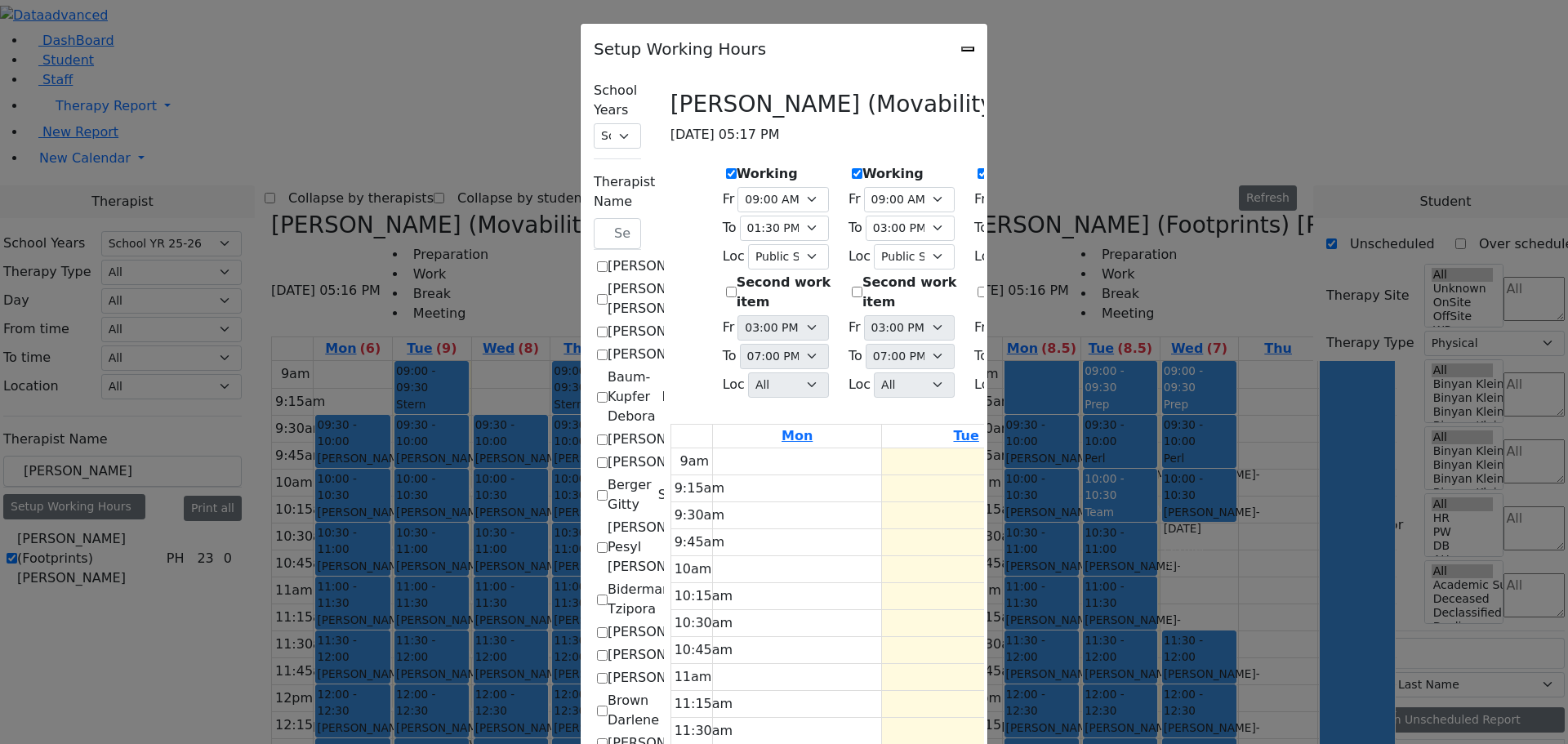
click at [1241, 164] on label "Working" at bounding box center [1272, 174] width 62 height 20
click at [1230, 169] on input "Working" at bounding box center [1235, 174] width 11 height 11
checkbox input "false"
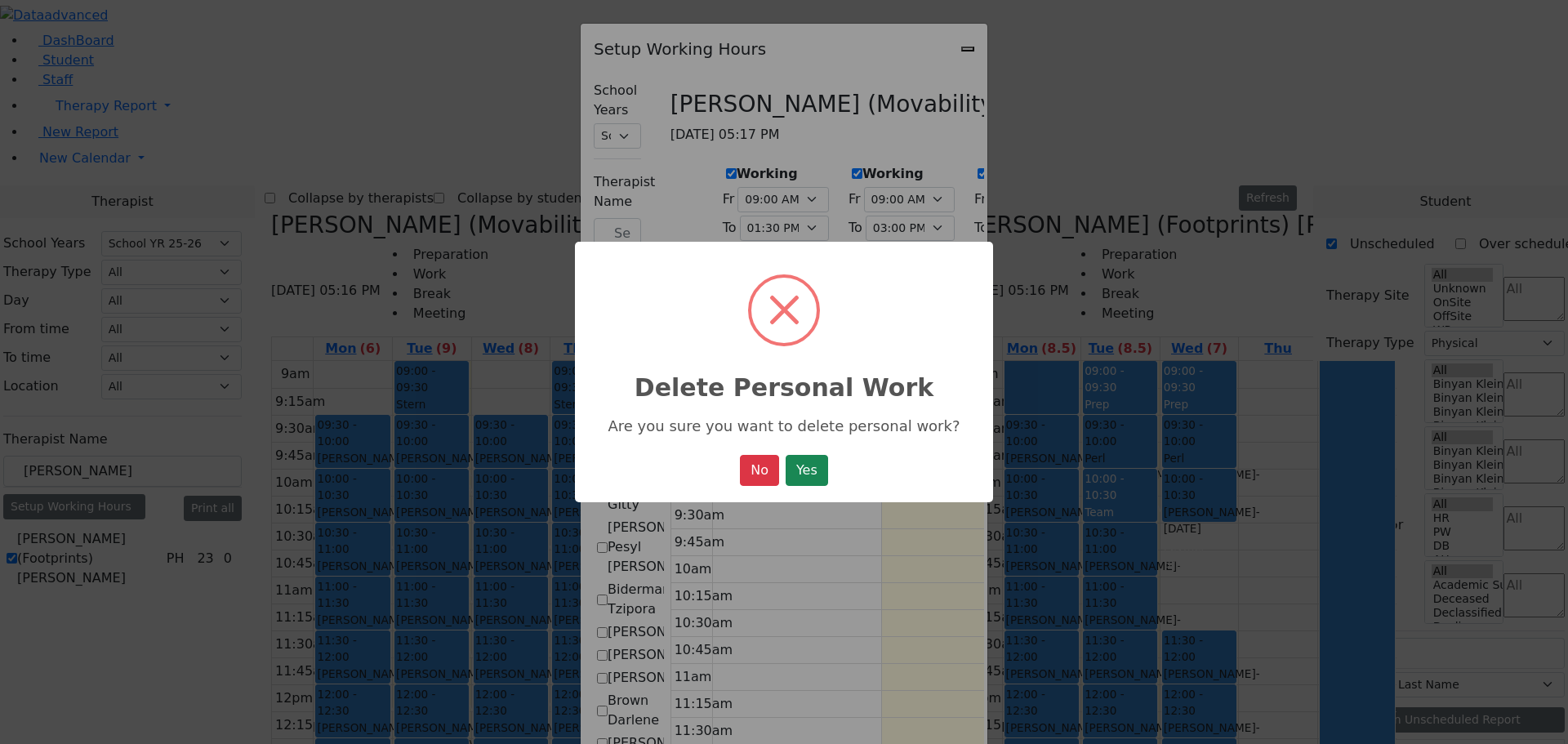
click at [814, 480] on button "Yes" at bounding box center [807, 470] width 43 height 31
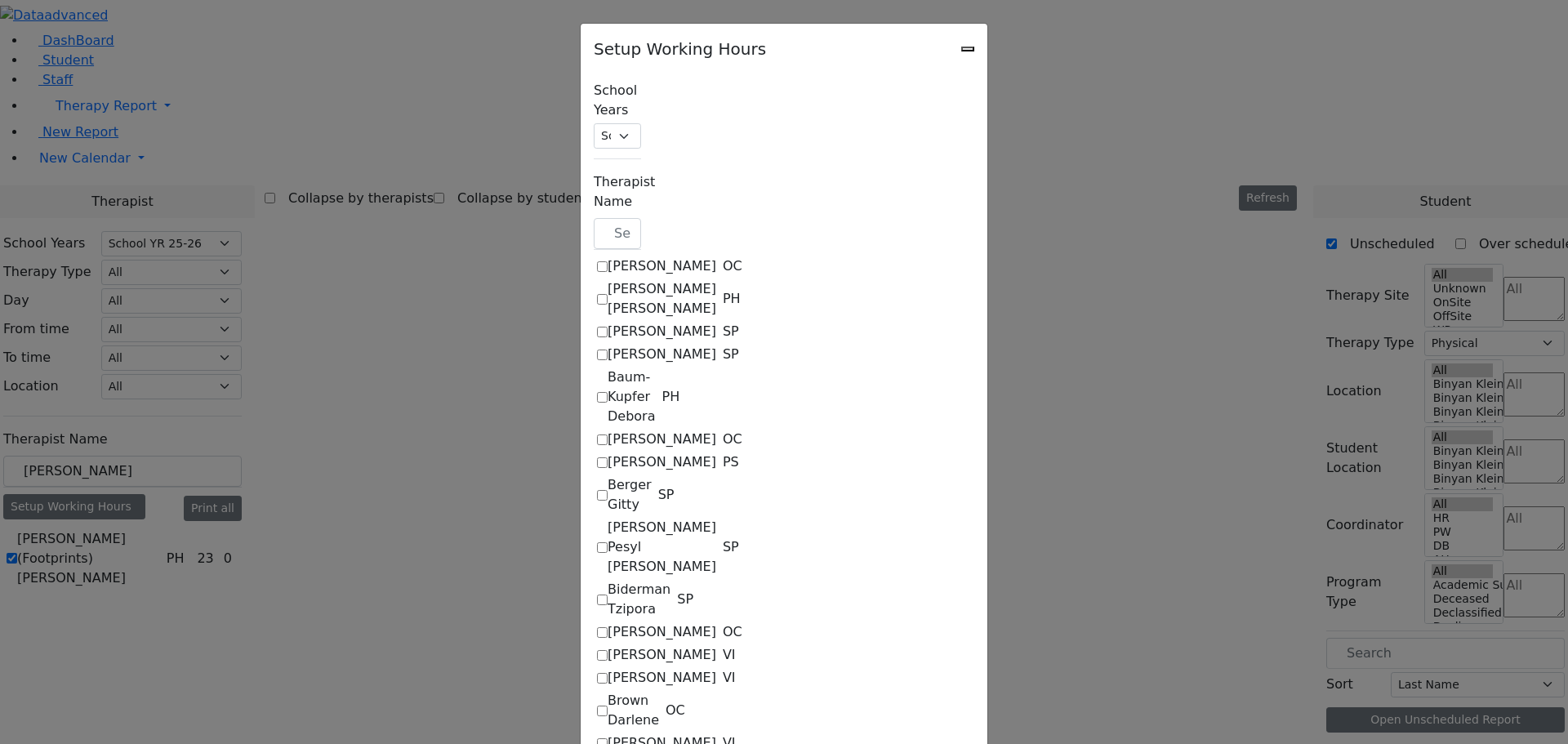
select select "09:00:00"
select select "13:30:00"
select select "1"
select select "15:00:00"
select select "19:00:00"
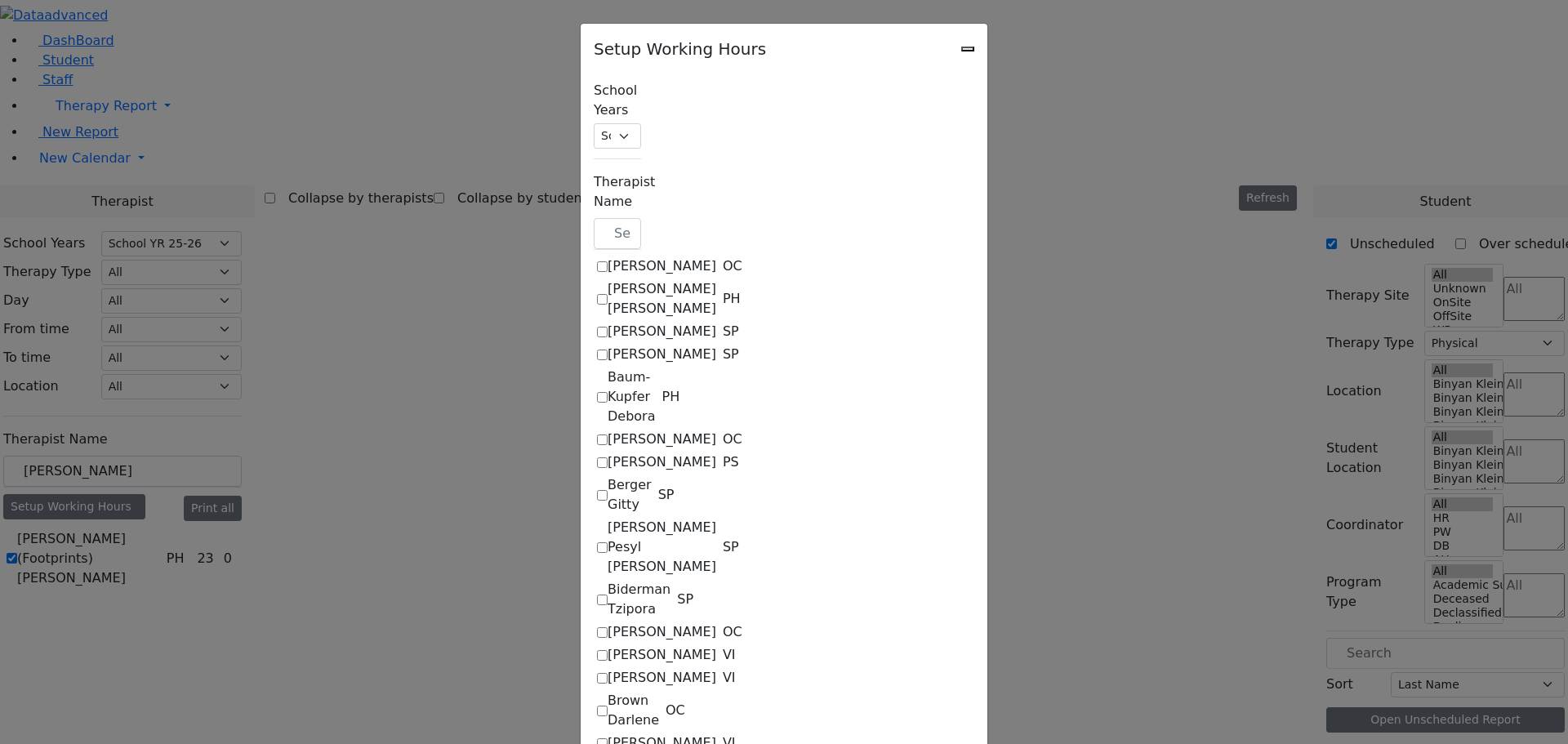
select select "09:00:00"
select select "15:00:00"
select select "1"
select select "15:00:00"
select select "19:00:00"
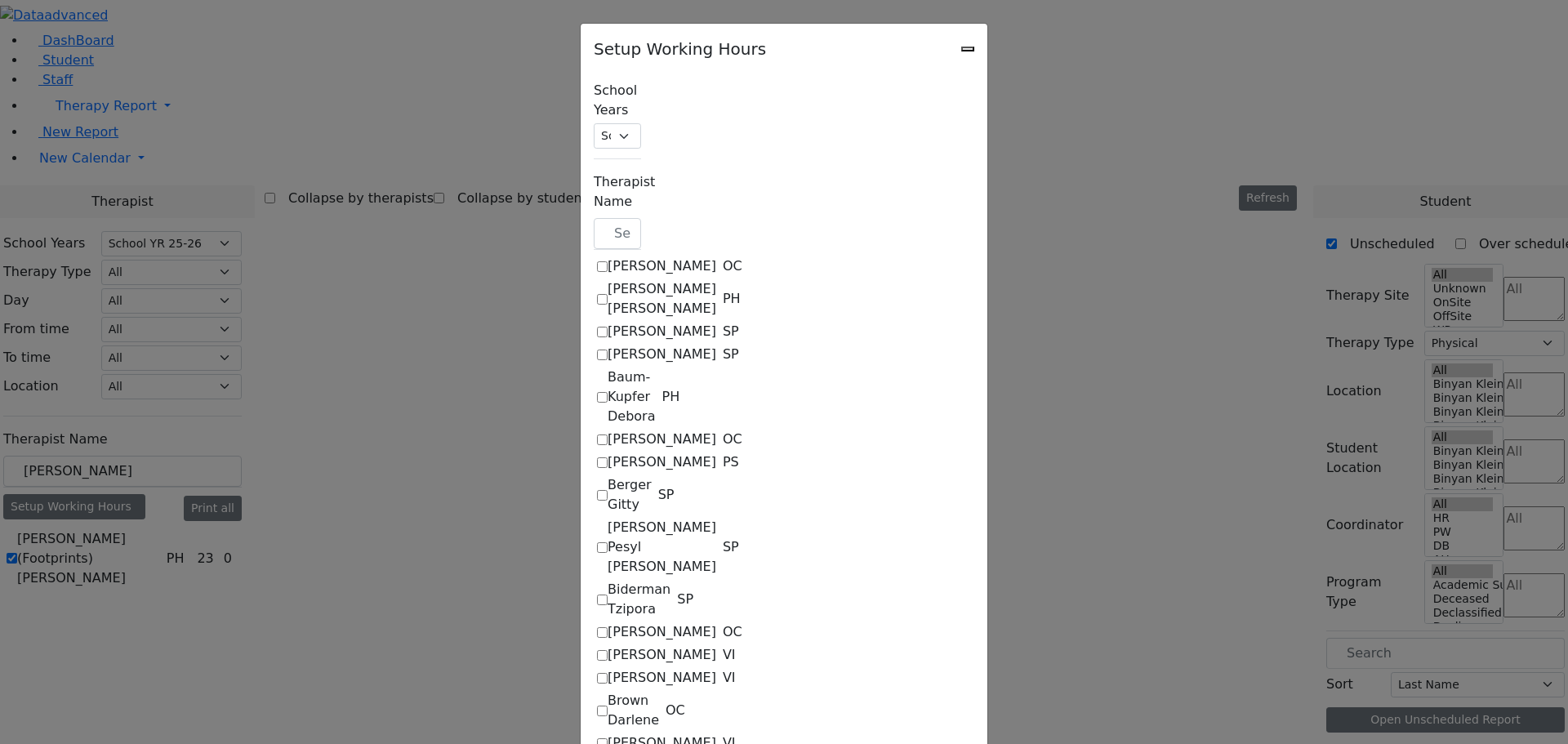
select select "09:00:00"
select select "15:00:00"
select select "1"
select select "15:00:00"
select select "19:00:00"
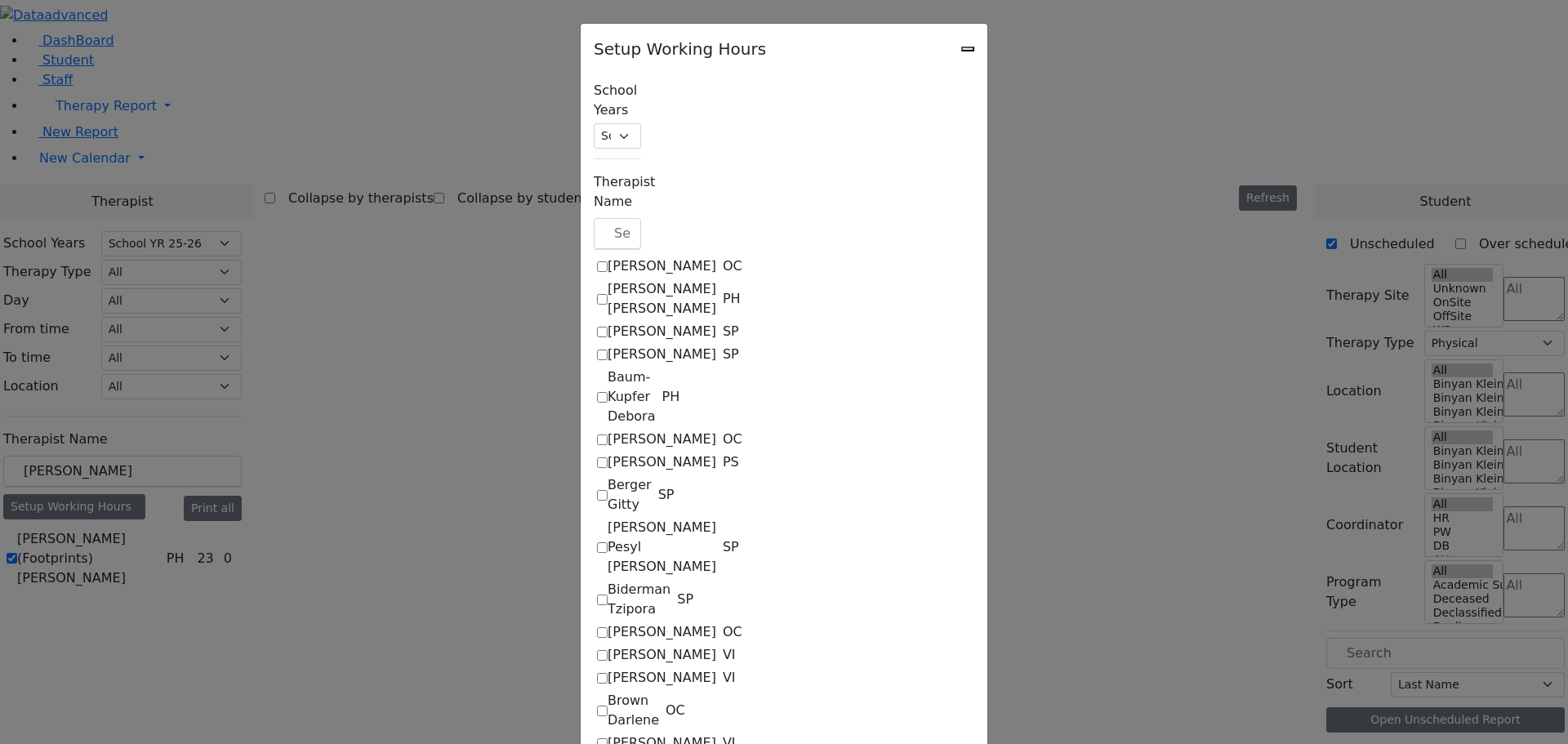
select select "09:00:00"
select select "15:00:00"
select select "1"
select select "15:00:00"
select select "19:00:00"
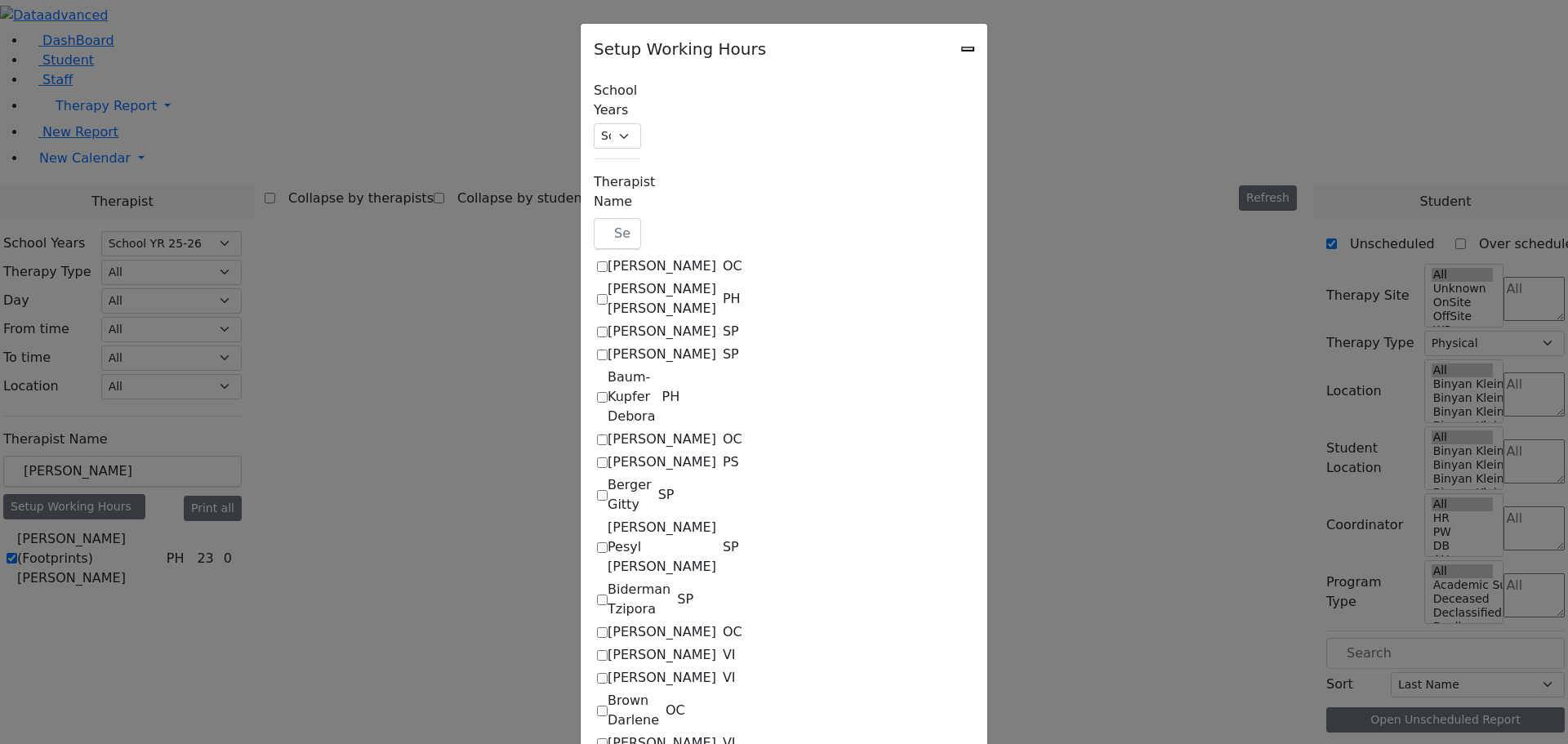
select select "19:00:00"
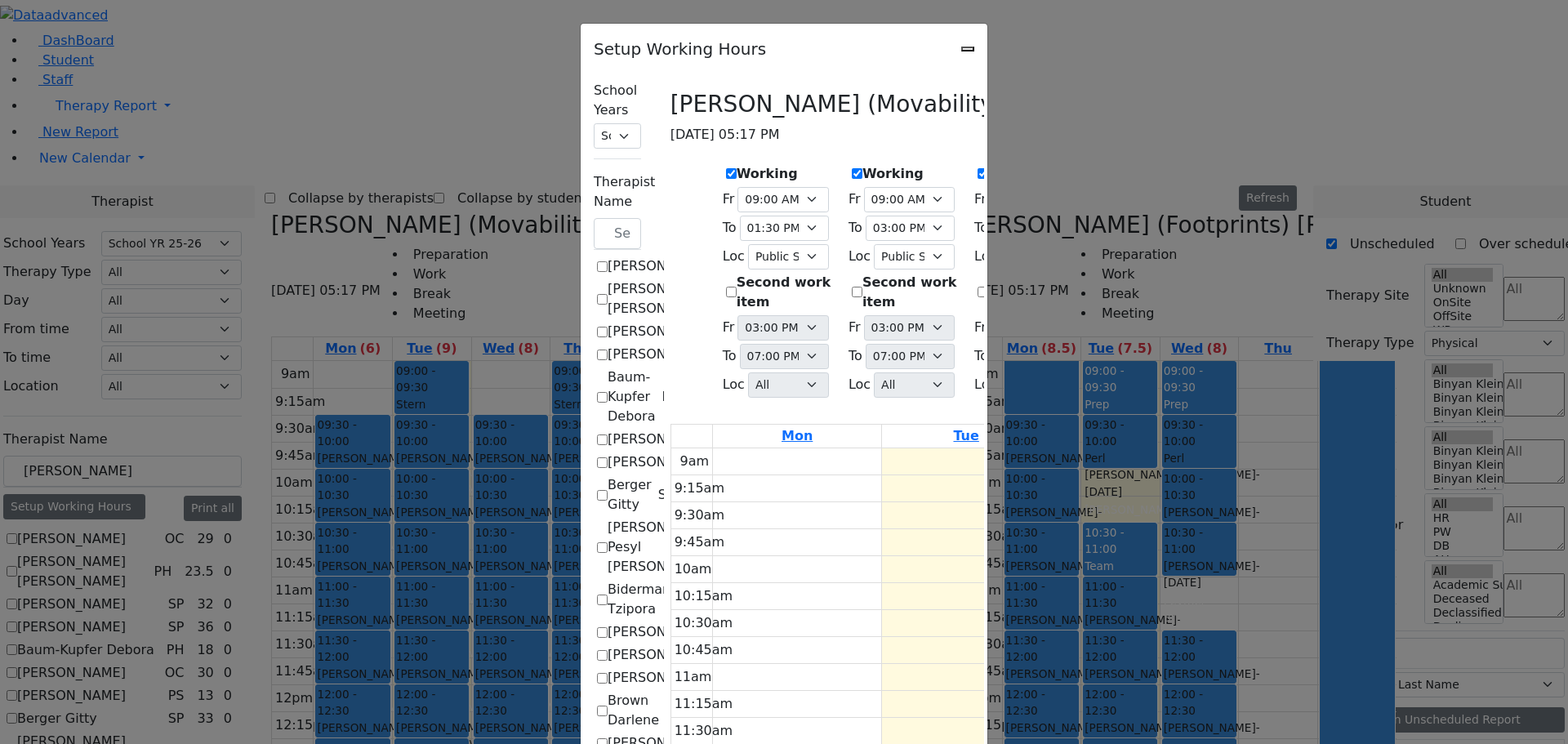
click at [968, 49] on icon "Close" at bounding box center [968, 49] width 0 height 0
checkbox input "false"
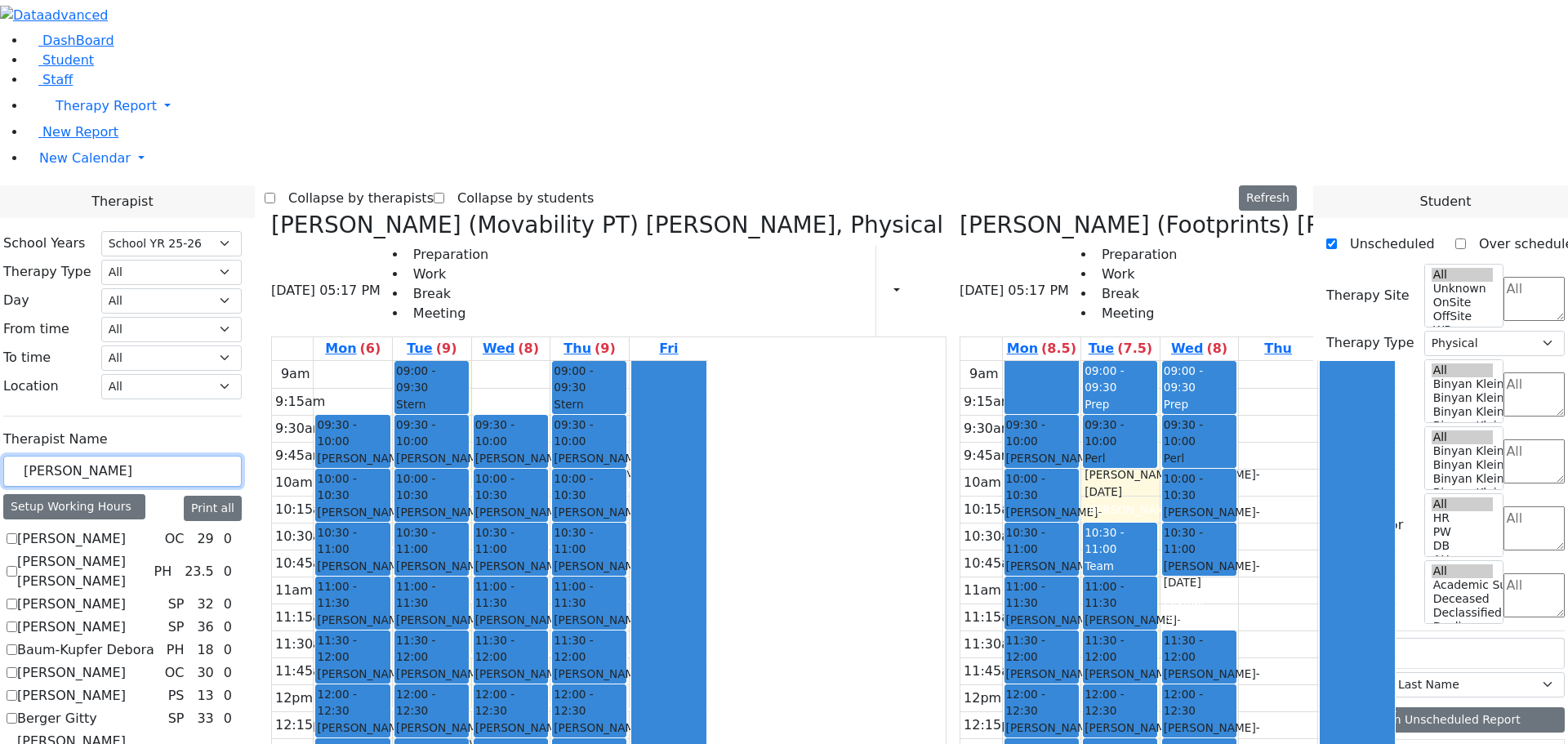
drag, startPoint x: 273, startPoint y: 278, endPoint x: 140, endPoint y: 272, distance: 133.1
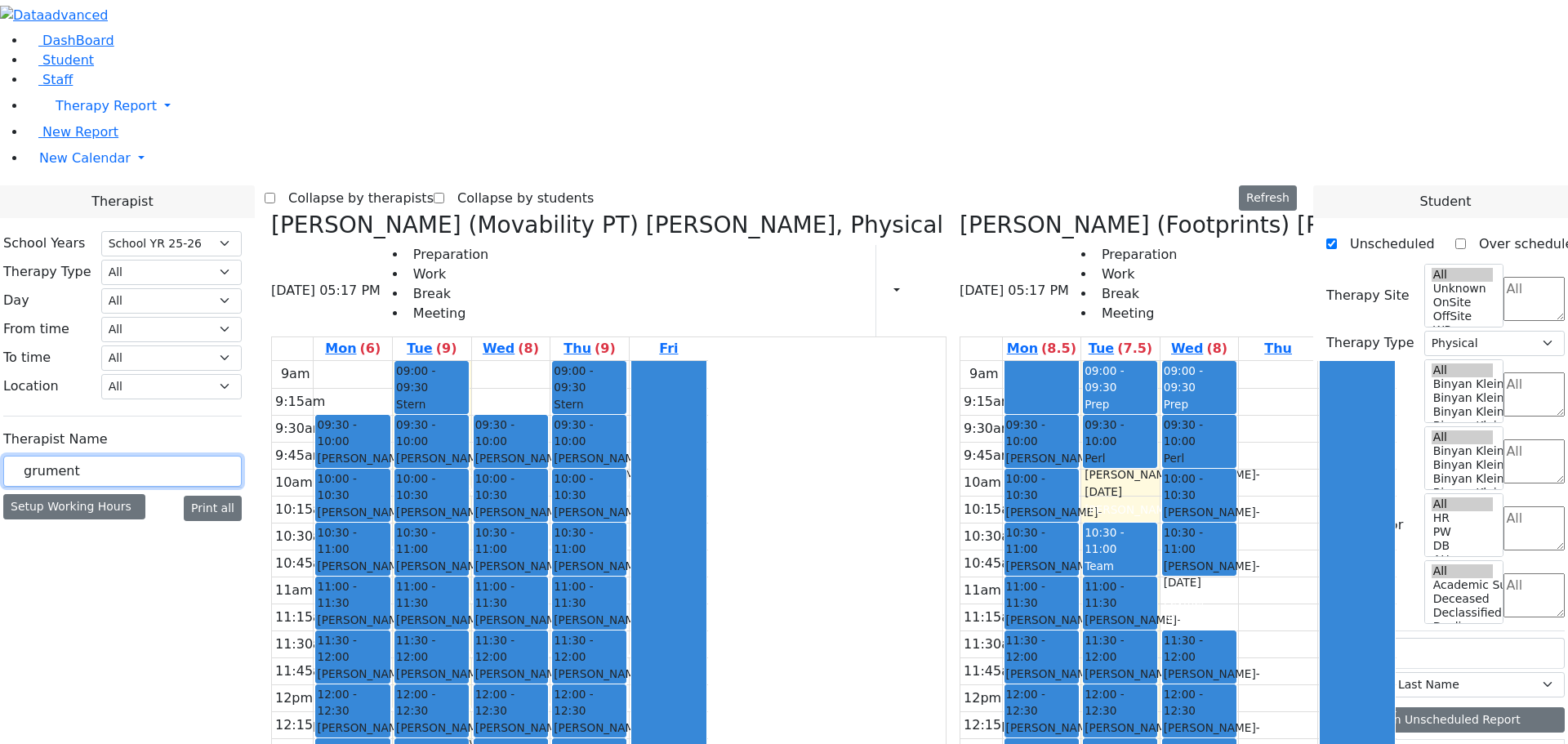
type input "grument"
drag, startPoint x: 268, startPoint y: 281, endPoint x: 158, endPoint y: 282, distance: 110.0
click at [158, 282] on div "DashBoard Student Staff Therapy Report Student Old Calendar Report" at bounding box center [784, 650] width 1568 height 1300
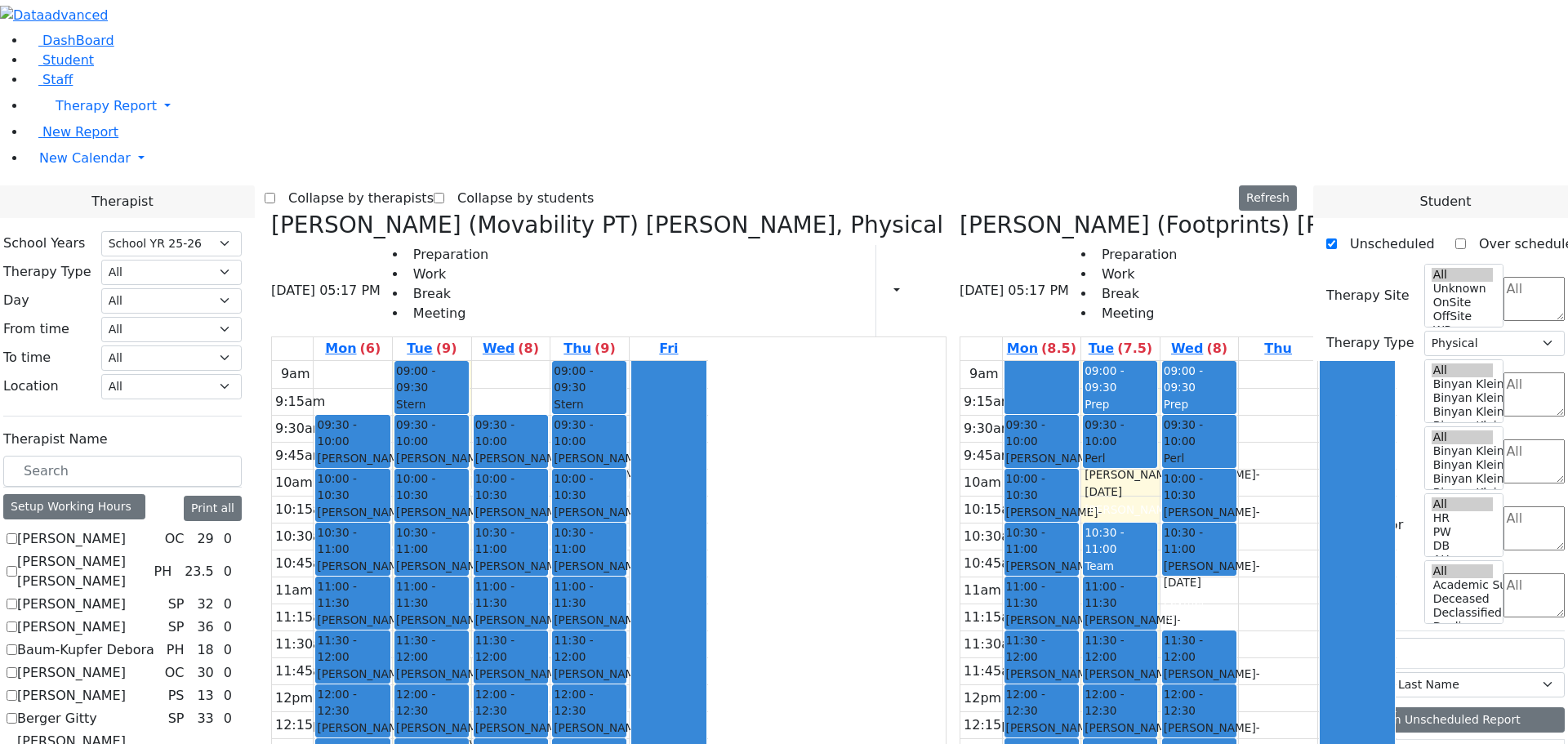
click at [271, 211] on icon at bounding box center [271, 225] width 0 height 27
checkbox input "false"
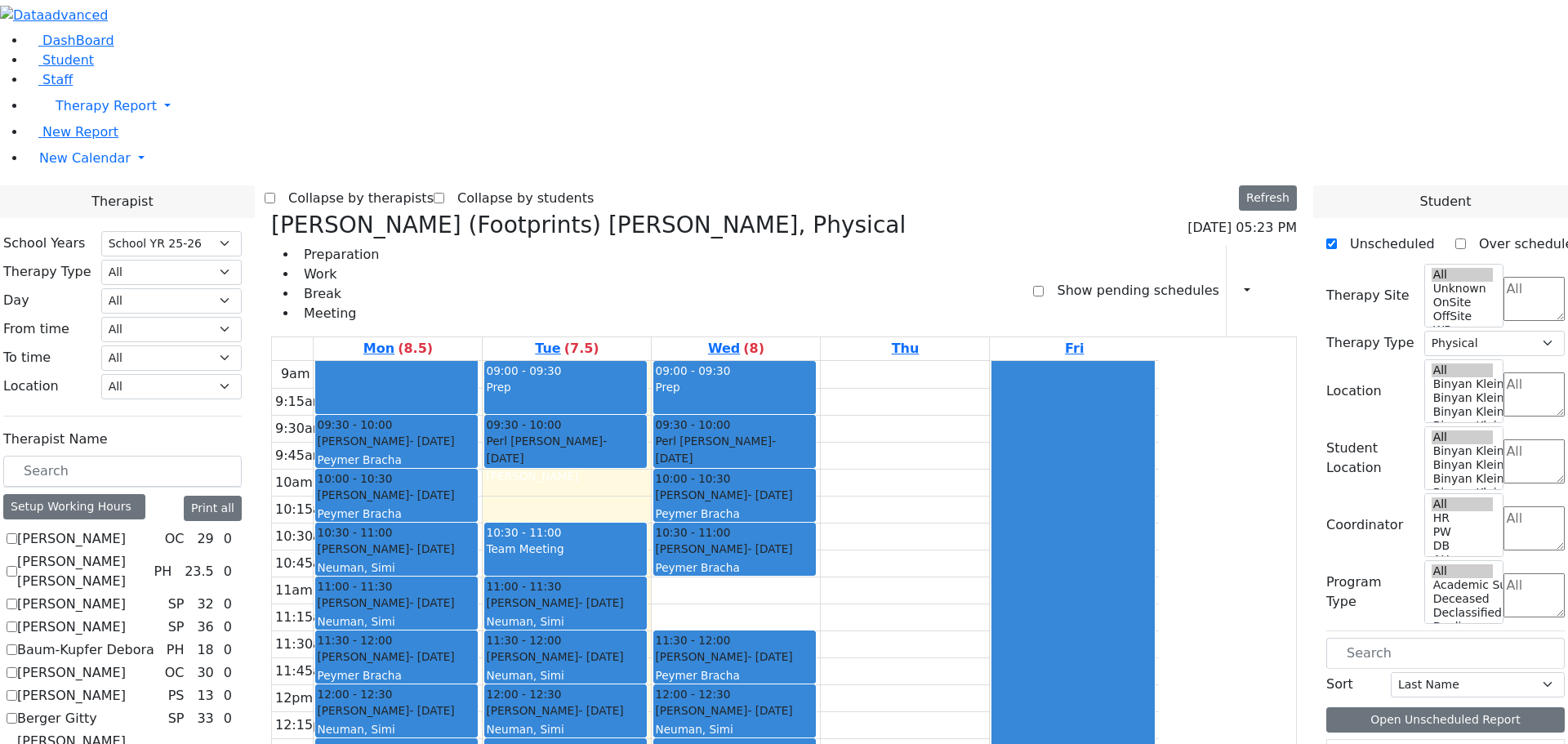
click at [271, 211] on icon at bounding box center [271, 225] width 0 height 27
select select
checkbox input "false"
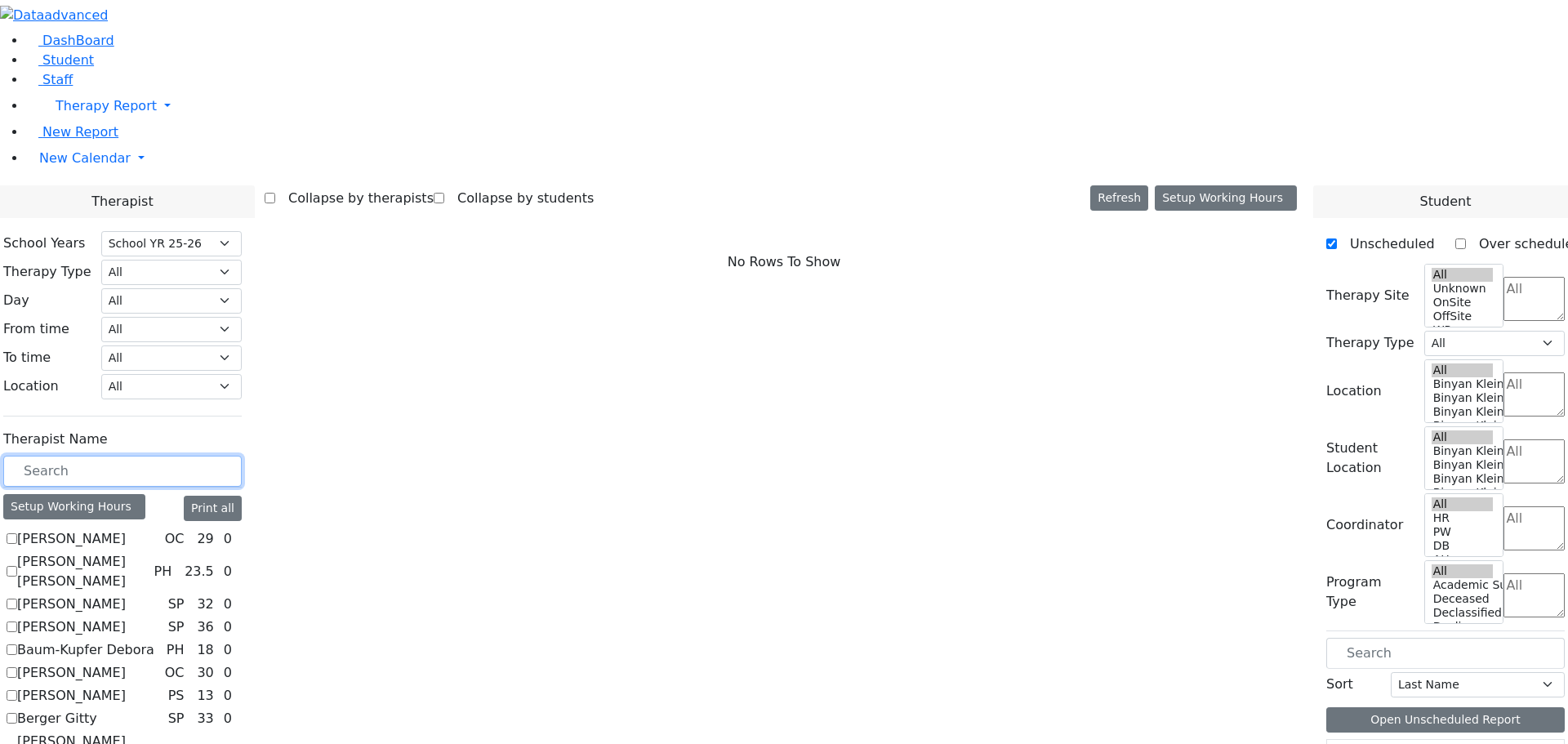
click at [242, 456] on input "text" at bounding box center [122, 471] width 238 height 31
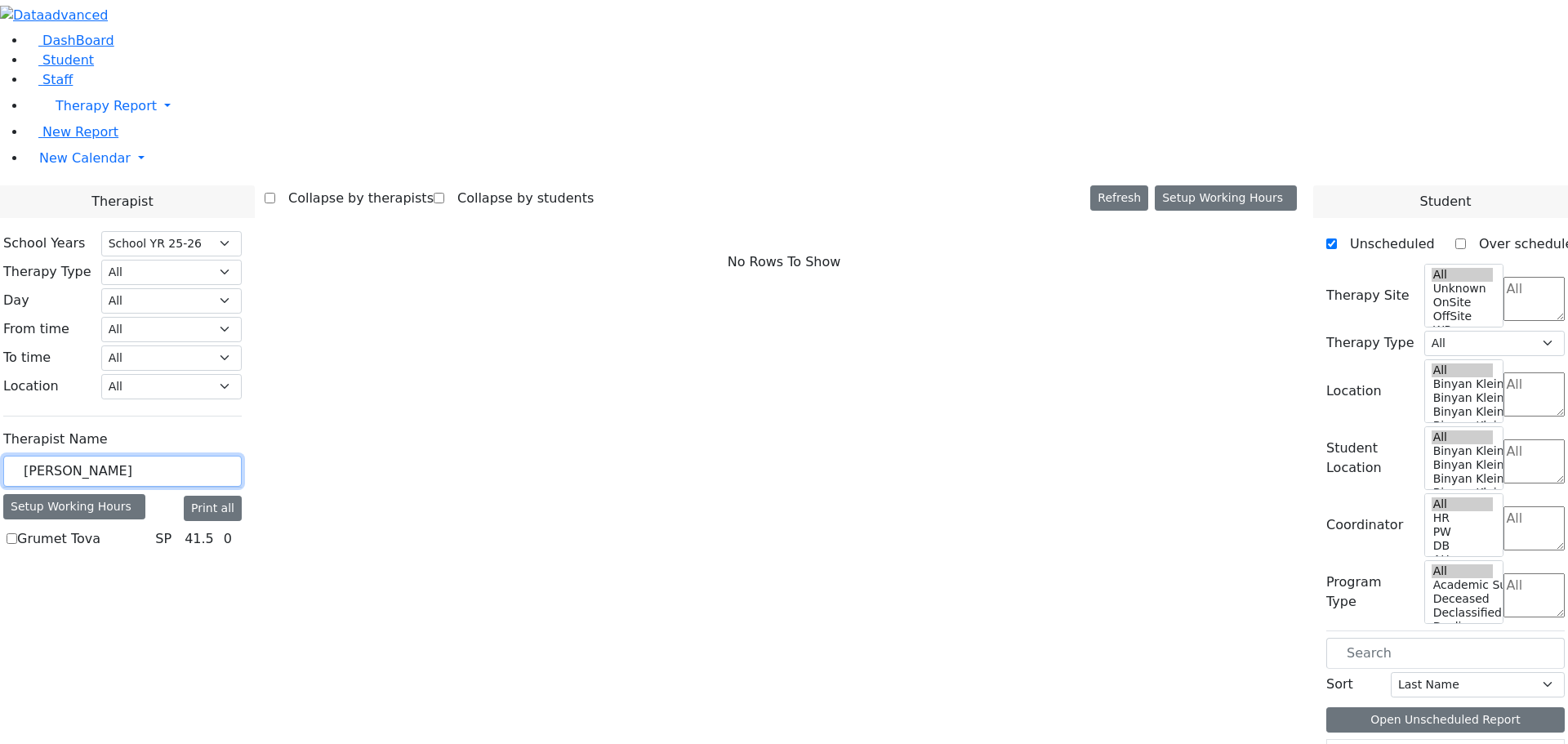
type input "grumet"
click at [101, 529] on label "Grumet Tova" at bounding box center [59, 539] width 83 height 20
click at [17, 533] on input "Grumet Tova" at bounding box center [12, 538] width 11 height 11
checkbox input "true"
select select "3"
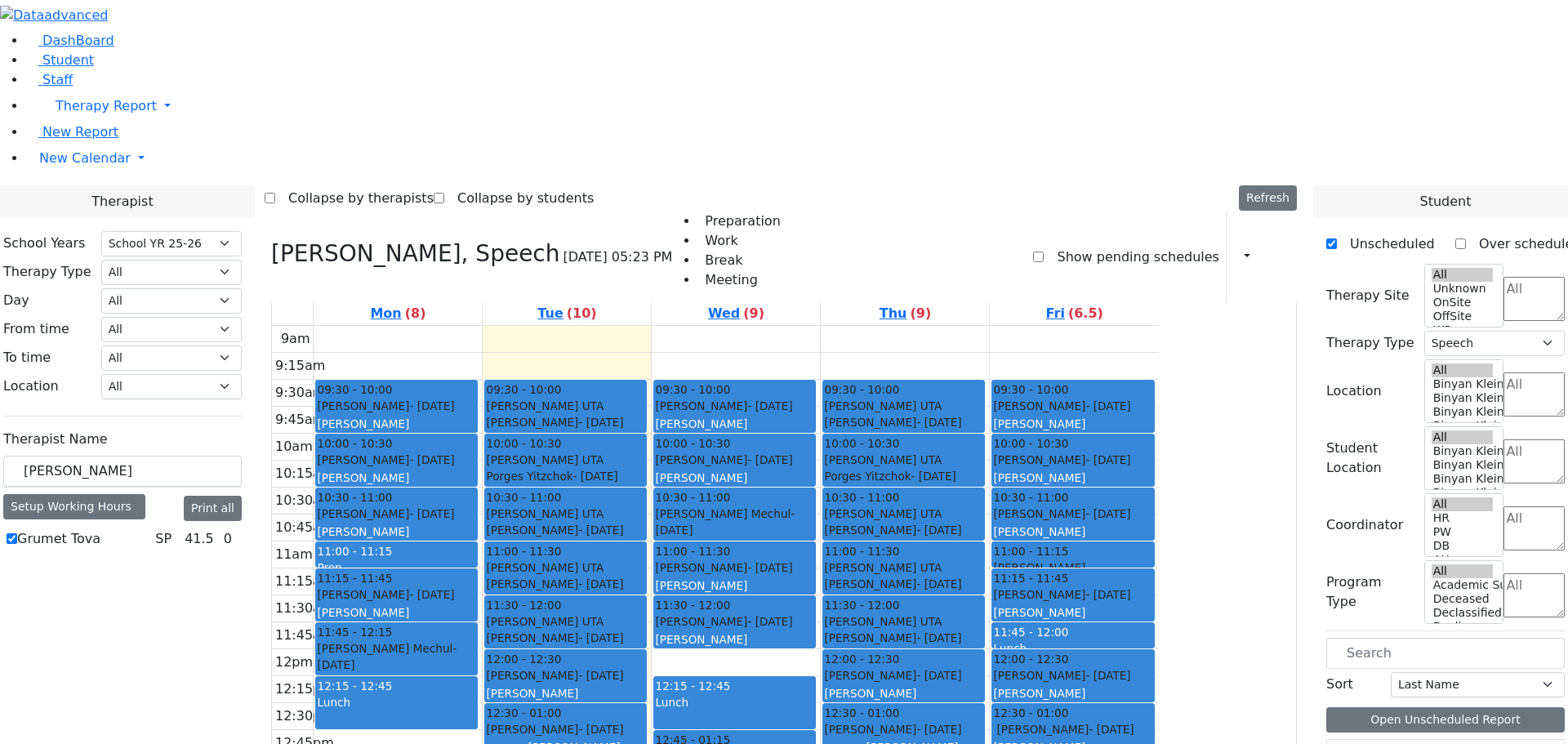
scroll to position [3, 0]
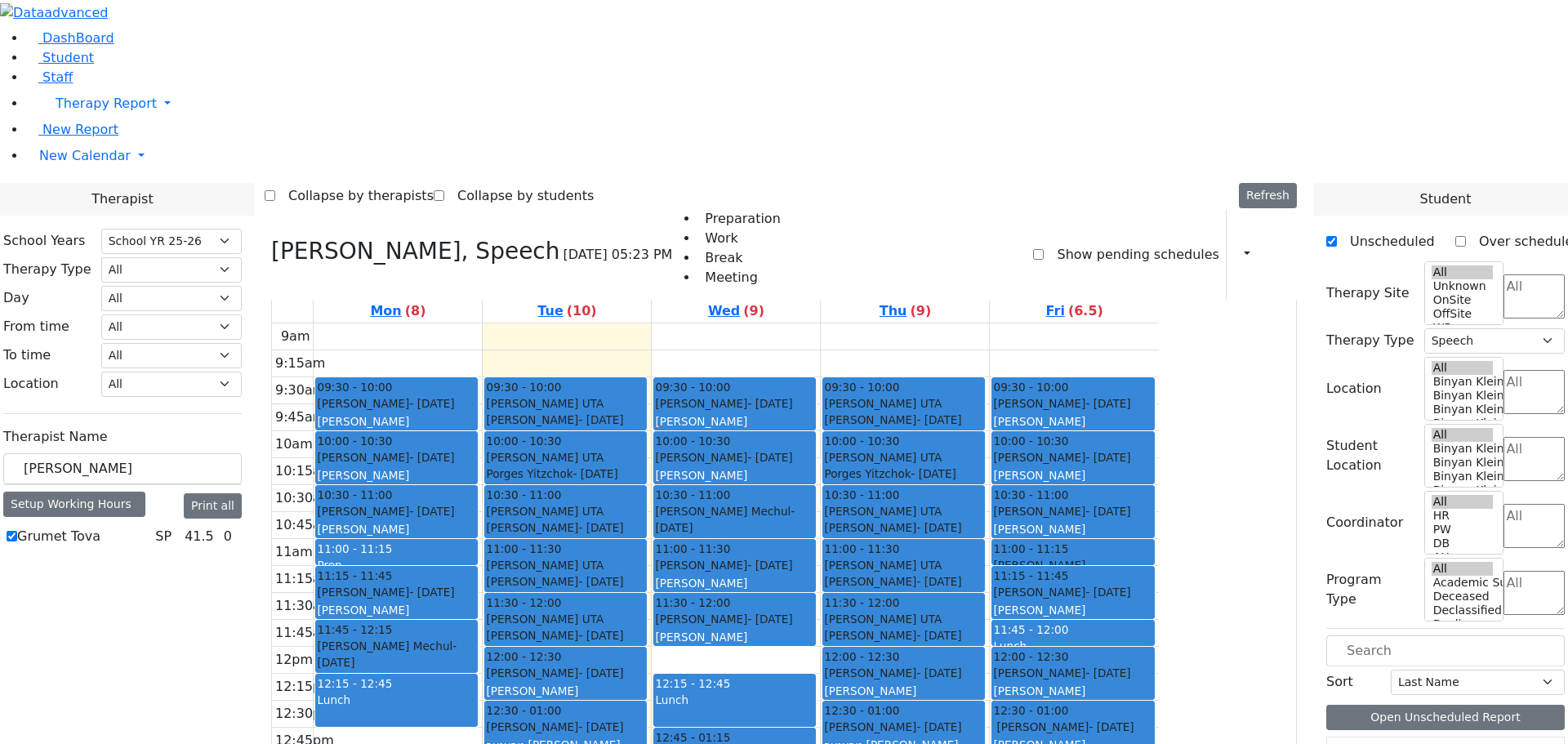
click at [101, 527] on label "Grumet Tova" at bounding box center [59, 536] width 83 height 20
click at [17, 531] on input "Grumet Tova" at bounding box center [12, 536] width 11 height 11
checkbox input "false"
select select
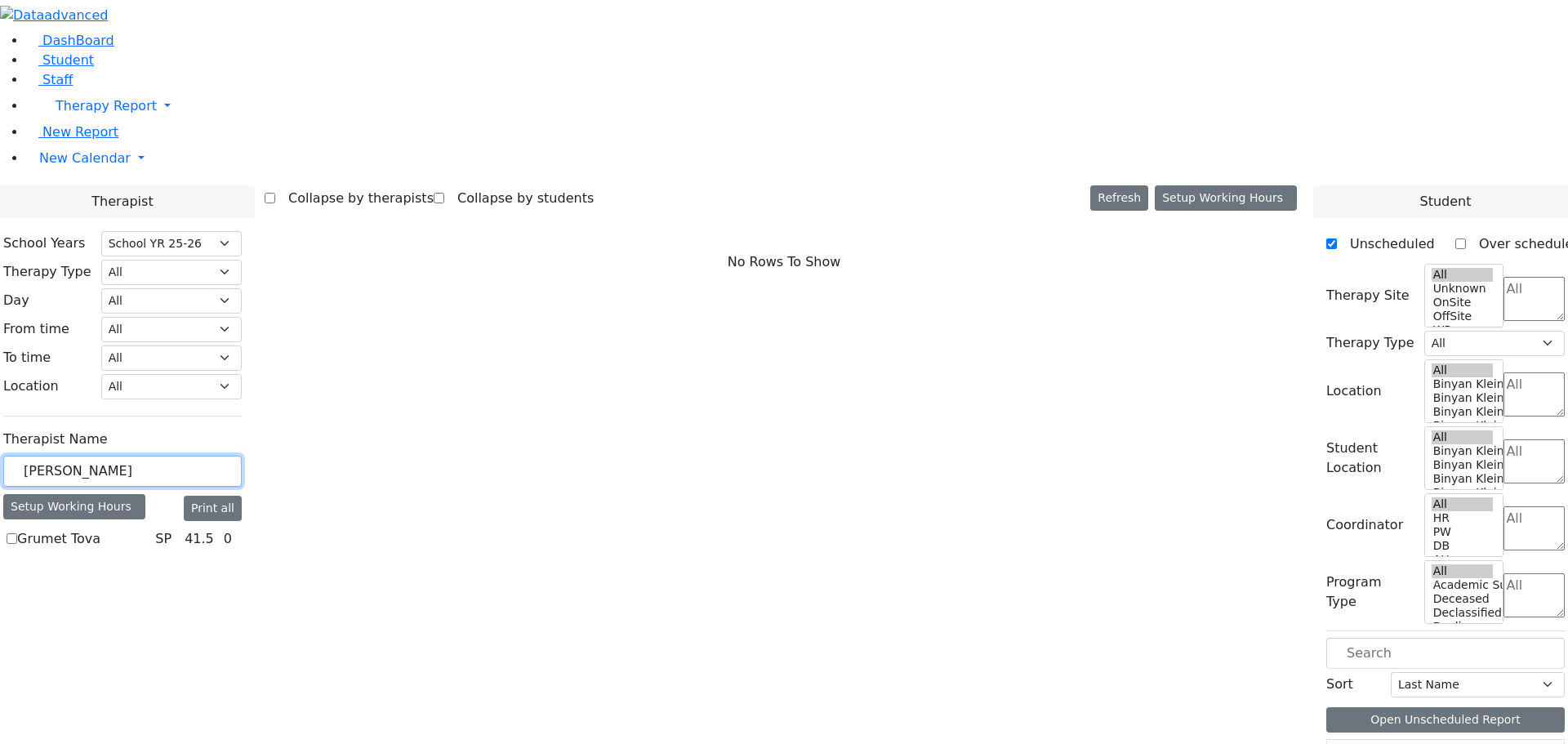
drag, startPoint x: 268, startPoint y: 288, endPoint x: 104, endPoint y: 287, distance: 164.0
type input "grossman"
click at [111, 529] on label "Grossman Jodi" at bounding box center [64, 539] width 94 height 20
click at [17, 533] on input "Grossman Jodi" at bounding box center [12, 538] width 11 height 11
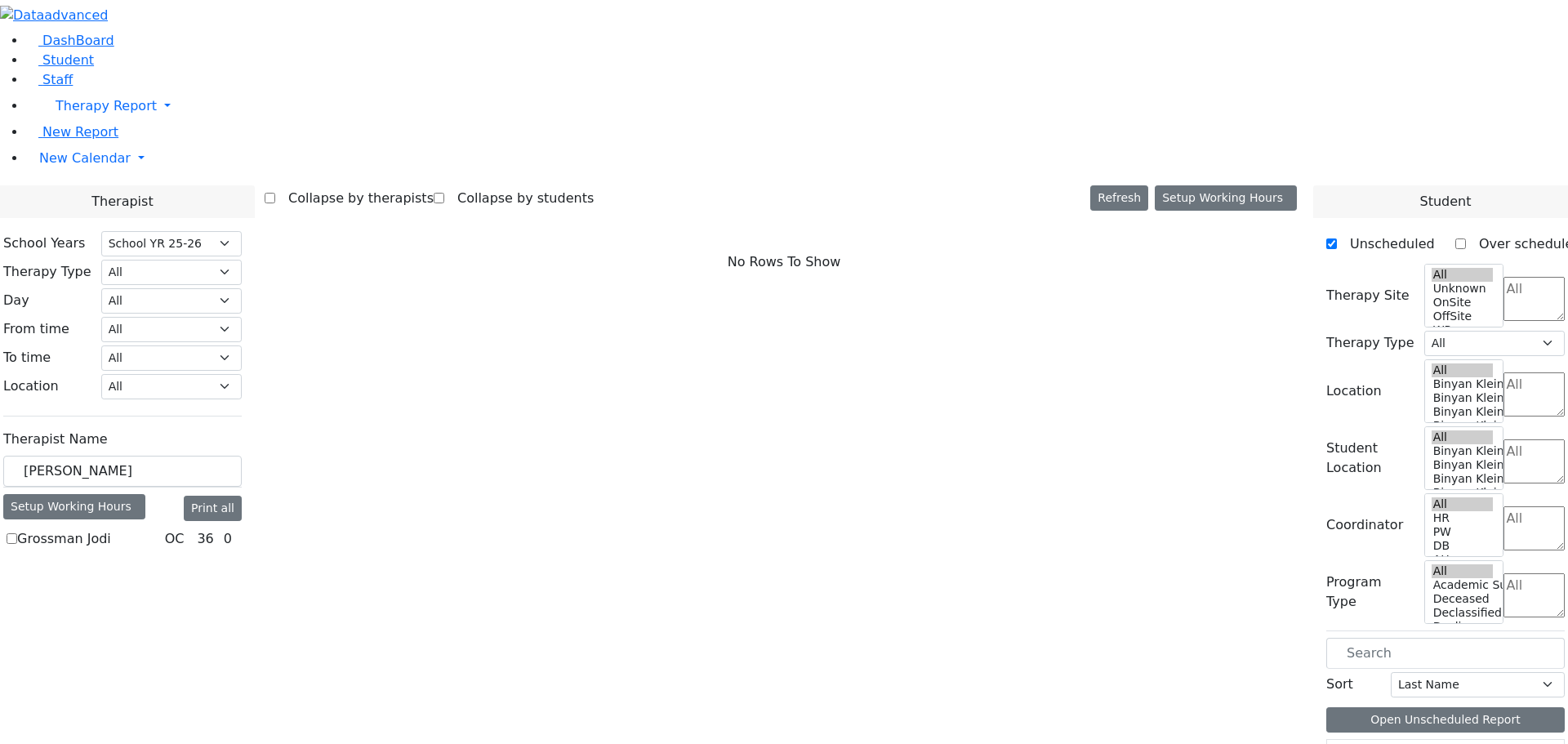
checkbox input "true"
select select "1"
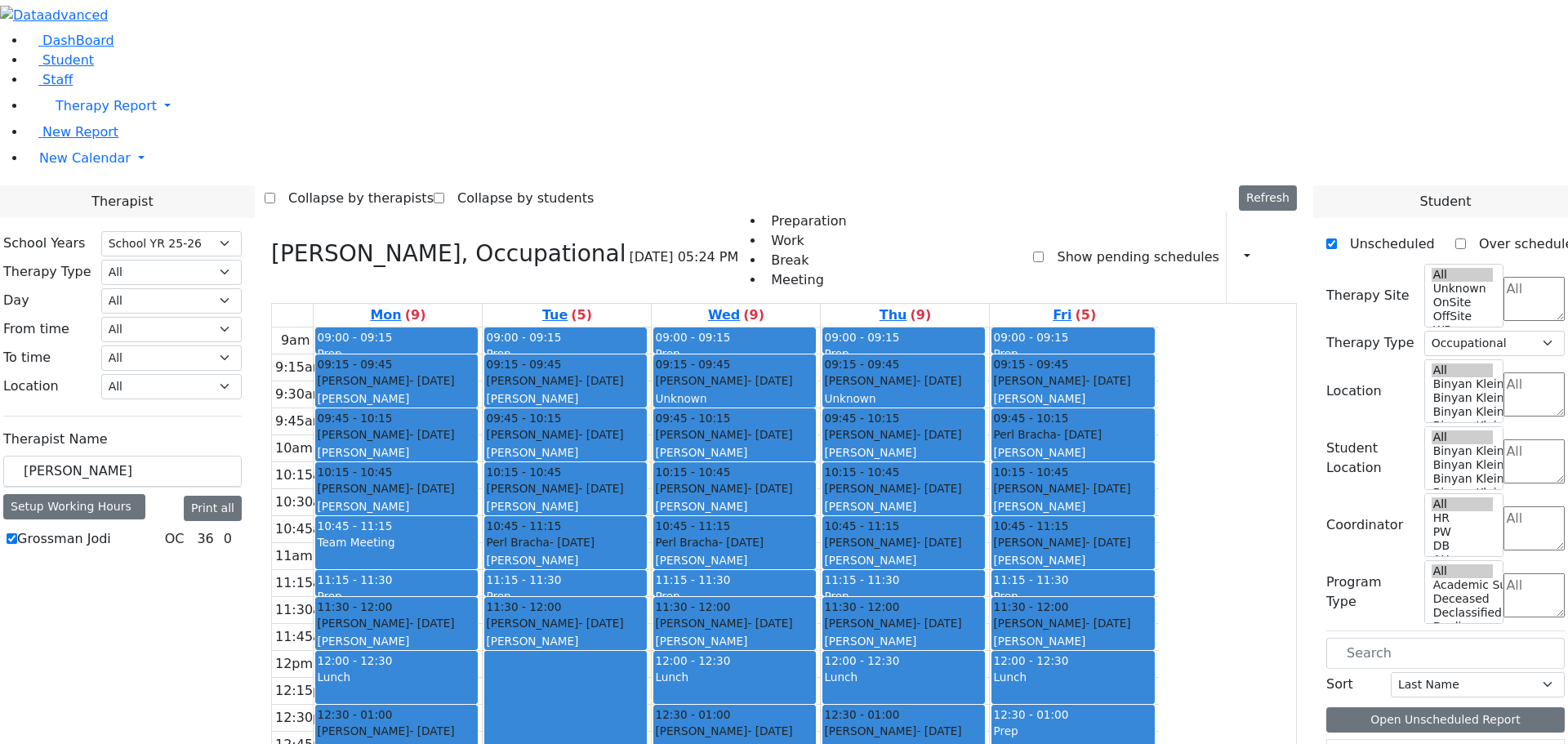
click at [271, 240] on icon at bounding box center [271, 254] width 0 height 27
select select
checkbox input "false"
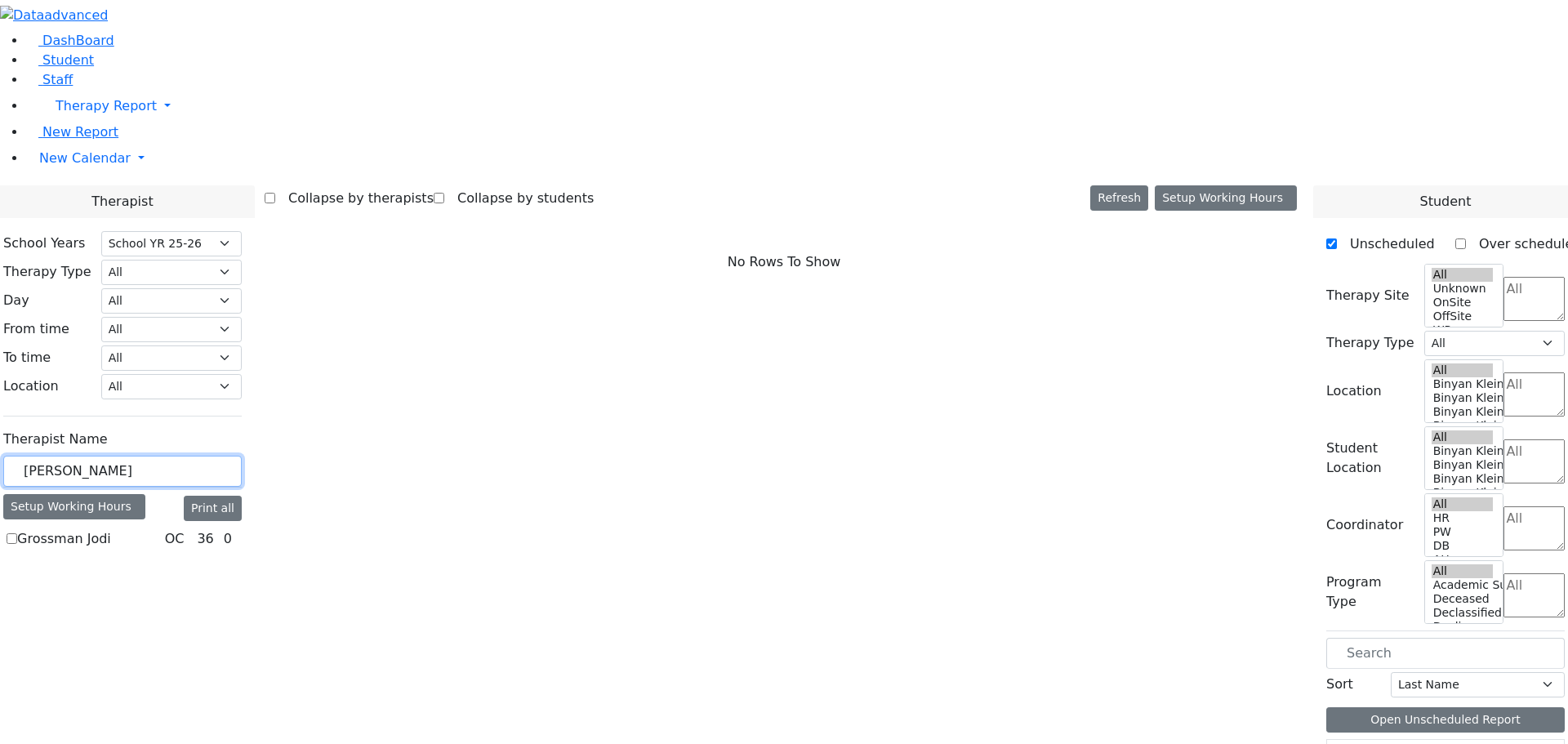
drag, startPoint x: 294, startPoint y: 286, endPoint x: 199, endPoint y: 232, distance: 109.3
type input "fischel"
click at [126, 529] on label "[PERSON_NAME]" at bounding box center [72, 539] width 109 height 20
click at [17, 533] on input "[PERSON_NAME]" at bounding box center [12, 538] width 11 height 11
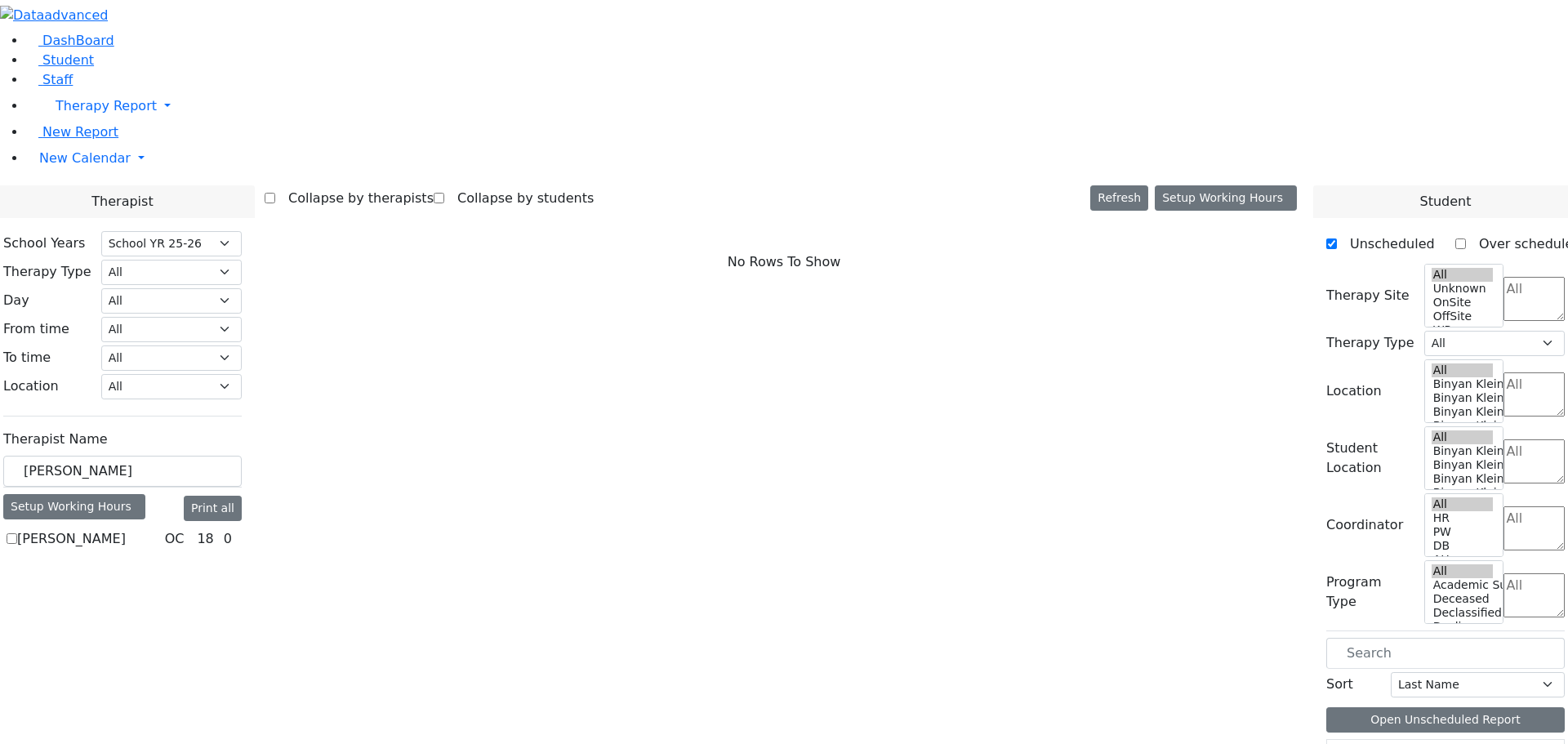
checkbox input "true"
select select "1"
select select "212"
select select "1"
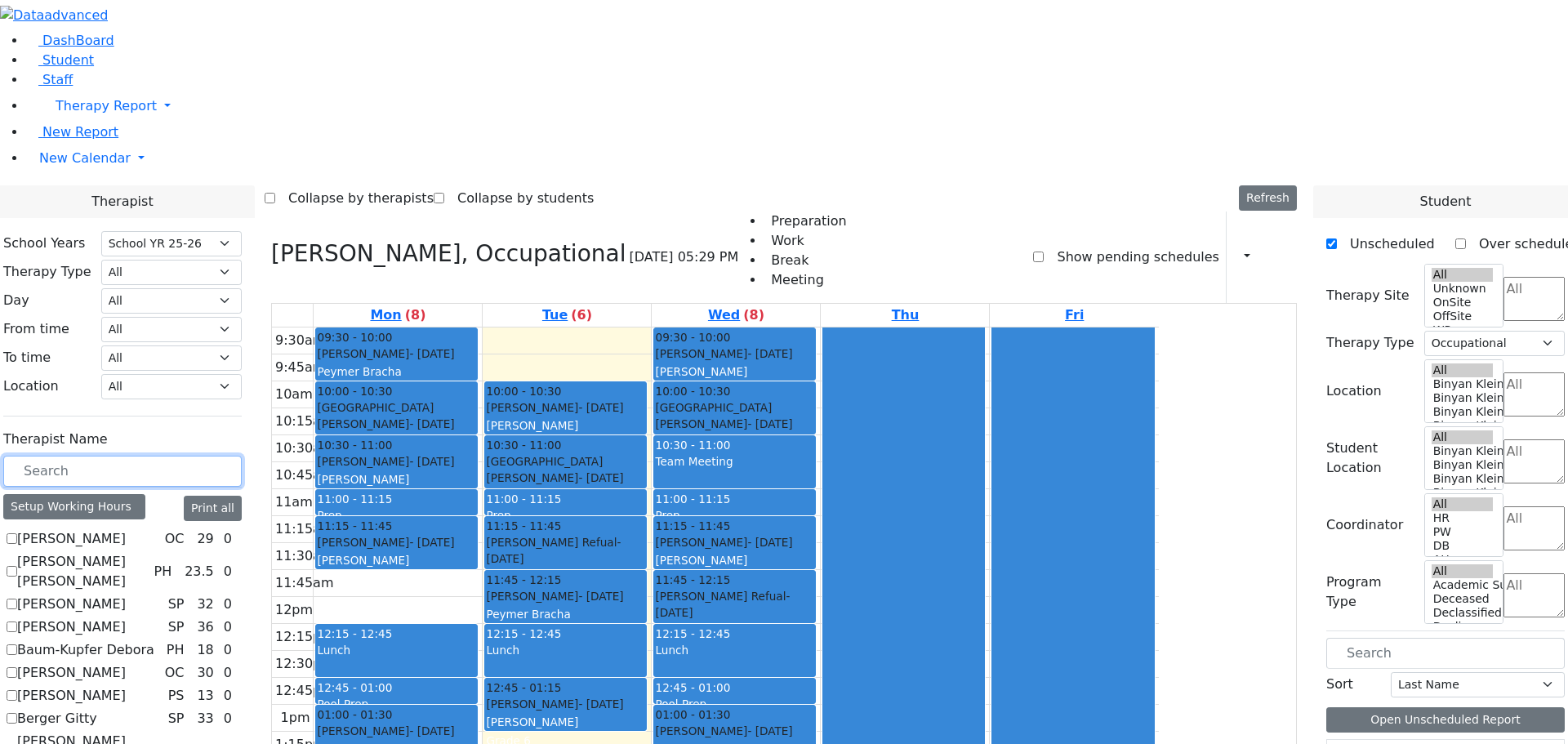
click at [242, 456] on input "text" at bounding box center [122, 471] width 238 height 31
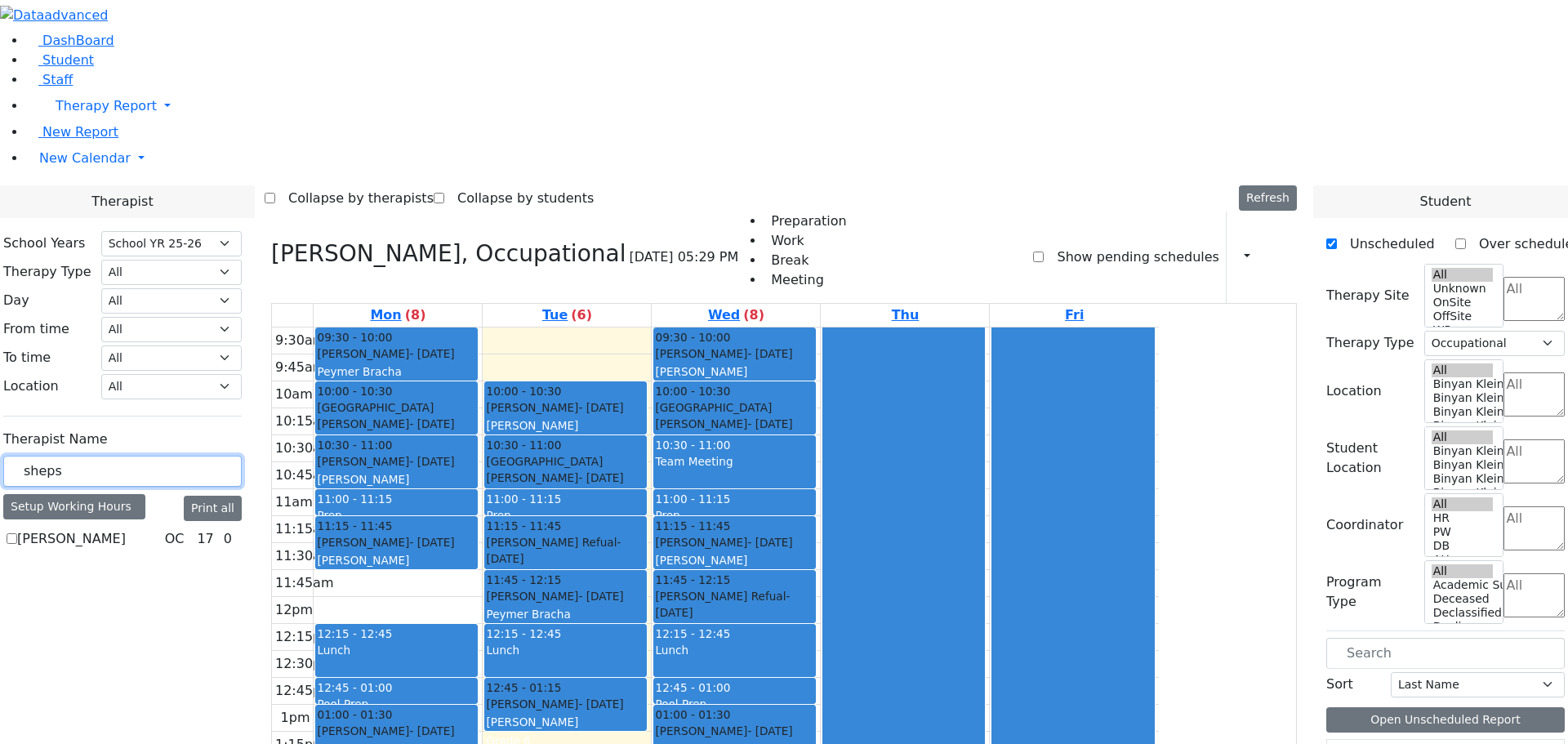
type input "sheps"
click at [126, 529] on label "[PERSON_NAME]" at bounding box center [72, 539] width 109 height 20
click at [17, 533] on input "[PERSON_NAME]" at bounding box center [12, 538] width 11 height 11
checkbox input "true"
